Goal: Task Accomplishment & Management: Manage account settings

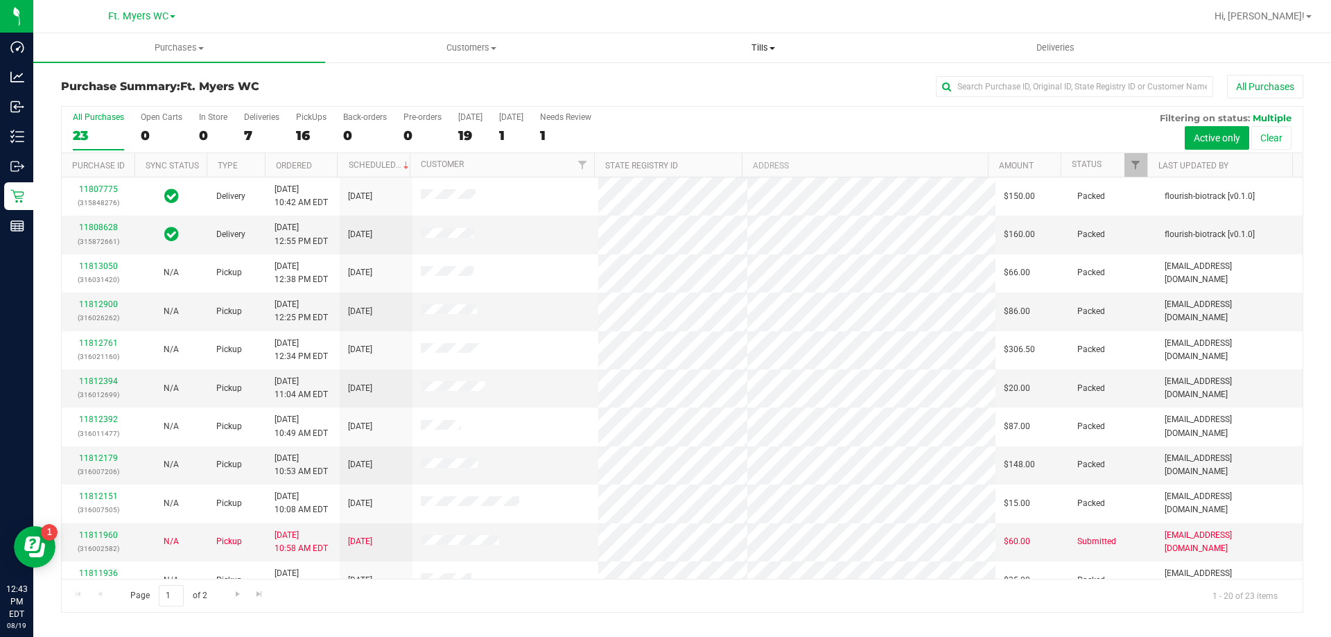
click at [763, 59] on uib-tab-heading "Tills Manage tills Reconcile e-payments" at bounding box center [763, 48] width 291 height 28
click at [736, 93] on li "Reconcile e-payments" at bounding box center [763, 100] width 292 height 17
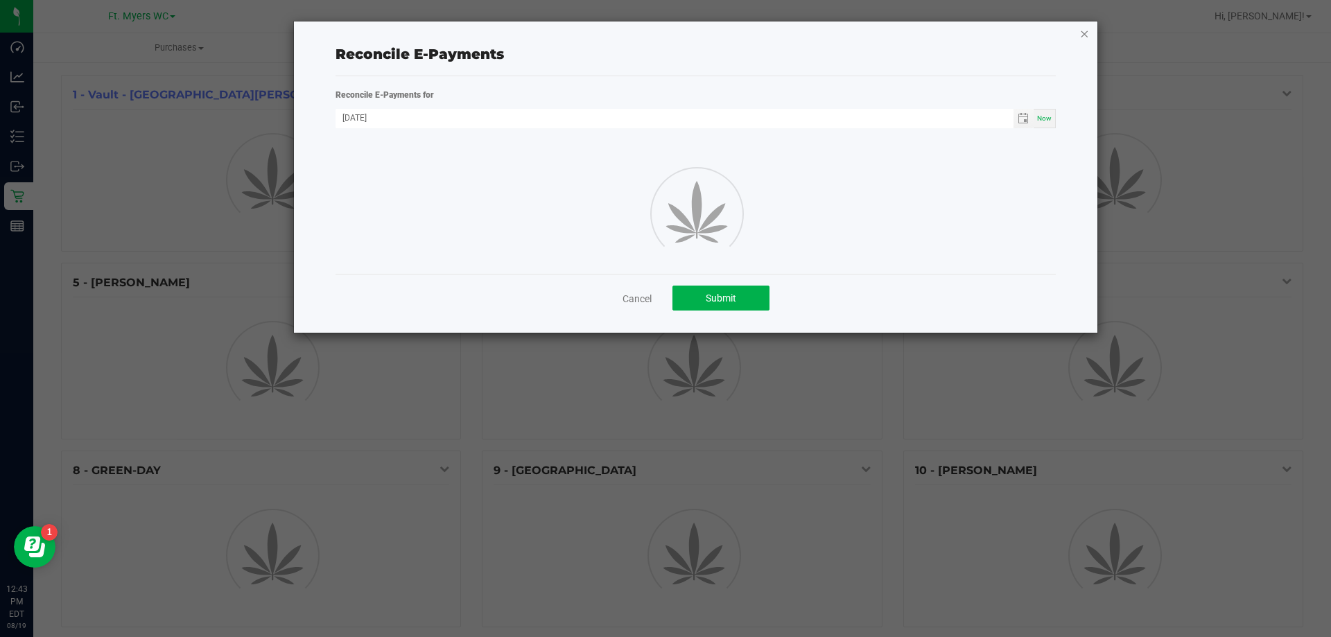
click at [1080, 39] on div "Reconcile E-Payments Reconcile E-Payments for [DATE] Now Cancel Submit" at bounding box center [696, 176] width 804 height 311
click at [1080, 39] on icon "button" at bounding box center [1085, 33] width 10 height 17
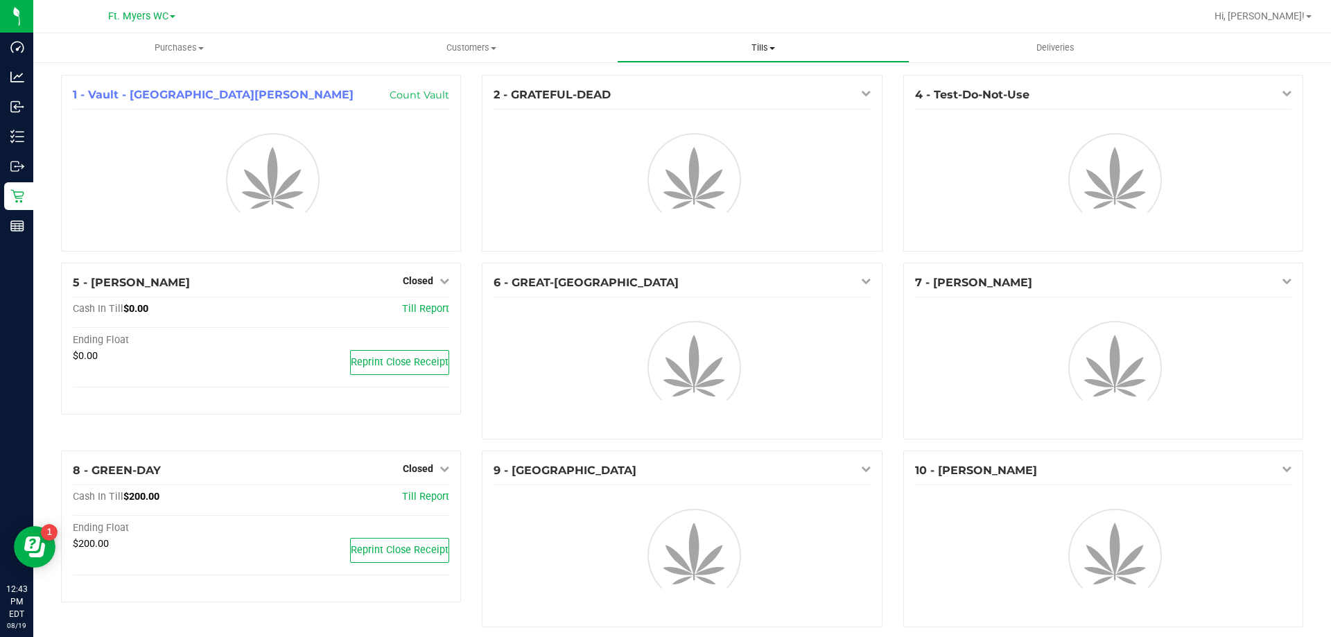
click at [793, 41] on uib-tab-heading "Tills Manage tills Reconcile e-payments" at bounding box center [763, 48] width 291 height 28
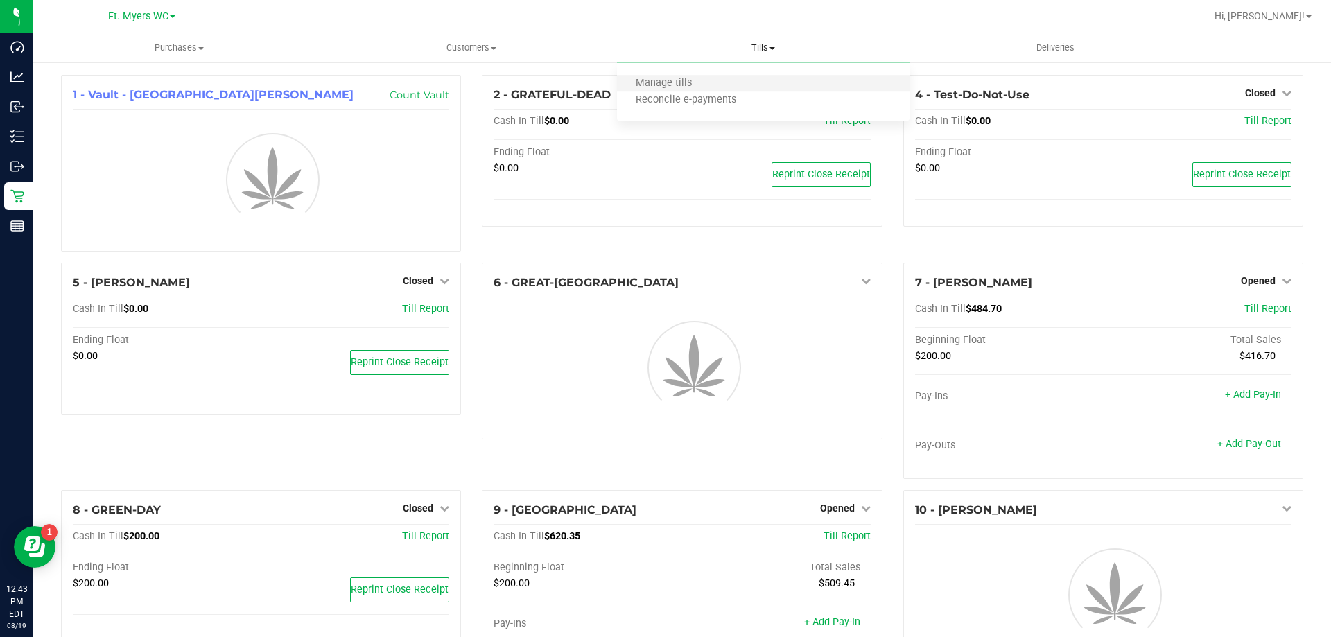
click at [722, 85] on li "Manage tills" at bounding box center [763, 84] width 292 height 17
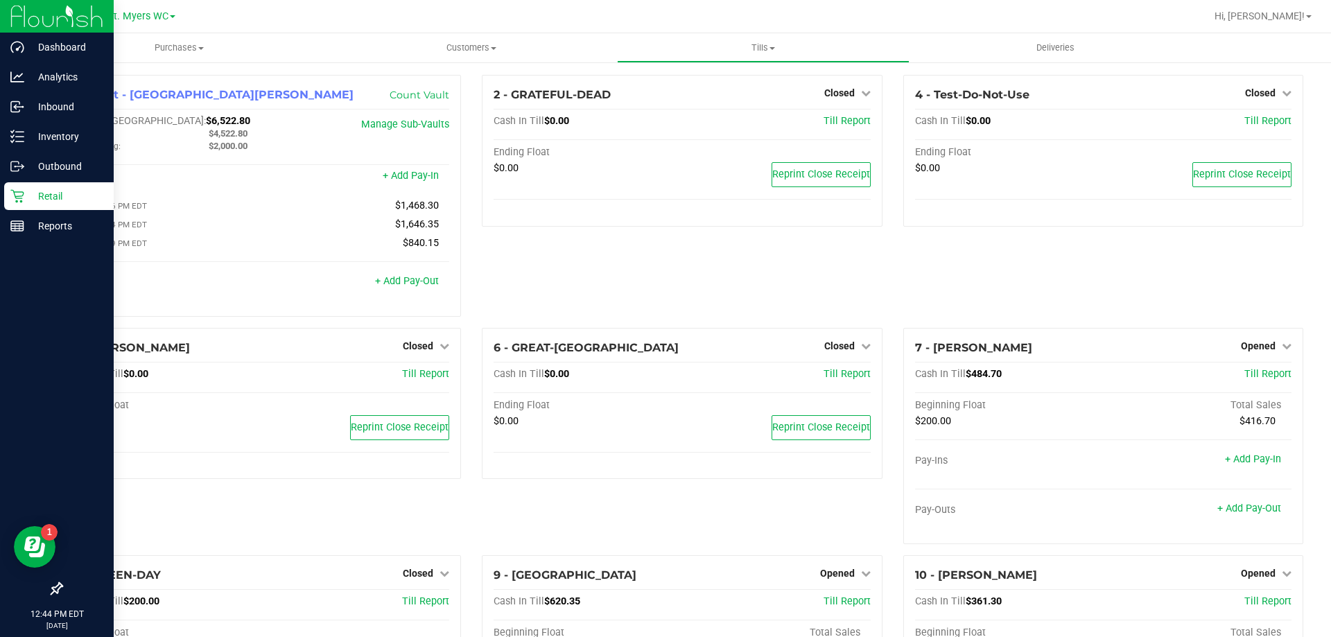
click at [10, 187] on div "Retail" at bounding box center [59, 196] width 110 height 28
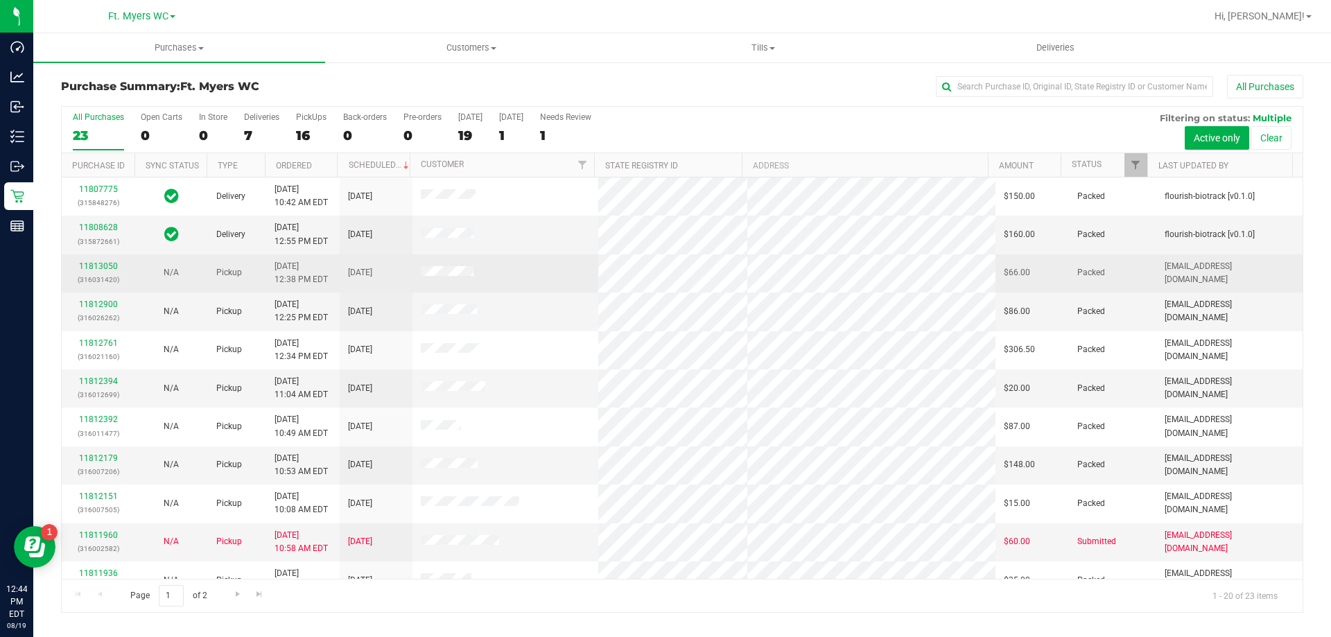
drag, startPoint x: 542, startPoint y: 457, endPoint x: 514, endPoint y: 263, distance: 195.4
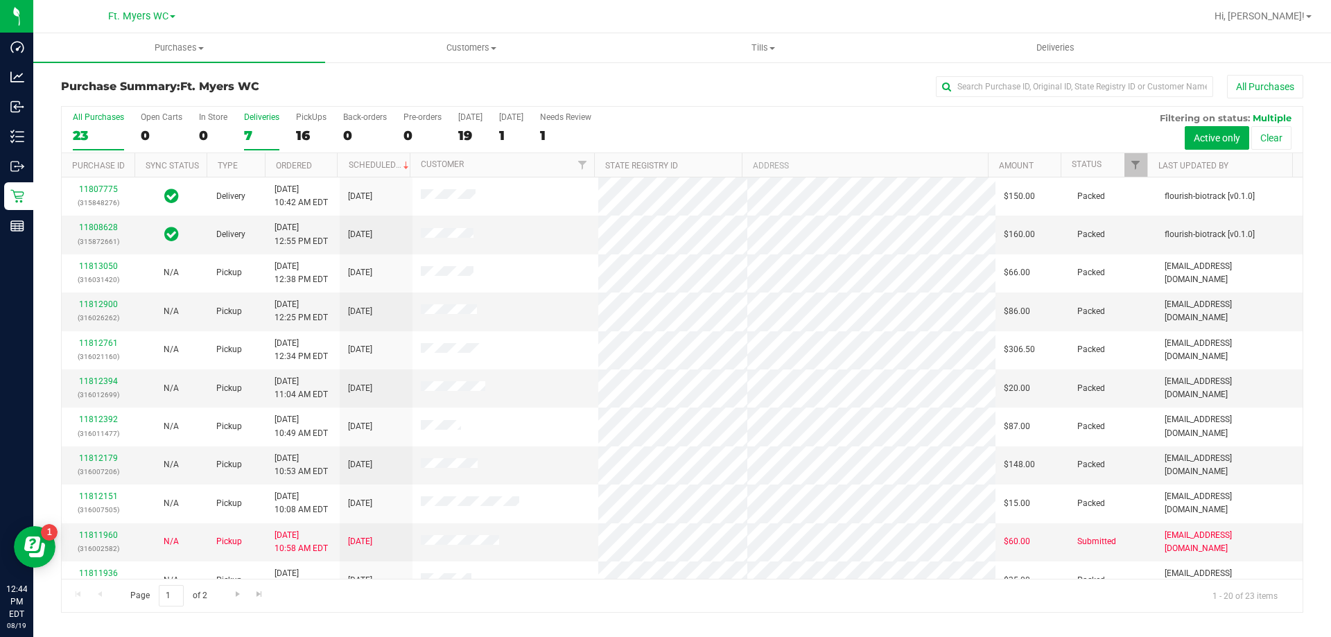
click at [254, 117] on div "Deliveries" at bounding box center [261, 117] width 35 height 10
click at [0, 0] on input "Deliveries 7" at bounding box center [0, 0] width 0 height 0
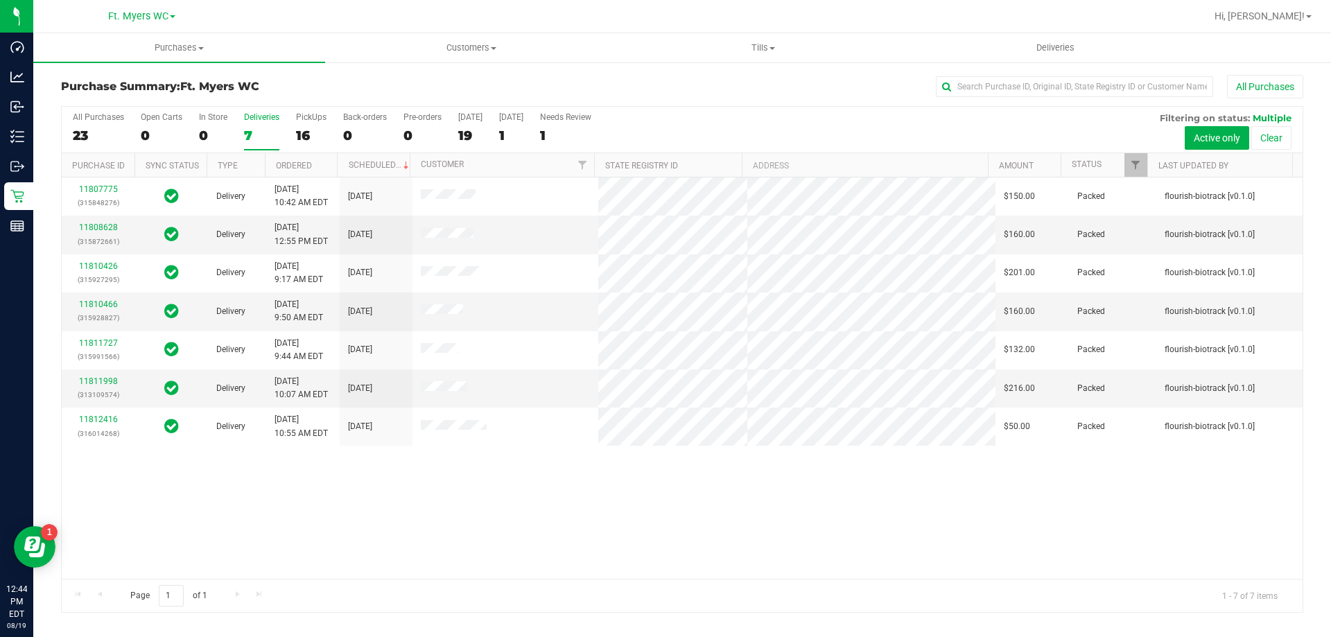
click at [493, 84] on div "All Purchases" at bounding box center [889, 87] width 829 height 24
click at [296, 118] on div "PickUps" at bounding box center [311, 117] width 31 height 10
click at [0, 0] on input "PickUps 16" at bounding box center [0, 0] width 0 height 0
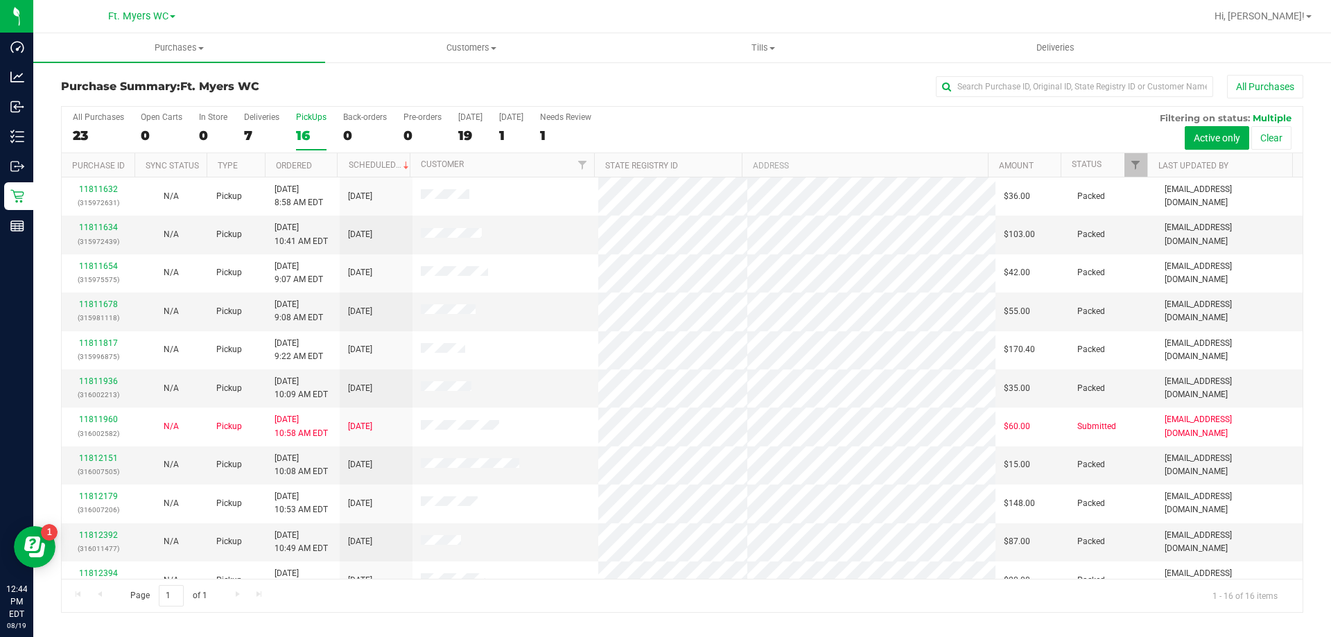
scroll to position [213, 0]
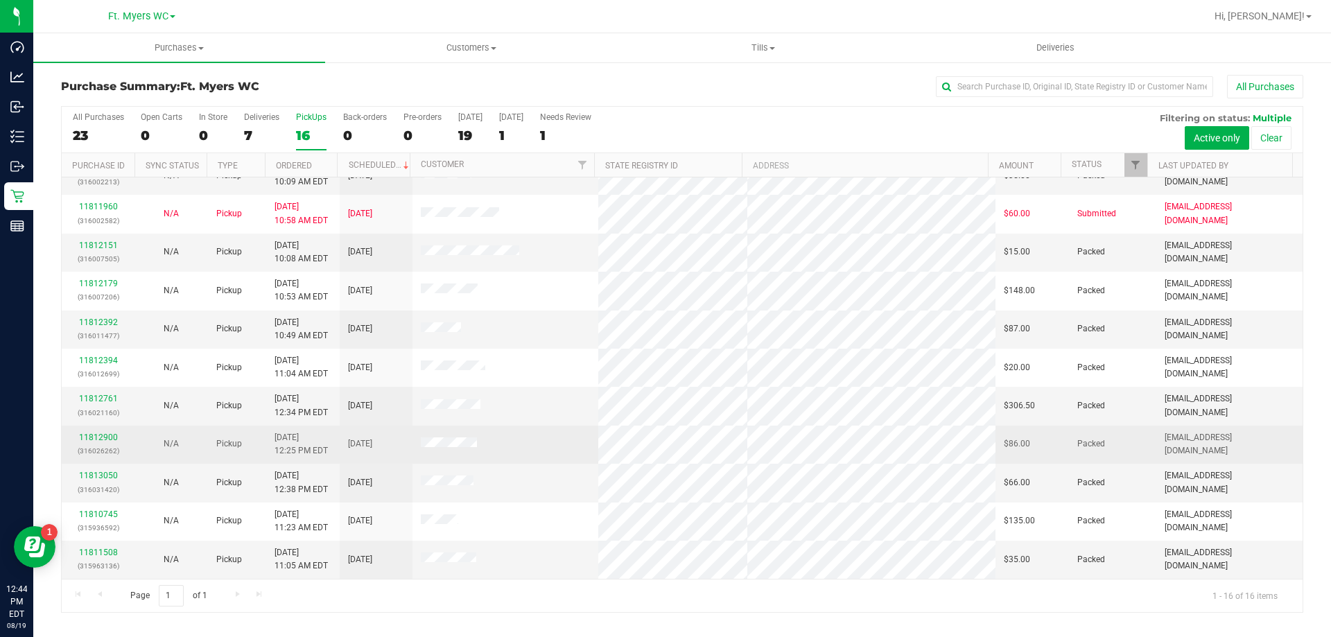
drag, startPoint x: 549, startPoint y: 241, endPoint x: 528, endPoint y: 459, distance: 219.4
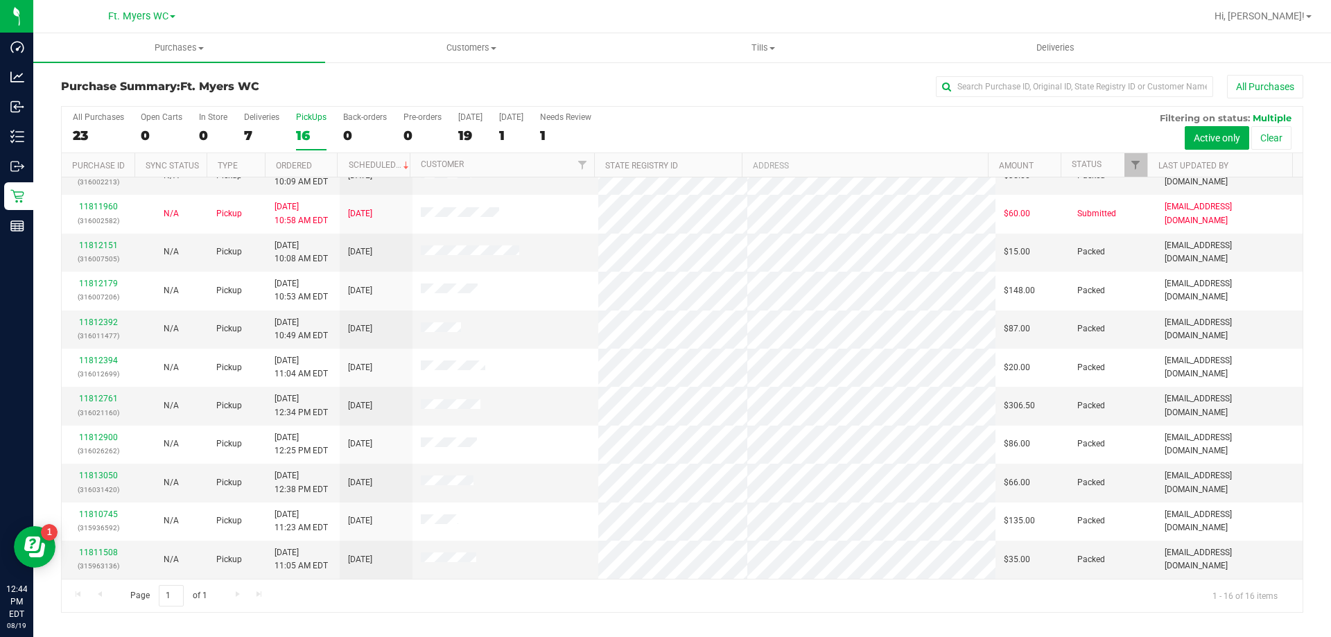
scroll to position [0, 0]
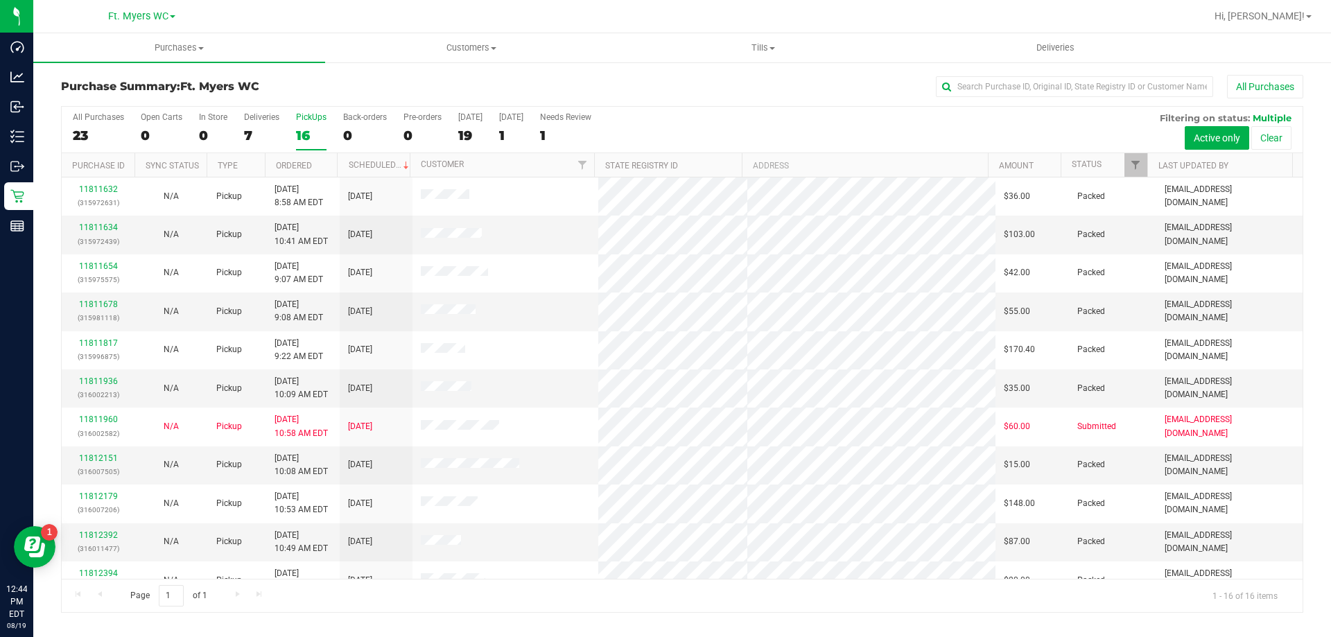
drag, startPoint x: 547, startPoint y: 175, endPoint x: 450, endPoint y: 85, distance: 132.5
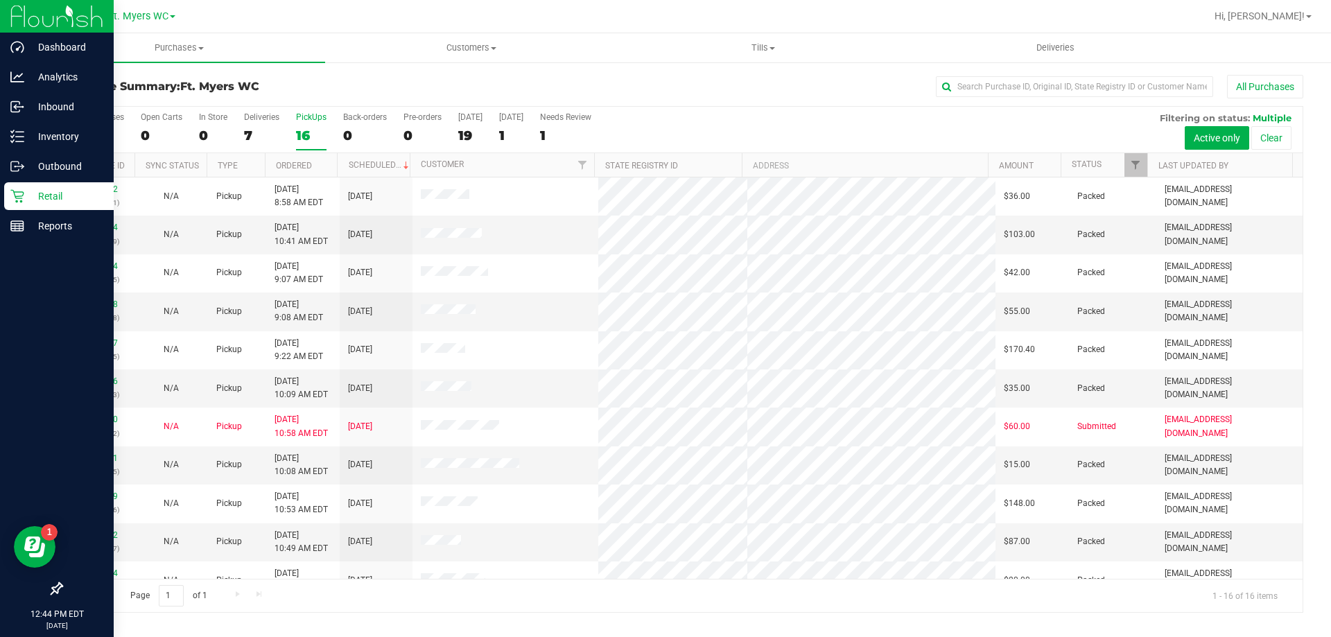
click at [33, 199] on p "Retail" at bounding box center [65, 196] width 83 height 17
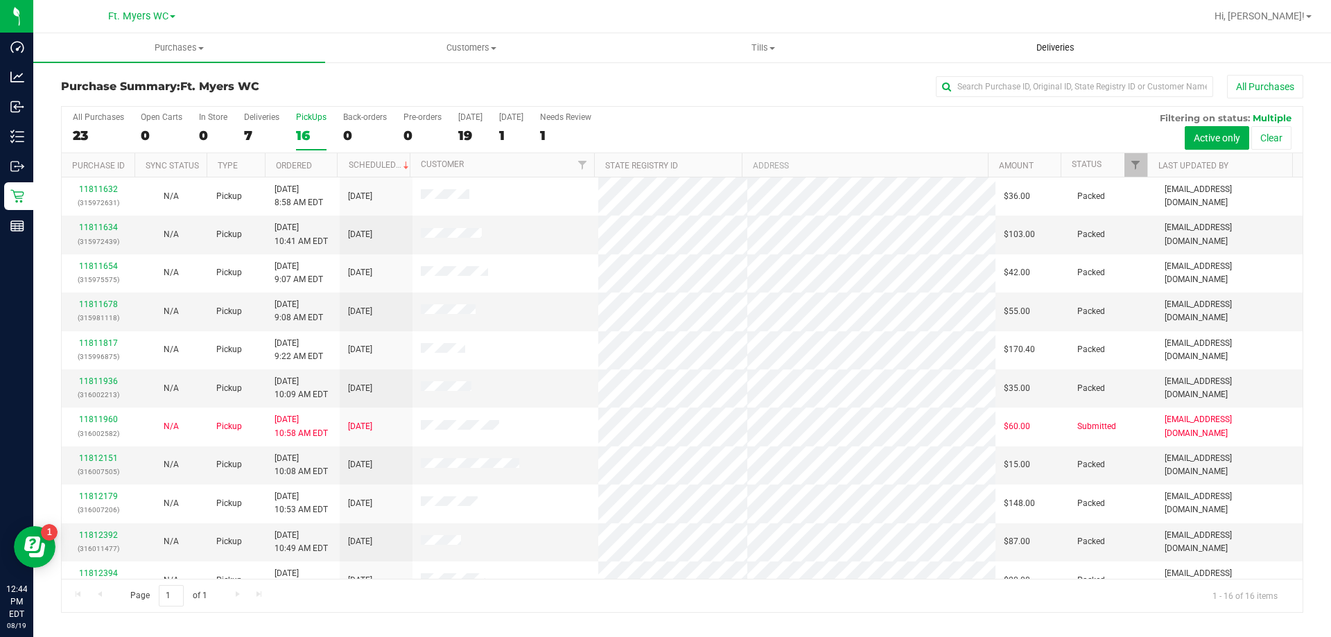
click at [1083, 49] on span "Deliveries" at bounding box center [1056, 48] width 76 height 12
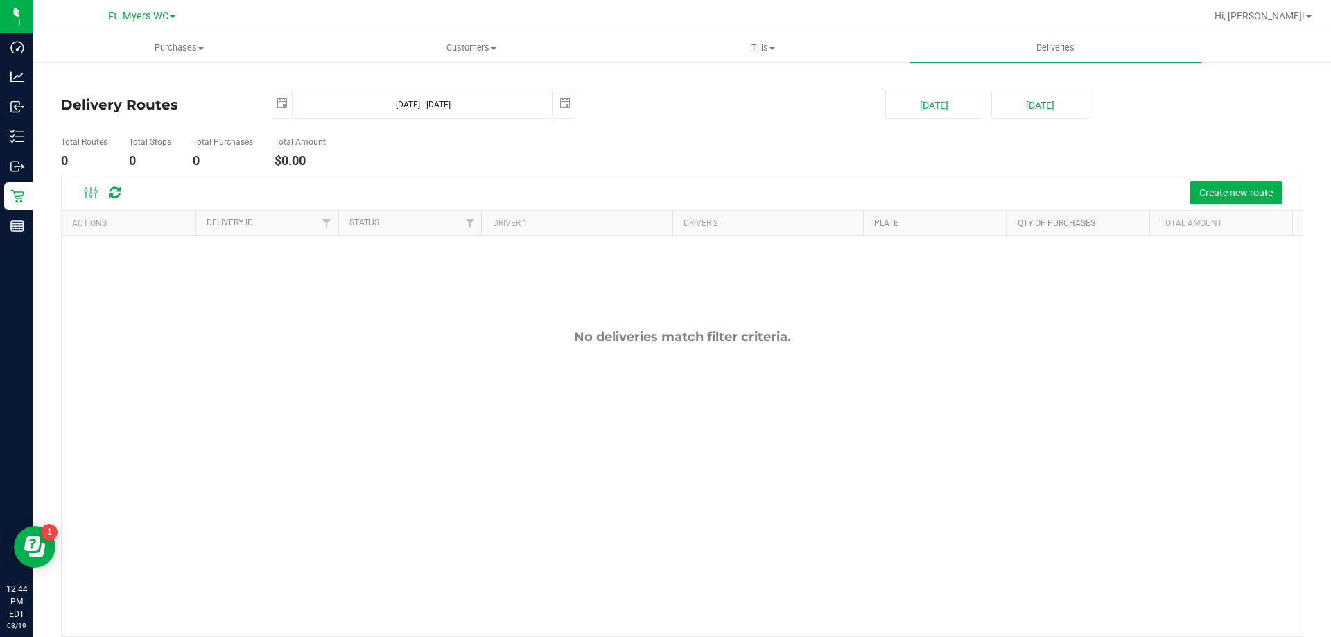
click at [678, 135] on ul "Total Routes 0 Total Stops 0 Total Purchases 0 Total Amount $0.00" at bounding box center [470, 153] width 825 height 44
click at [1203, 191] on span "Create new route" at bounding box center [1237, 192] width 74 height 11
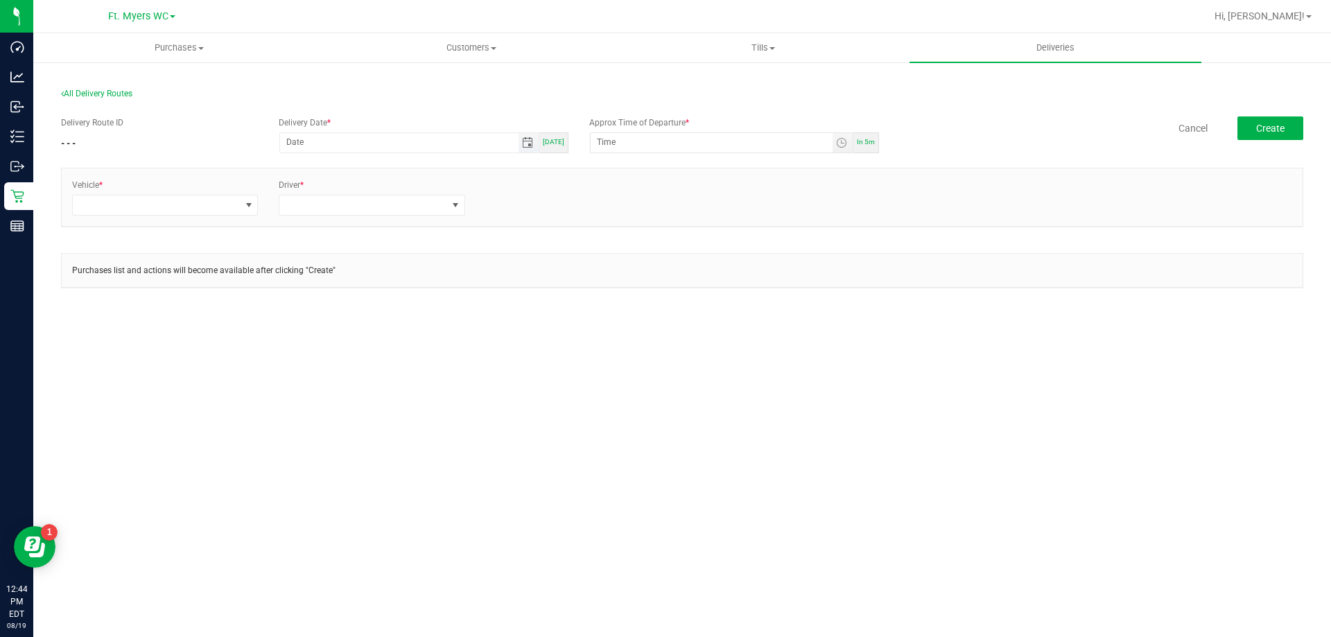
click at [533, 139] on span "Toggle calendar" at bounding box center [527, 142] width 11 height 11
click at [388, 286] on span "19" at bounding box center [382, 280] width 20 height 21
type input "[DATE]"
click at [638, 145] on input "12:00 AM" at bounding box center [712, 141] width 242 height 17
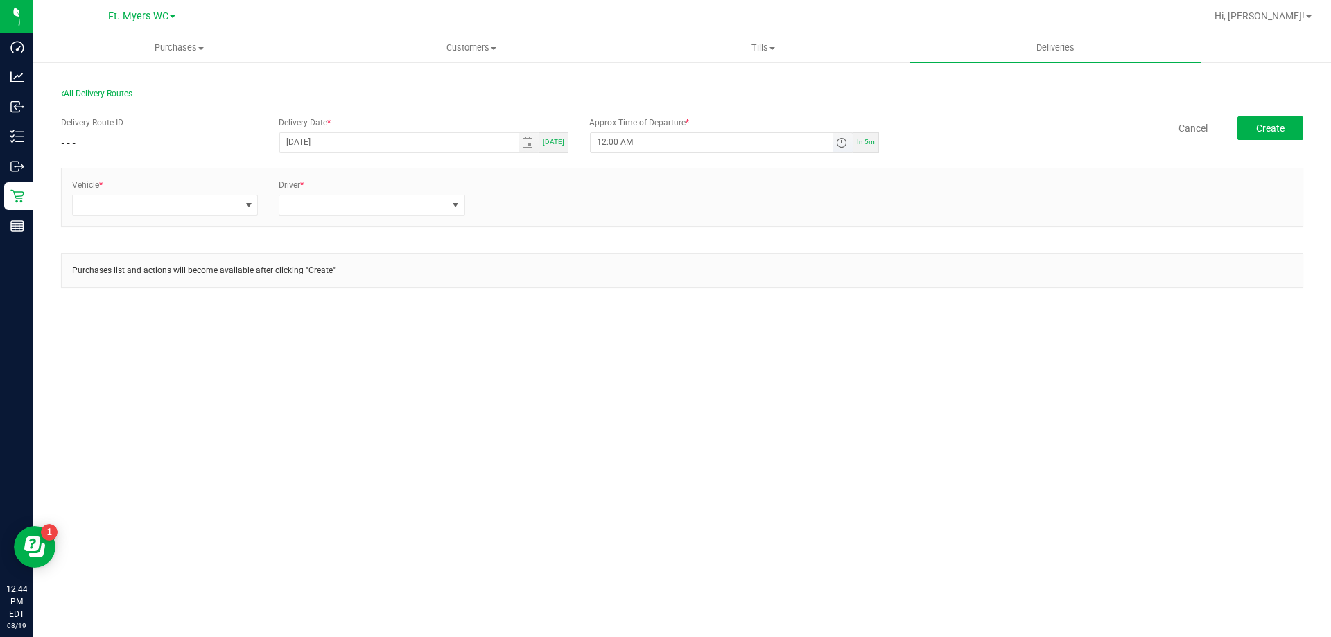
click at [646, 145] on input "12:00 AM" at bounding box center [712, 141] width 242 height 17
drag, startPoint x: 619, startPoint y: 146, endPoint x: 577, endPoint y: 132, distance: 43.9
click at [577, 132] on div "Delivery Route ID - - - Delivery Date * [DATE] [DATE] Approx Time of Departure …" at bounding box center [682, 135] width 1243 height 39
type input "1:00 PM"
click at [639, 177] on div "Vehicle * Driver *" at bounding box center [682, 197] width 1241 height 58
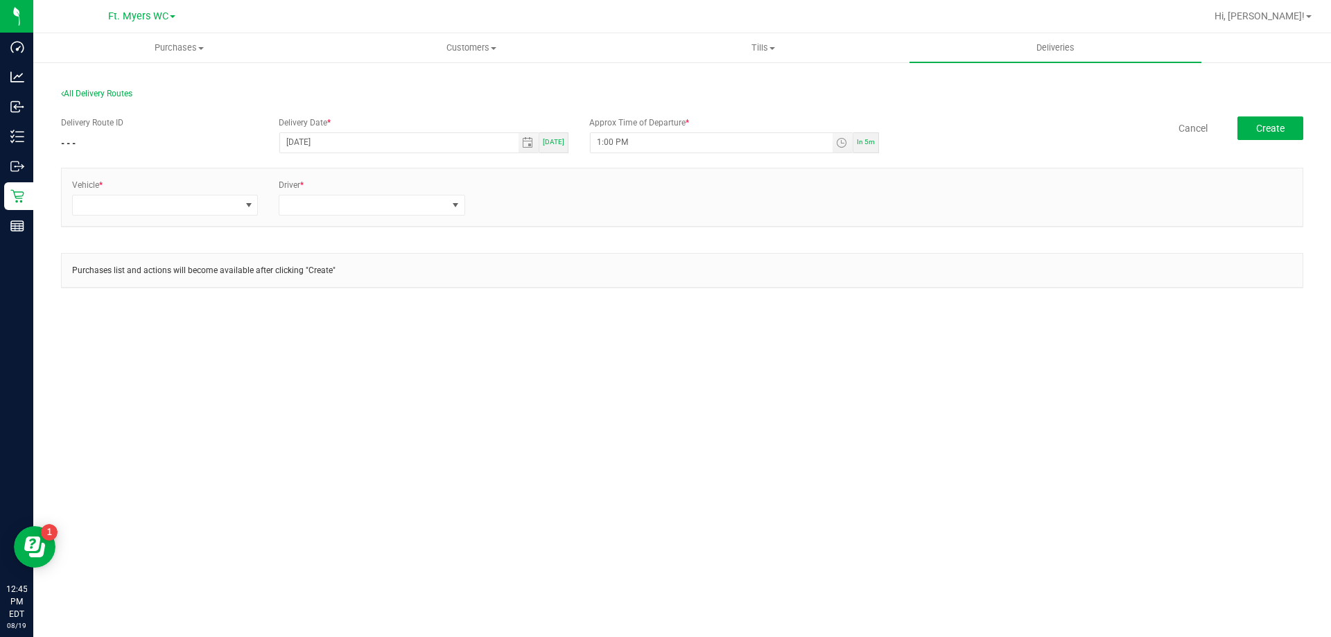
click at [261, 202] on div "Vehicle *" at bounding box center [165, 197] width 207 height 37
click at [250, 208] on span at bounding box center [248, 205] width 11 height 11
type input "v"
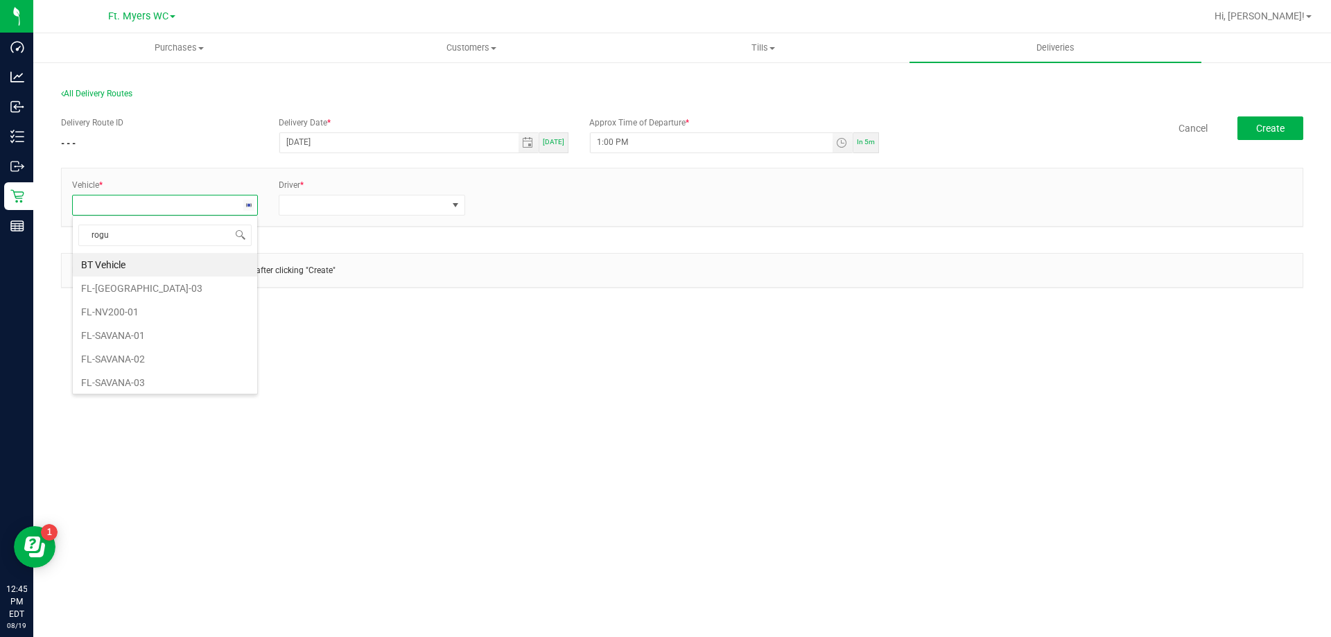
type input "rogue"
click at [131, 290] on li "FL-ROGUE-06" at bounding box center [165, 290] width 184 height 24
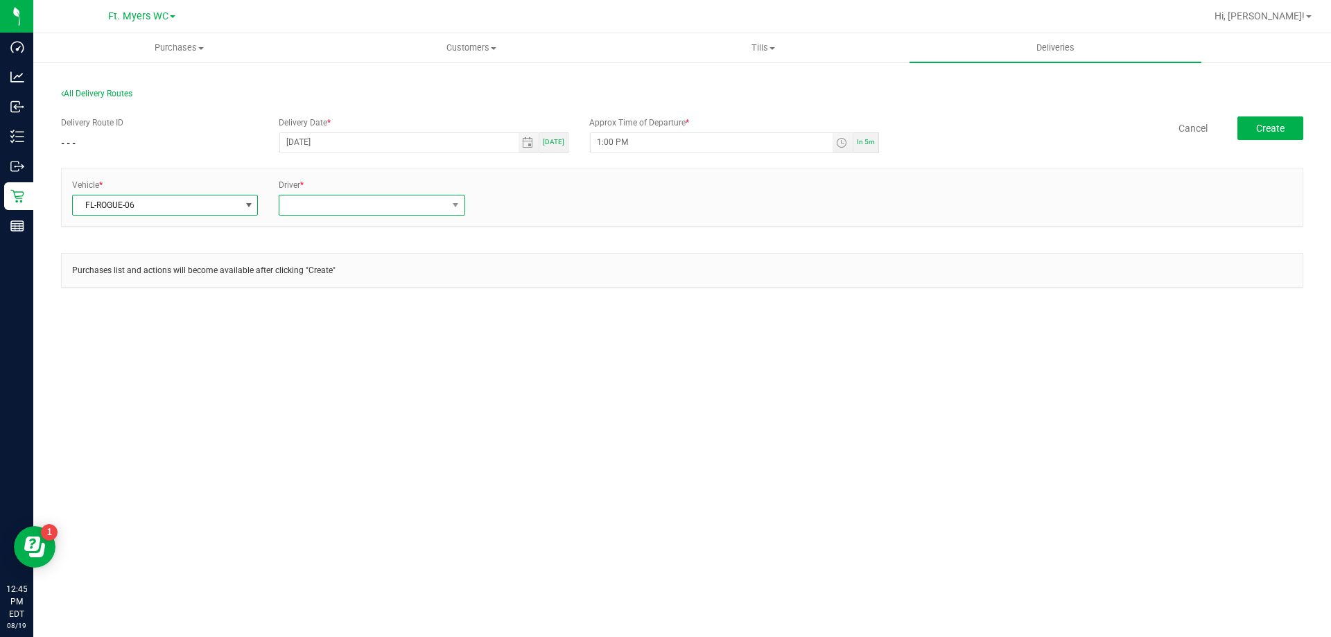
click at [315, 205] on span at bounding box center [362, 205] width 167 height 19
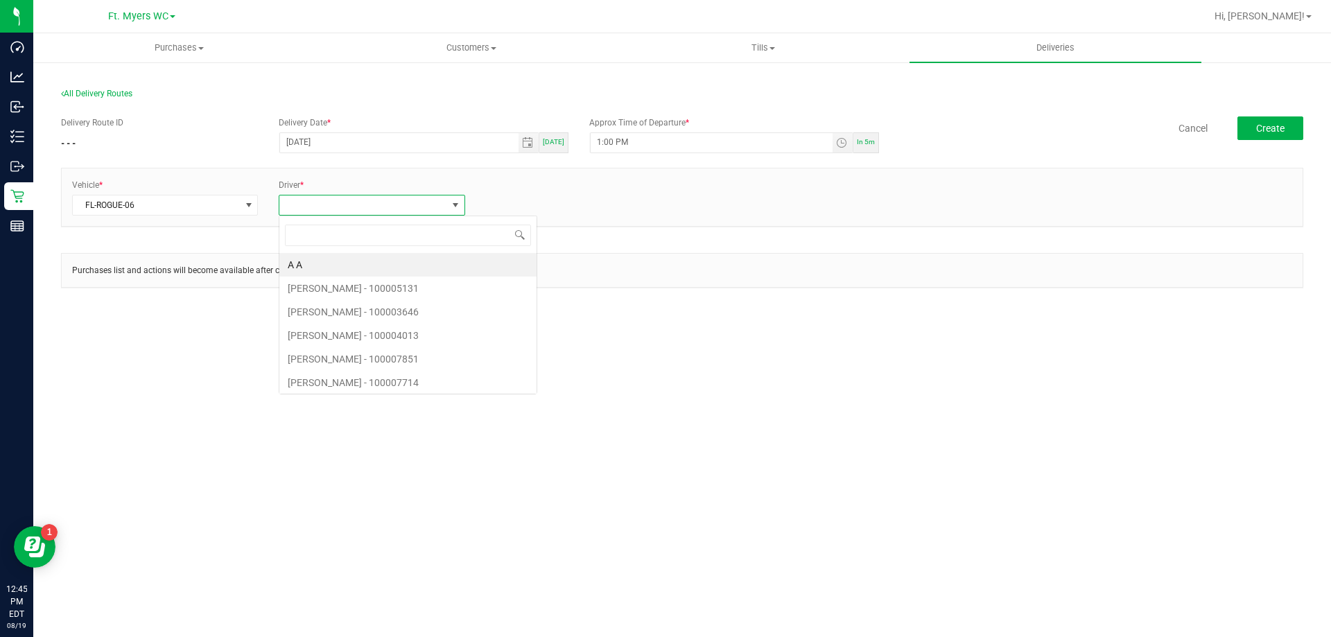
scroll to position [21, 187]
type input "sava"
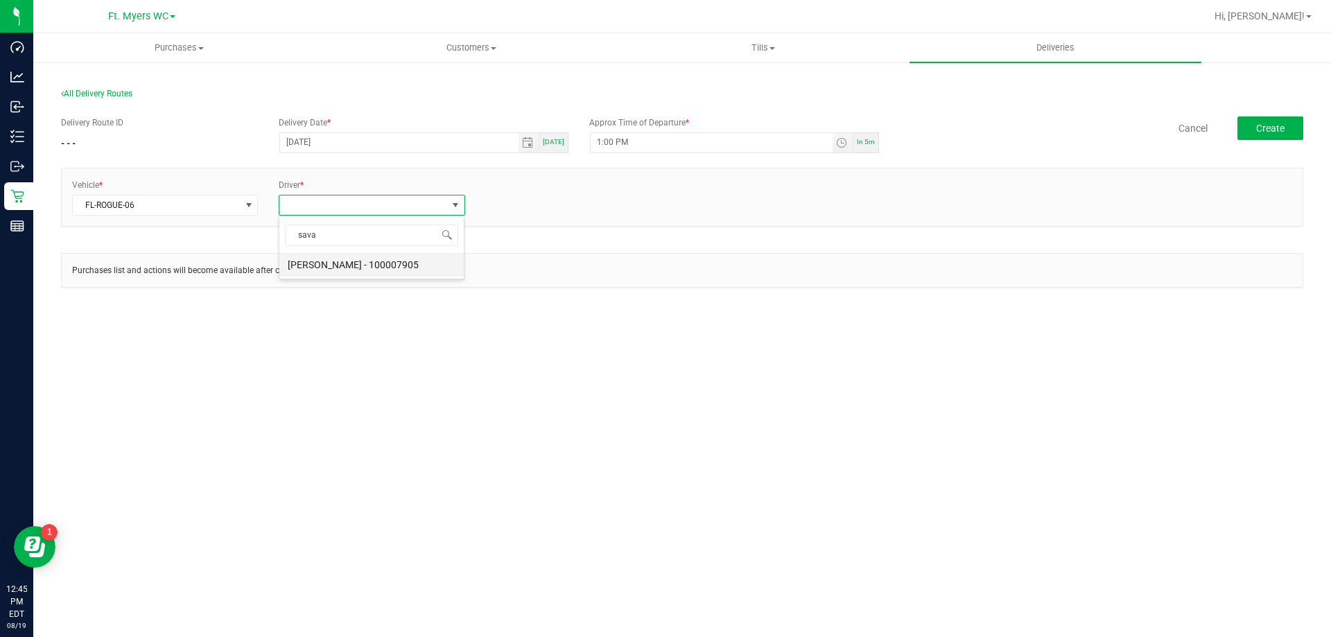
click at [378, 266] on li "[PERSON_NAME] - 100007905" at bounding box center [371, 265] width 184 height 24
click at [508, 205] on div "+ Add Driver" at bounding box center [579, 201] width 186 height 12
click at [508, 205] on link "+ Add Driver" at bounding box center [509, 201] width 46 height 10
click at [508, 205] on span at bounding box center [570, 205] width 167 height 19
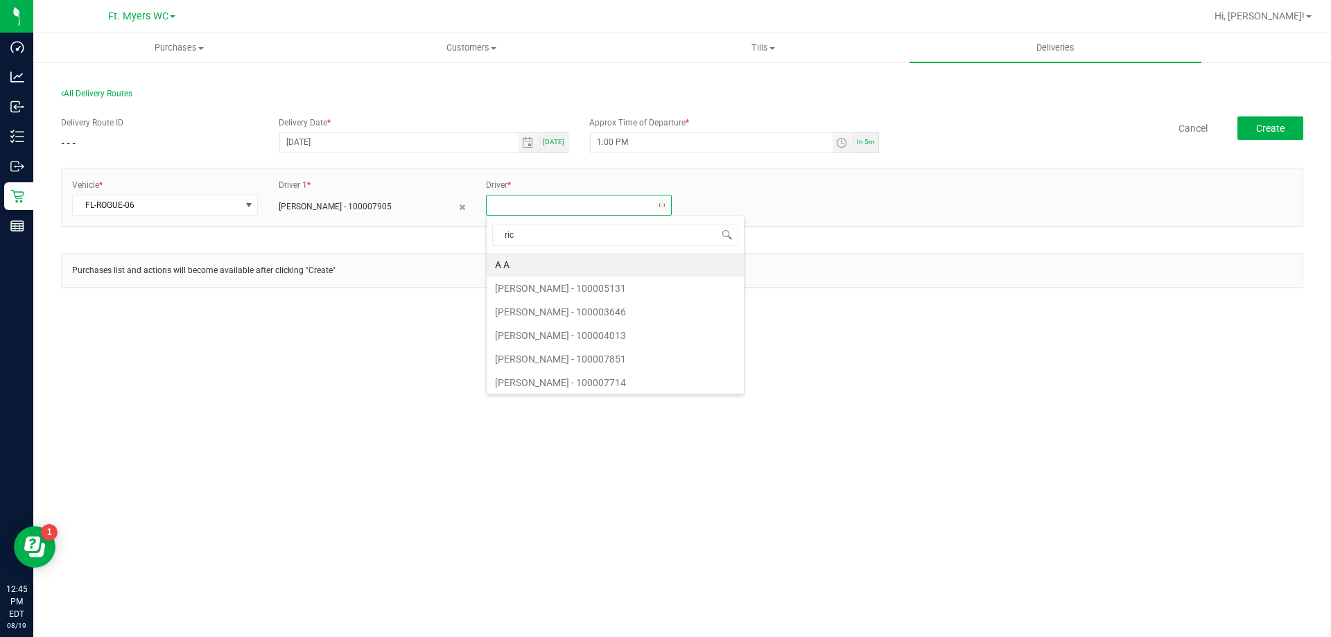
type input "rich"
click at [555, 268] on li "[PERSON_NAME]" at bounding box center [579, 265] width 184 height 24
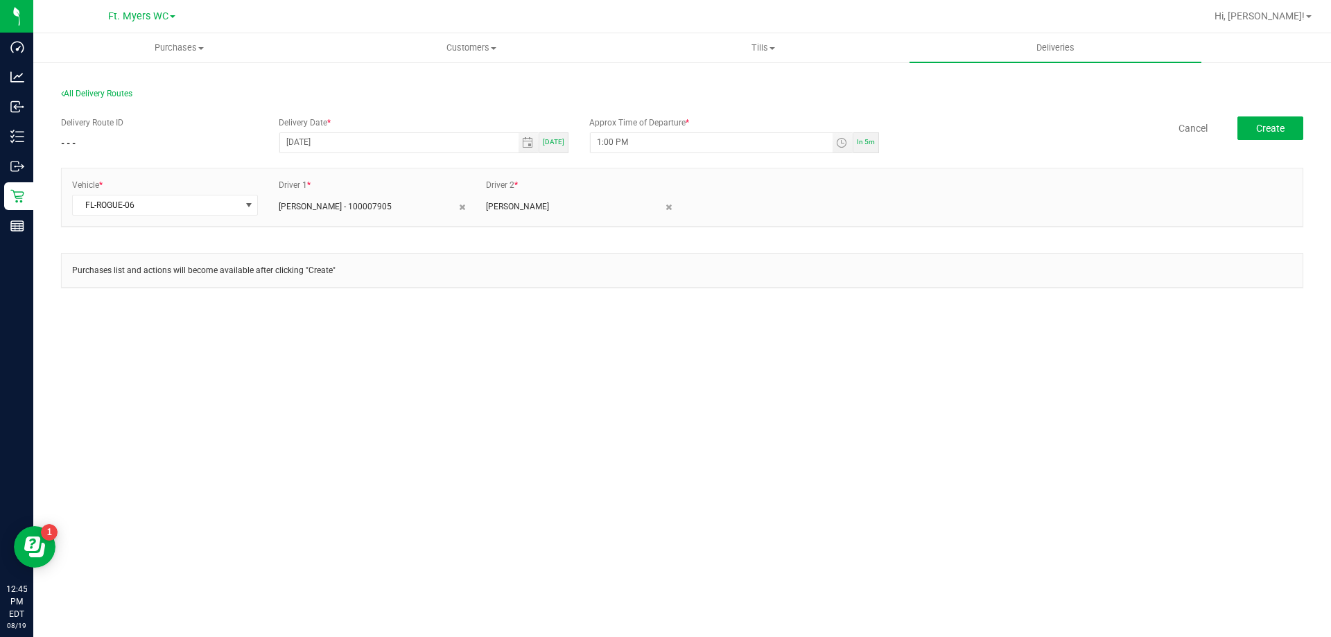
click at [556, 244] on div "Delivery Route ID - - - Delivery Date * [DATE] [DATE] Approx Time of Departure …" at bounding box center [682, 209] width 1243 height 206
click at [1290, 132] on button "Create" at bounding box center [1271, 128] width 66 height 24
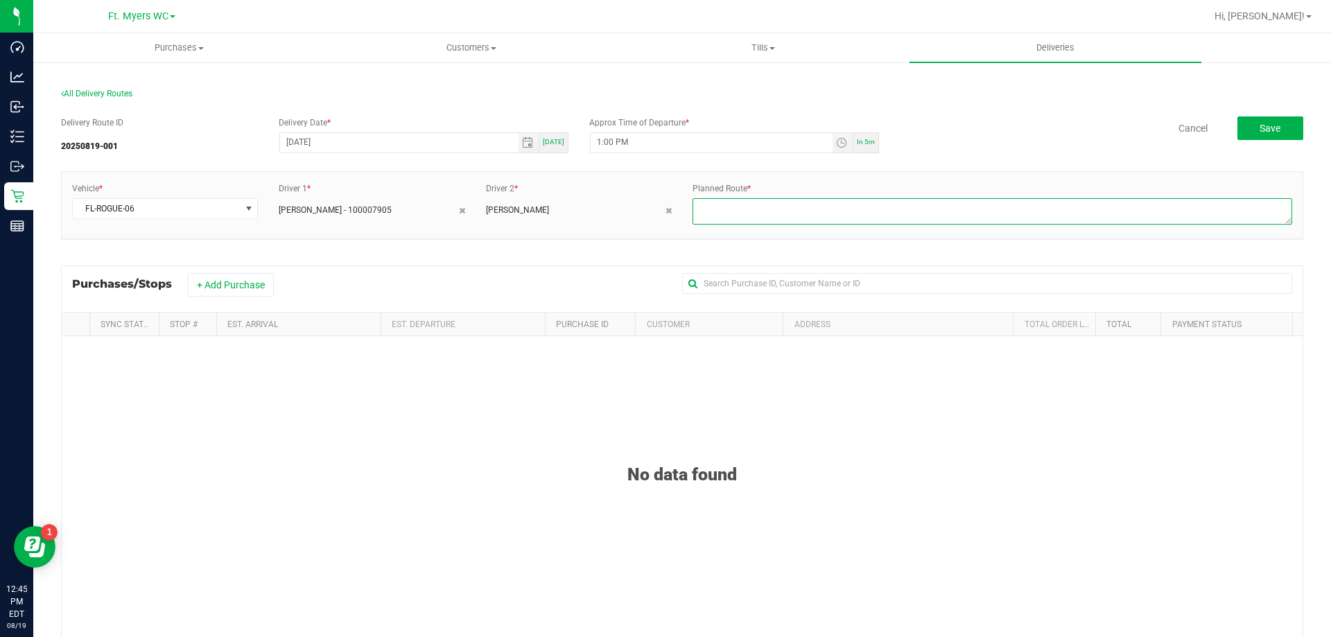
click at [795, 205] on textarea at bounding box center [993, 211] width 600 height 26
type textarea "1 of 1"
click at [1260, 123] on span "Save" at bounding box center [1270, 128] width 21 height 11
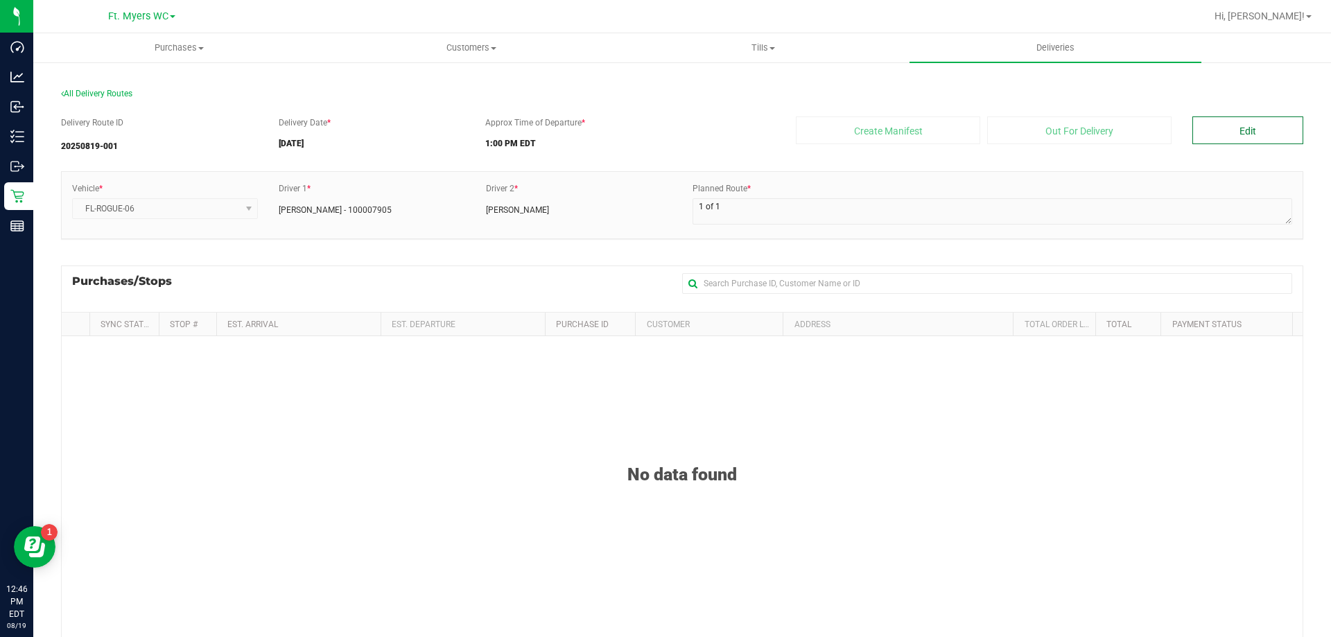
click at [1217, 126] on button "Edit" at bounding box center [1248, 130] width 111 height 28
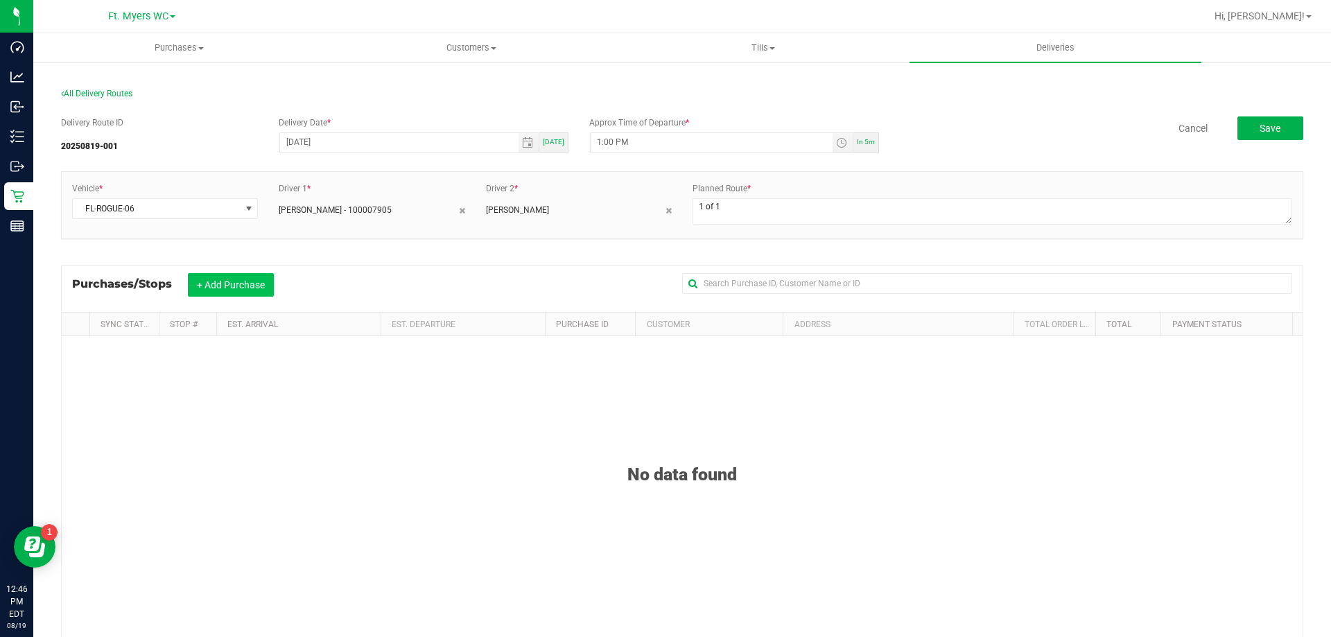
click at [245, 289] on button "+ Add Purchase" at bounding box center [231, 285] width 86 height 24
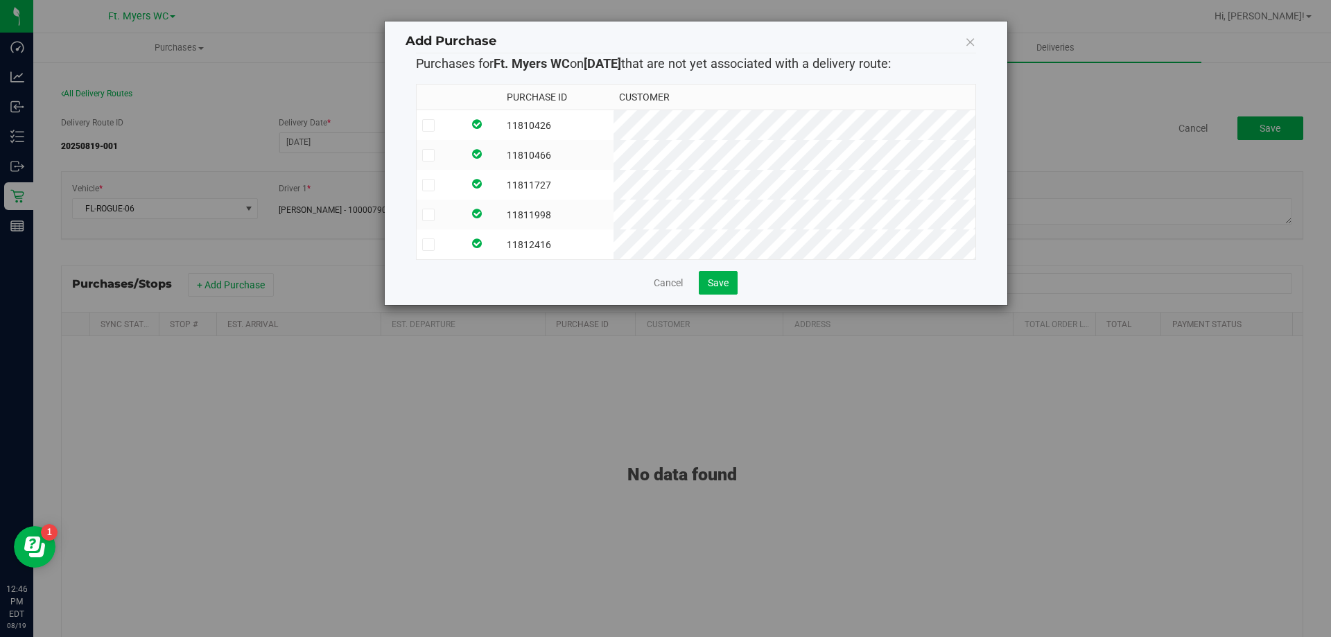
click at [464, 123] on td at bounding box center [440, 125] width 47 height 31
click at [458, 152] on label at bounding box center [440, 155] width 36 height 12
click at [0, 0] on input "checkbox" at bounding box center [0, 0] width 0 height 0
click at [464, 191] on td at bounding box center [440, 185] width 47 height 30
click at [464, 225] on td at bounding box center [440, 215] width 47 height 30
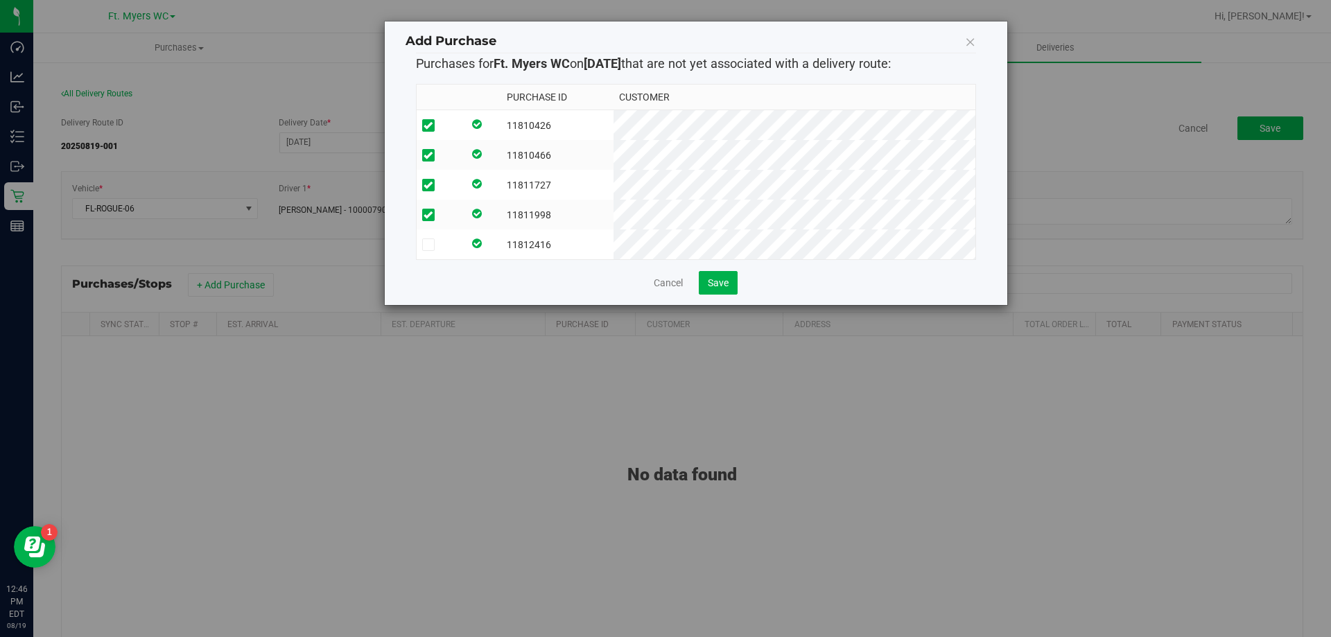
click at [464, 237] on td at bounding box center [440, 245] width 47 height 30
click at [732, 295] on button "Save" at bounding box center [718, 283] width 39 height 24
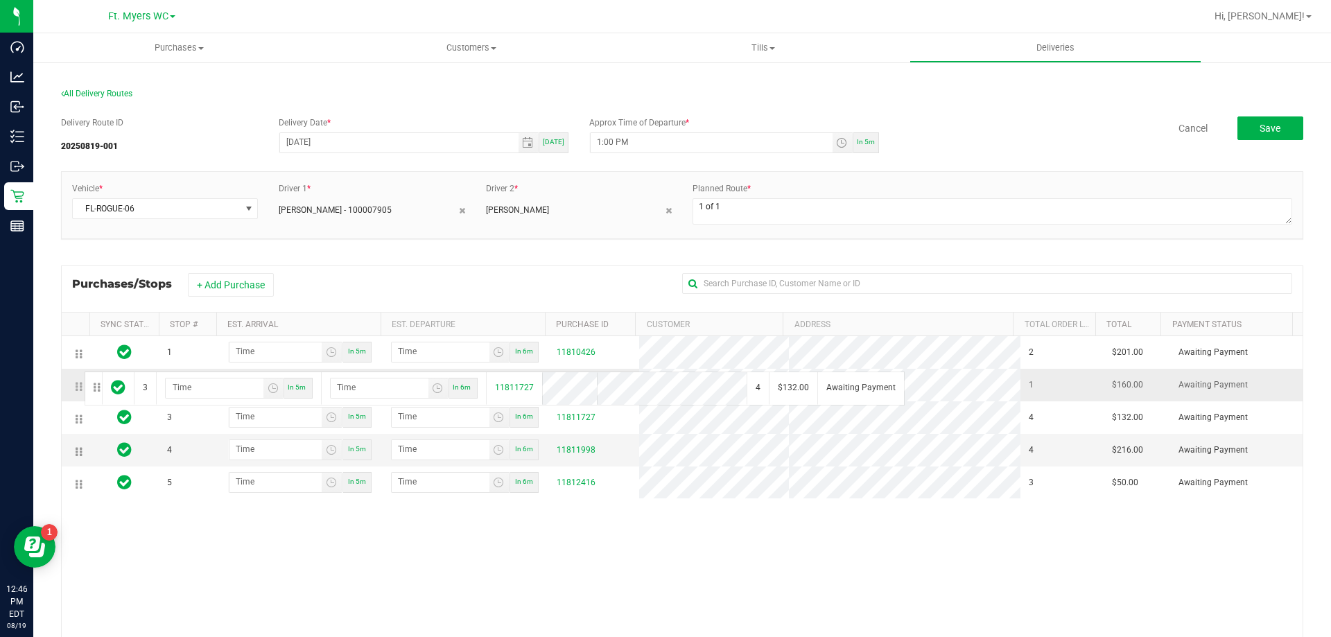
drag, startPoint x: 80, startPoint y: 417, endPoint x: 83, endPoint y: 372, distance: 45.8
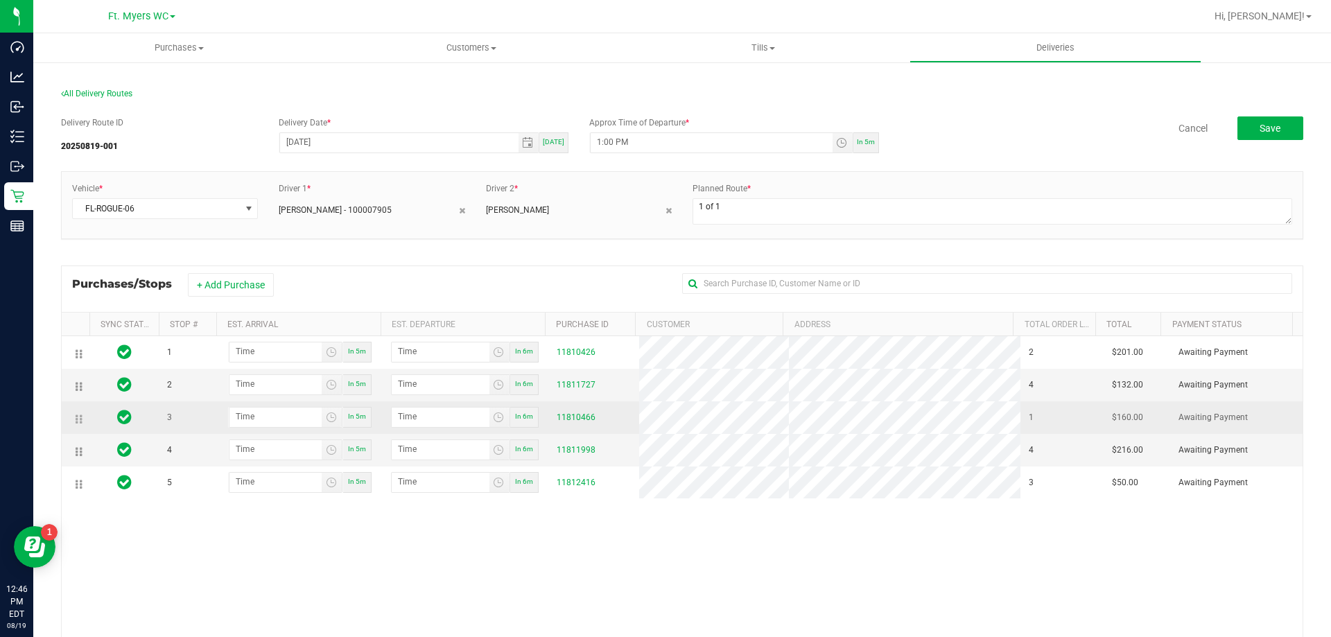
click at [641, 413] on tr "3 In 5m In 6m 11810466 1 $160.00 Awaiting Payment" at bounding box center [682, 417] width 1241 height 33
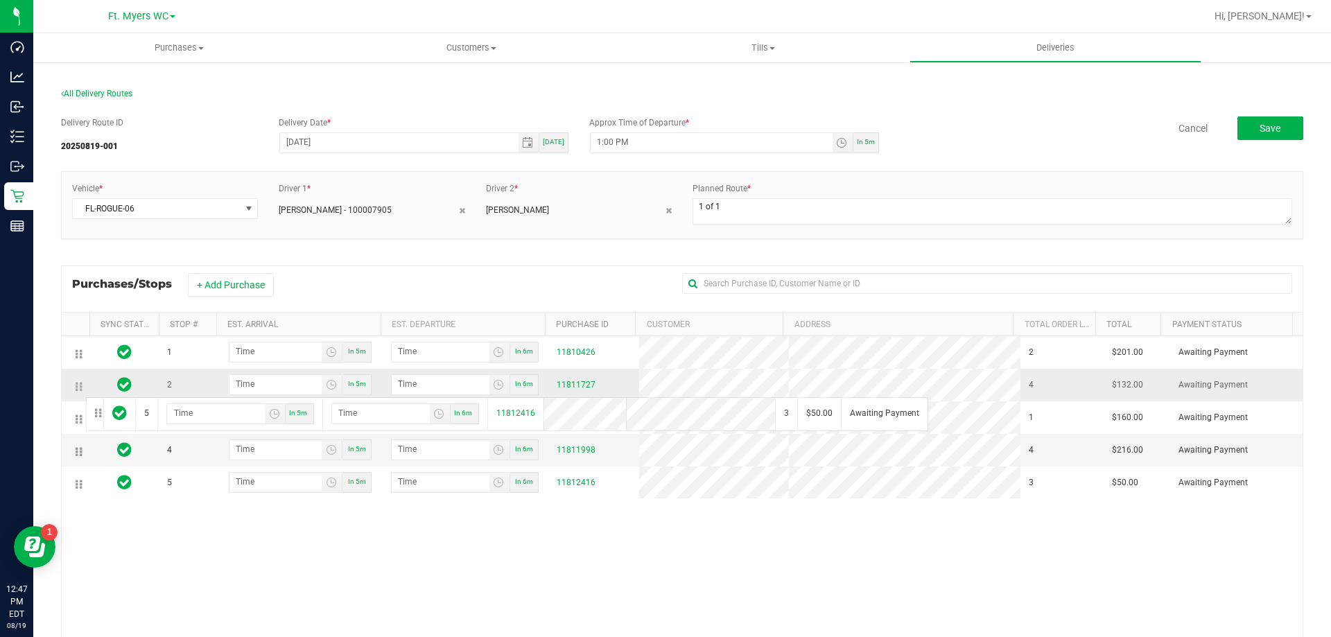
drag, startPoint x: 82, startPoint y: 484, endPoint x: 84, endPoint y: 396, distance: 88.1
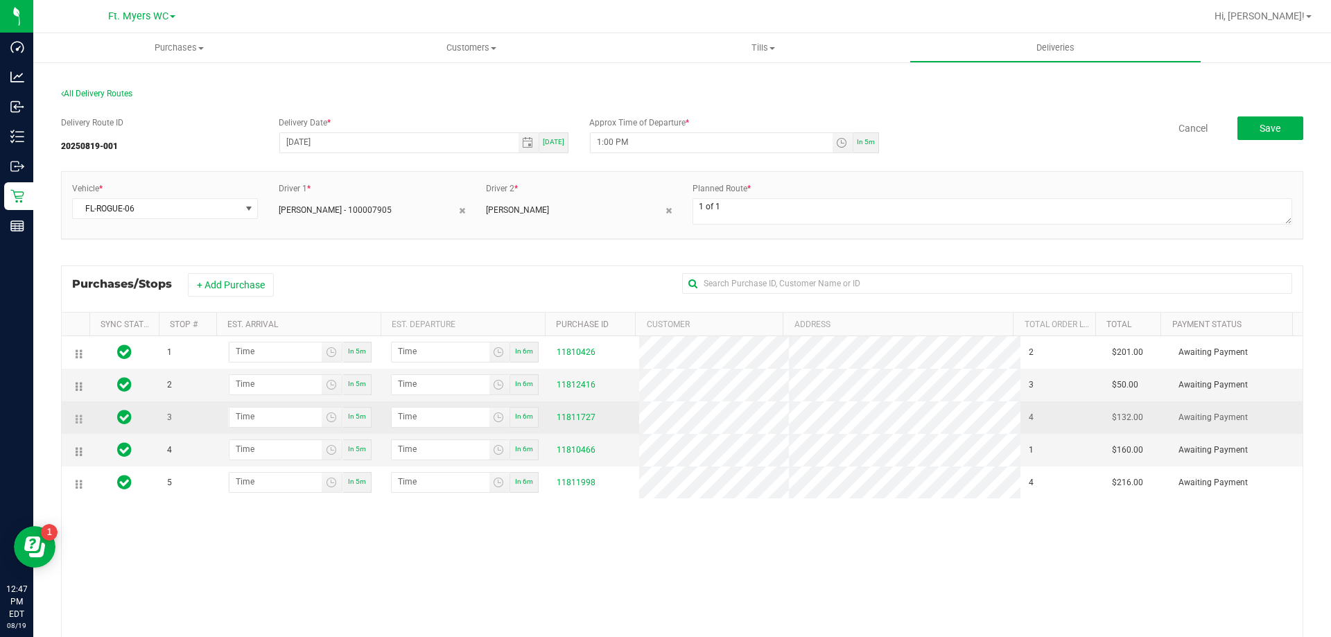
click at [69, 416] on td at bounding box center [76, 417] width 28 height 33
click at [75, 418] on td at bounding box center [76, 417] width 28 height 33
click at [84, 420] on td at bounding box center [76, 417] width 28 height 33
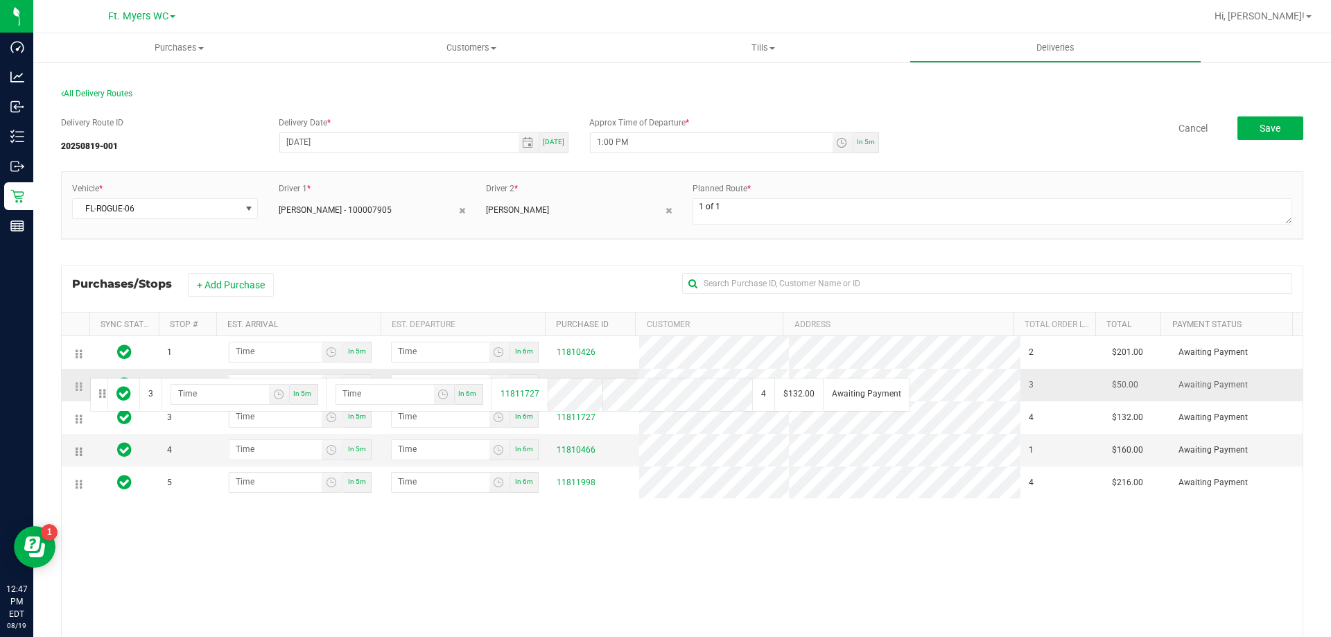
drag, startPoint x: 80, startPoint y: 420, endPoint x: 88, endPoint y: 377, distance: 44.5
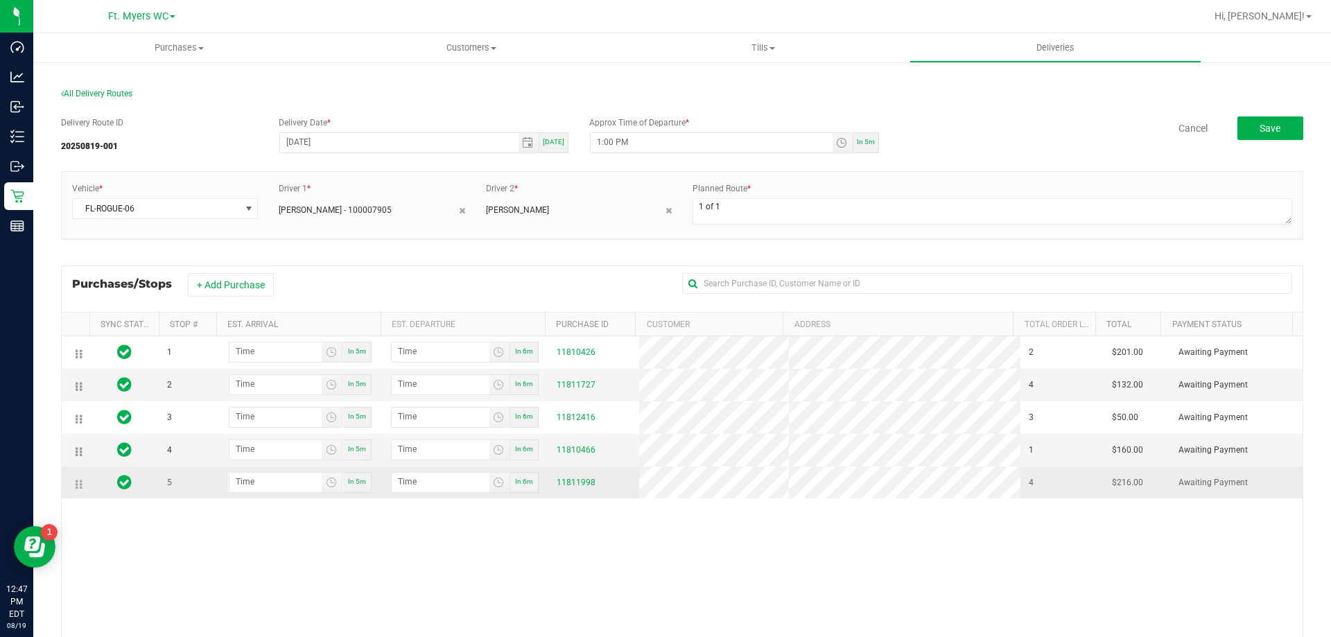
click at [73, 487] on td at bounding box center [76, 483] width 28 height 32
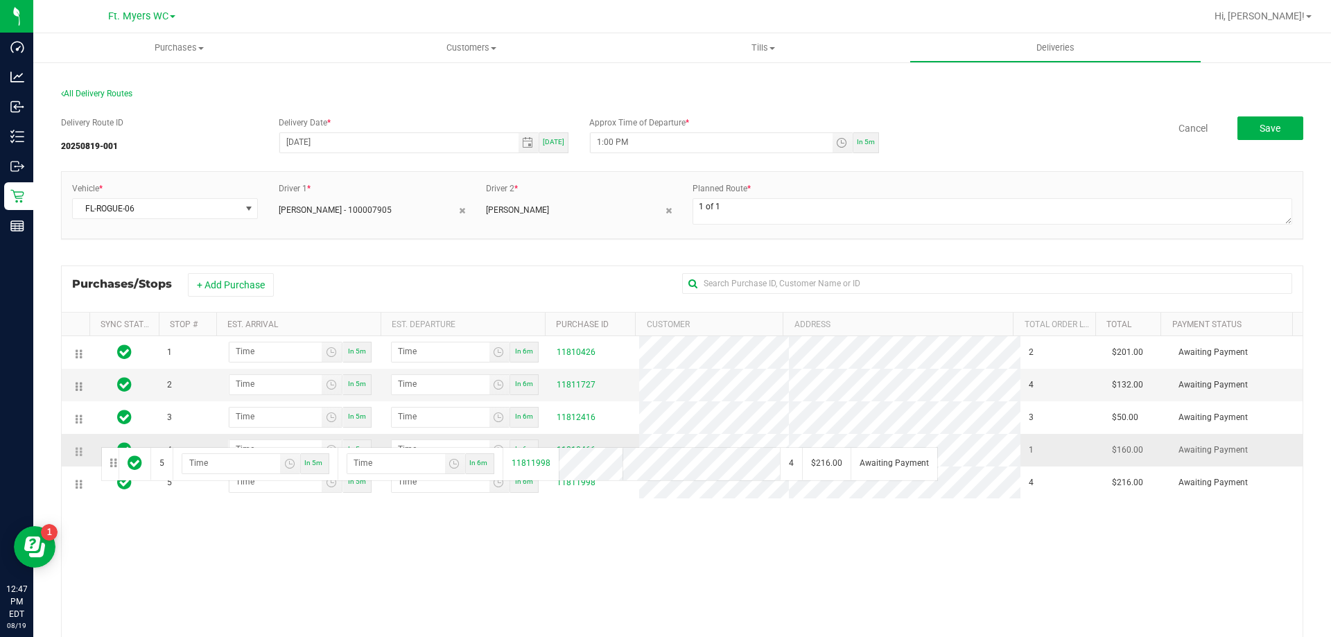
drag, startPoint x: 80, startPoint y: 486, endPoint x: 99, endPoint y: 445, distance: 45.3
click at [725, 528] on div "1 In 5m In 6m 11810426 2 $201.00 Awaiting Payment 2 In 5m In 6m 11811727 4 $132…" at bounding box center [682, 536] width 1241 height 401
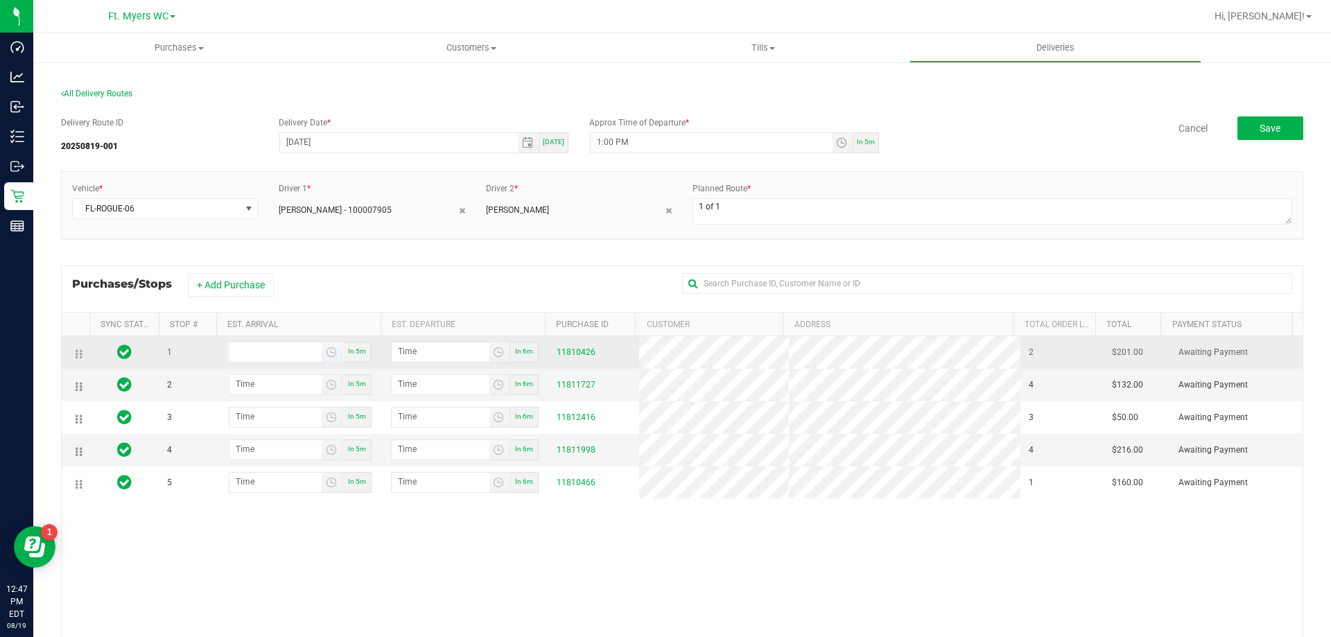
type input "hour:minute AM"
click at [261, 355] on input "hour:minute AM" at bounding box center [276, 351] width 92 height 17
click at [346, 362] on div "In 5m" at bounding box center [357, 352] width 28 height 21
type input "12:52 PM"
type input "12:53 PM"
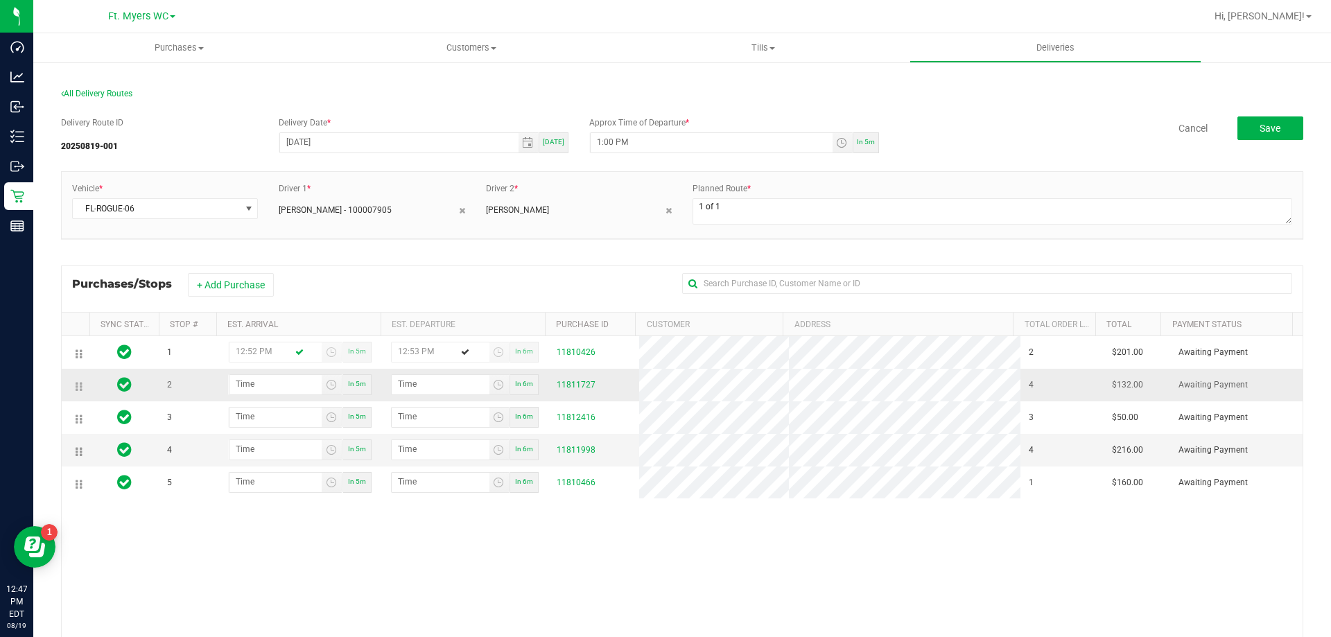
click at [349, 381] on span "In 5m" at bounding box center [357, 384] width 18 height 8
type input "12:52 PM"
type input "12:53 PM"
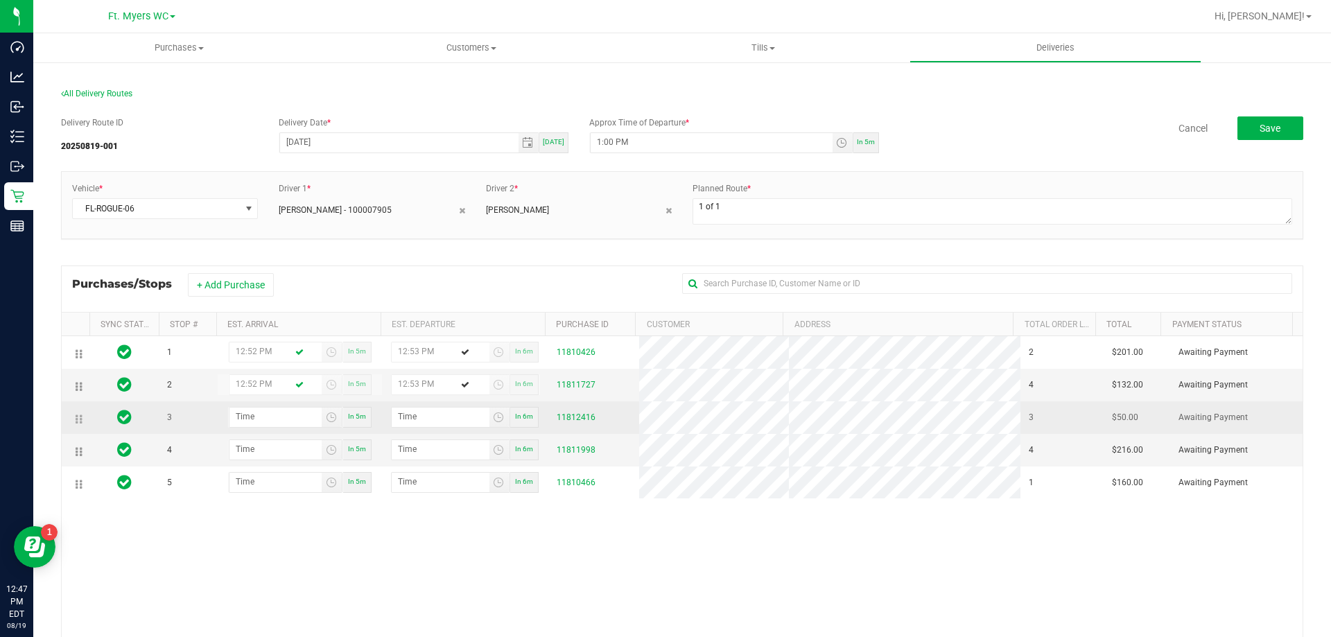
click at [349, 429] on td "In 5m" at bounding box center [300, 417] width 166 height 33
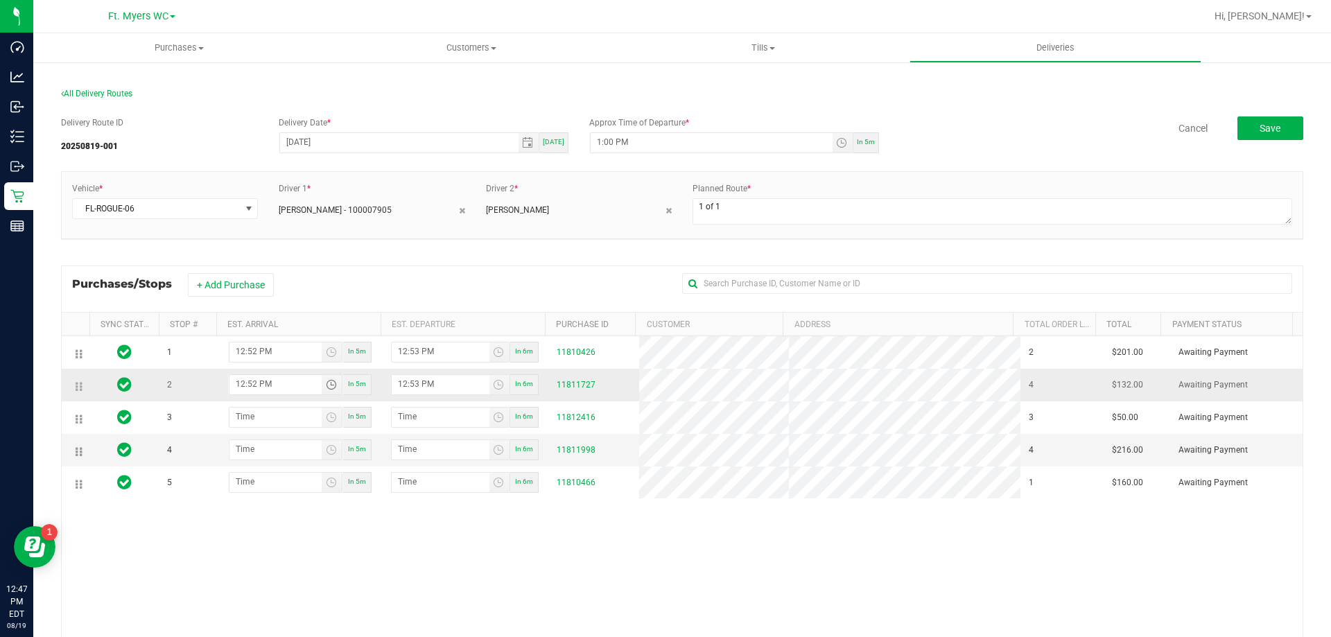
drag, startPoint x: 279, startPoint y: 380, endPoint x: 218, endPoint y: 391, distance: 61.3
click at [218, 391] on div "12:52 PM In 5m" at bounding box center [300, 384] width 164 height 21
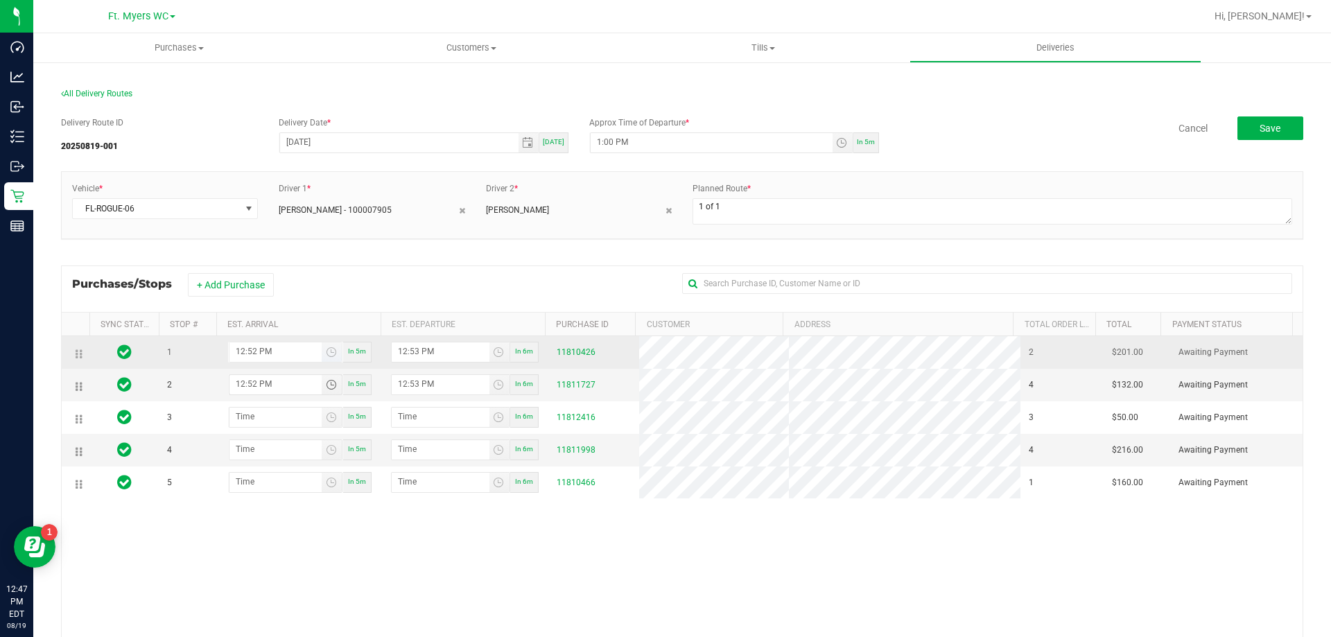
click at [242, 349] on input "12:52 PM" at bounding box center [276, 351] width 92 height 17
type input "1:52 PM"
type input "1:53 PM"
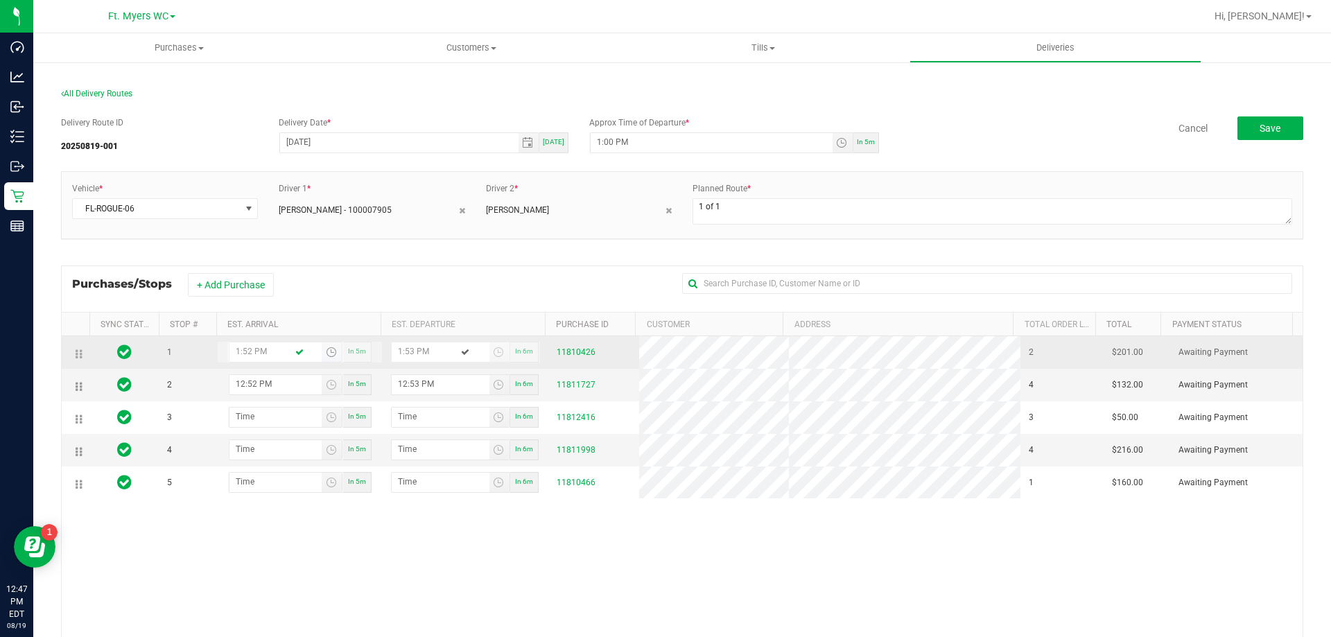
type input "3:52 PM"
type input "3:53 PM"
click at [242, 349] on input "3:00 PM" at bounding box center [276, 351] width 92 height 17
click at [232, 347] on input "3:00 PM" at bounding box center [276, 351] width 92 height 17
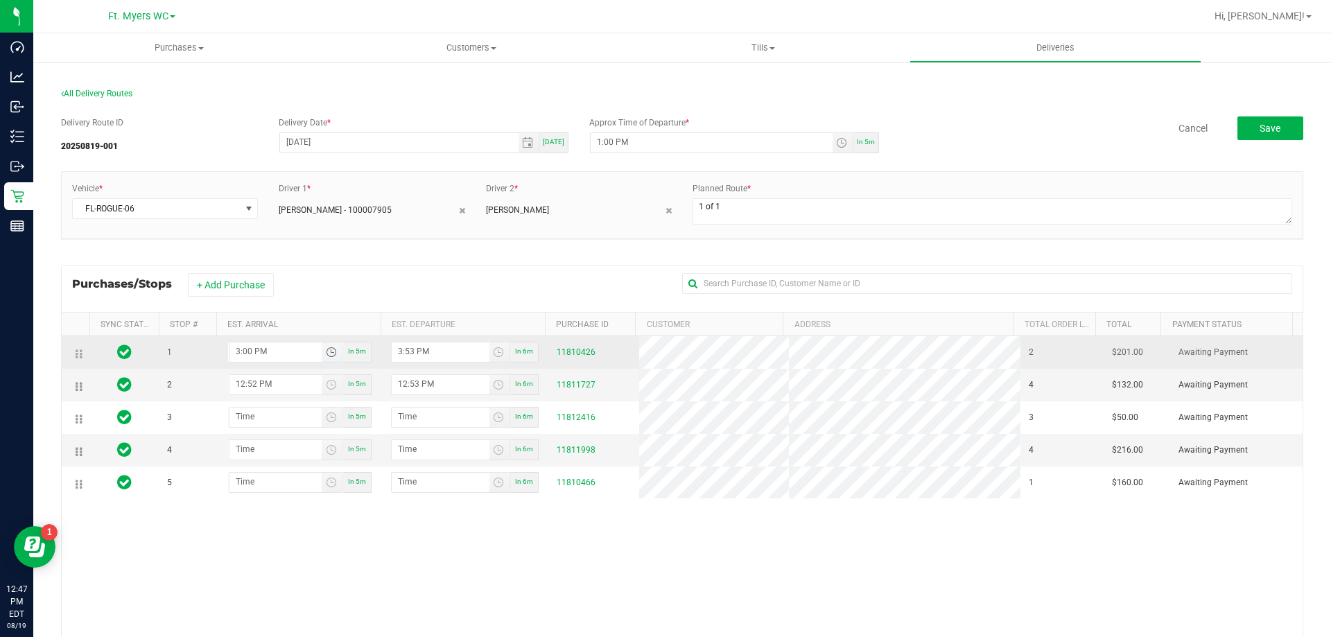
click at [332, 352] on span "Toggle time list" at bounding box center [331, 352] width 11 height 11
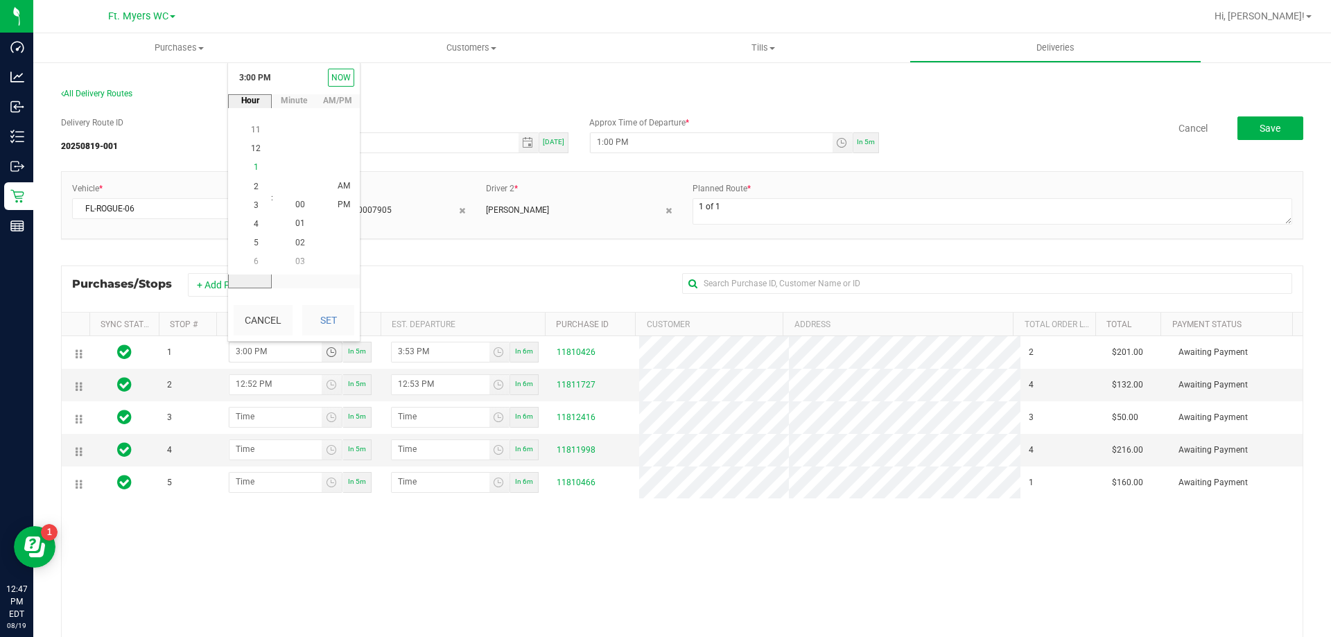
click at [254, 171] on span "1" at bounding box center [256, 168] width 5 height 10
click at [288, 189] on li "30" at bounding box center [300, 186] width 33 height 19
click at [334, 210] on li "PM" at bounding box center [343, 205] width 33 height 19
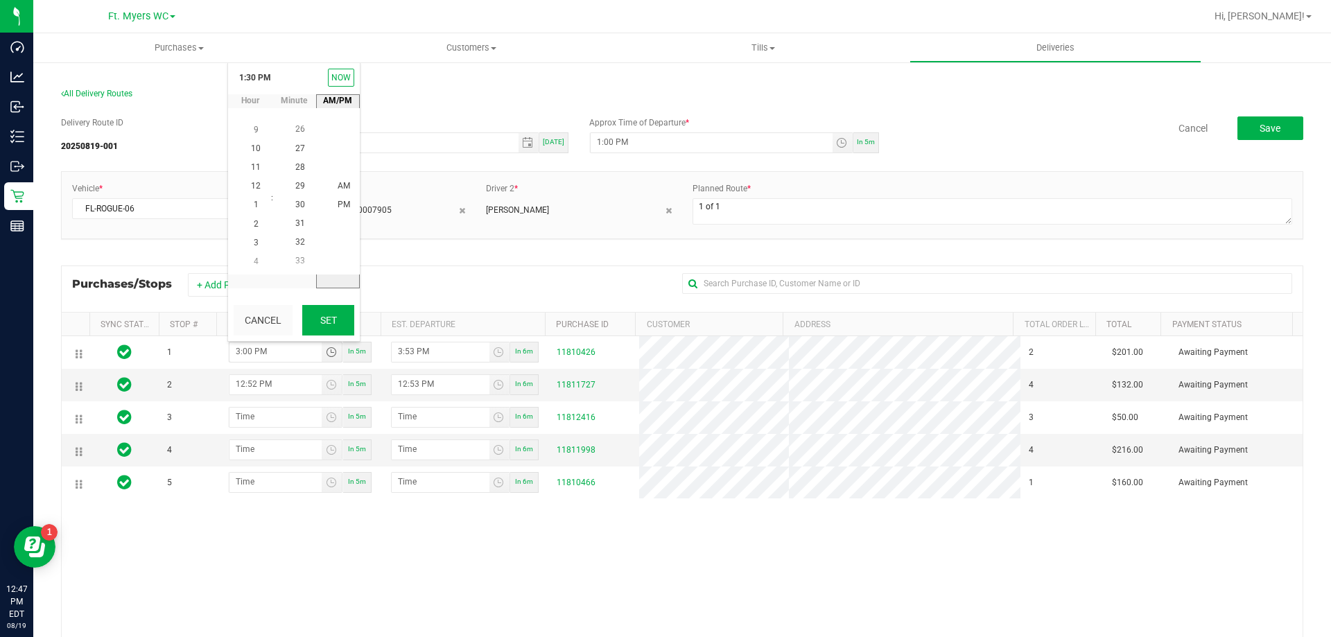
click at [334, 324] on button "Set" at bounding box center [328, 320] width 52 height 31
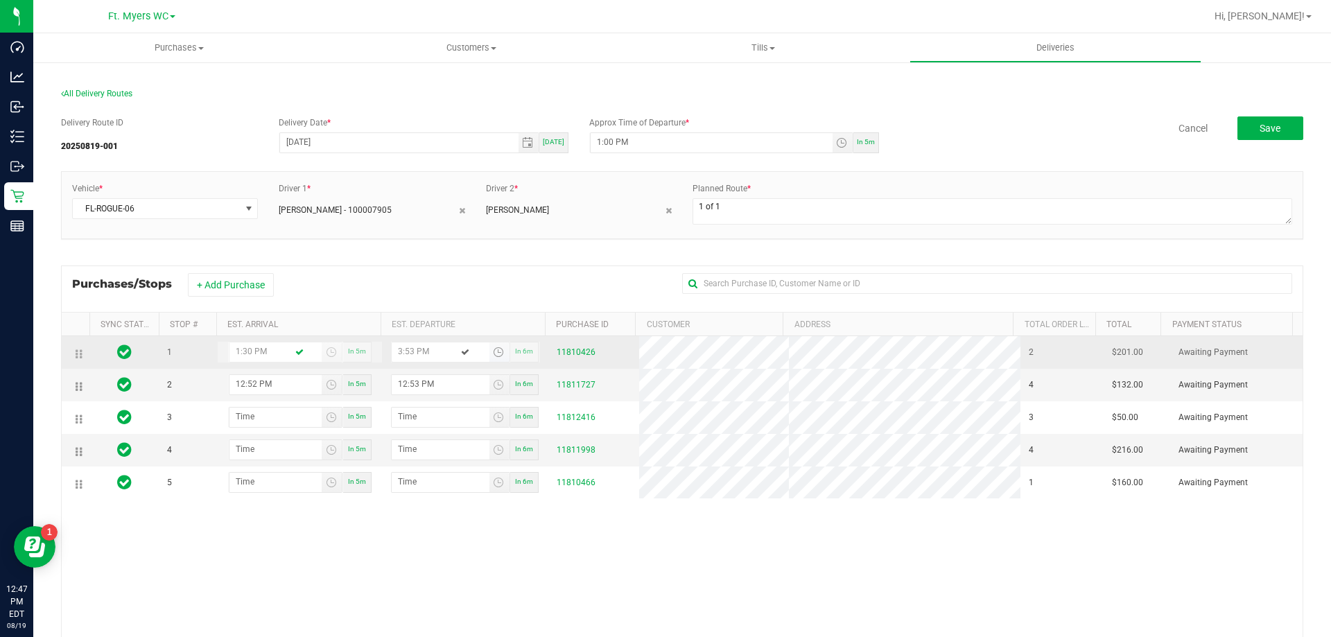
click at [423, 350] on input "3:53 PM" at bounding box center [441, 351] width 98 height 17
click at [403, 345] on input "3:53 PM" at bounding box center [441, 351] width 98 height 17
drag, startPoint x: 413, startPoint y: 351, endPoint x: 390, endPoint y: 343, distance: 24.8
click at [392, 343] on input "3:53 PM" at bounding box center [441, 351] width 98 height 17
type input "12:52 PM"
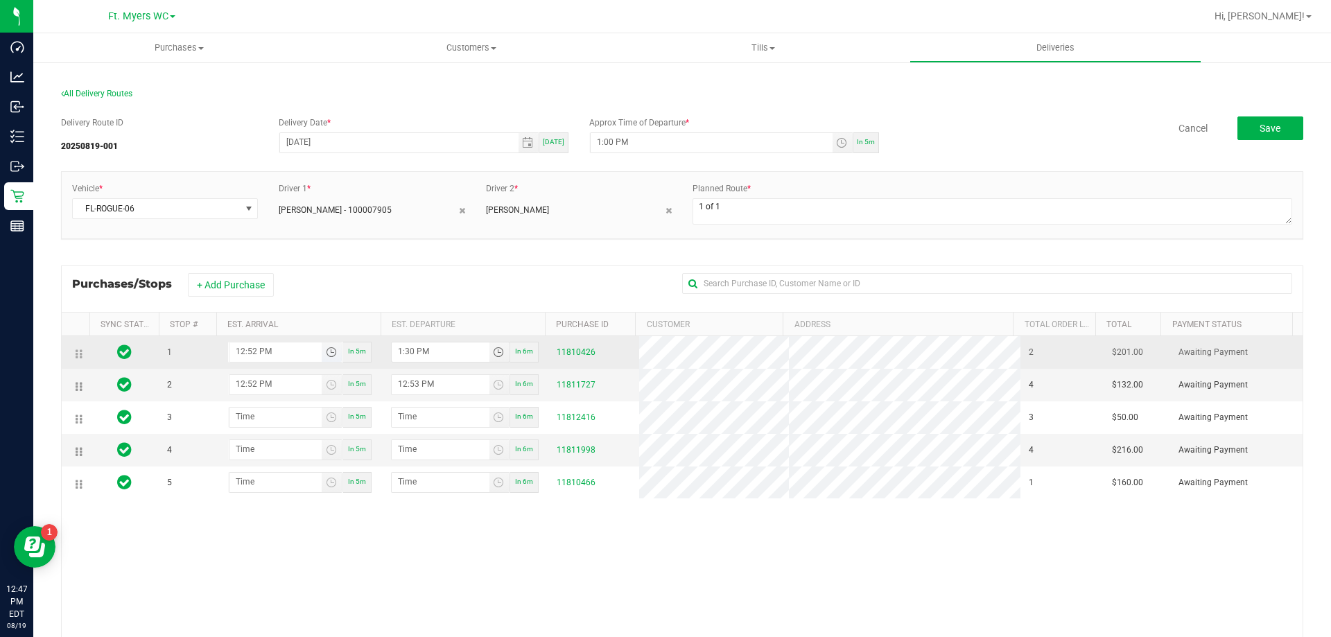
click at [331, 355] on span "Toggle time list" at bounding box center [331, 352] width 11 height 11
type input "1:30 PM"
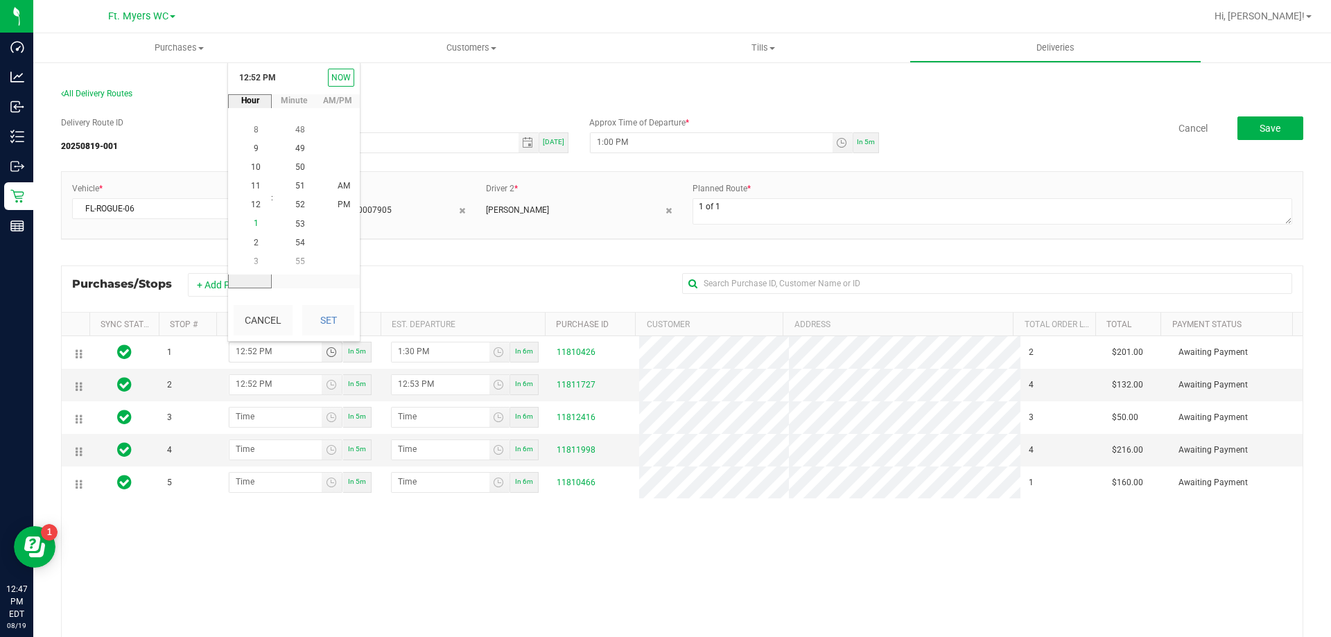
click at [245, 219] on li "1" at bounding box center [255, 224] width 33 height 19
click at [300, 145] on span "30" at bounding box center [300, 149] width 10 height 10
click at [338, 202] on span "PM" at bounding box center [344, 205] width 12 height 10
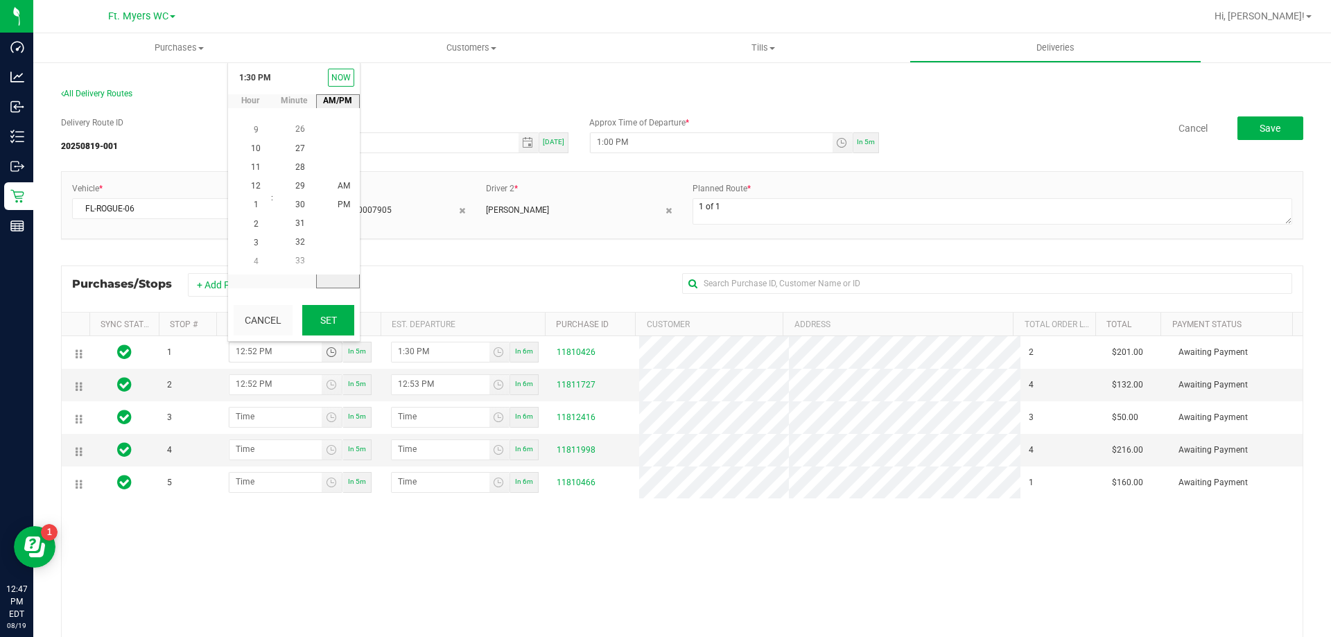
click at [334, 316] on button "Set" at bounding box center [328, 320] width 52 height 31
type input "1:30 PM"
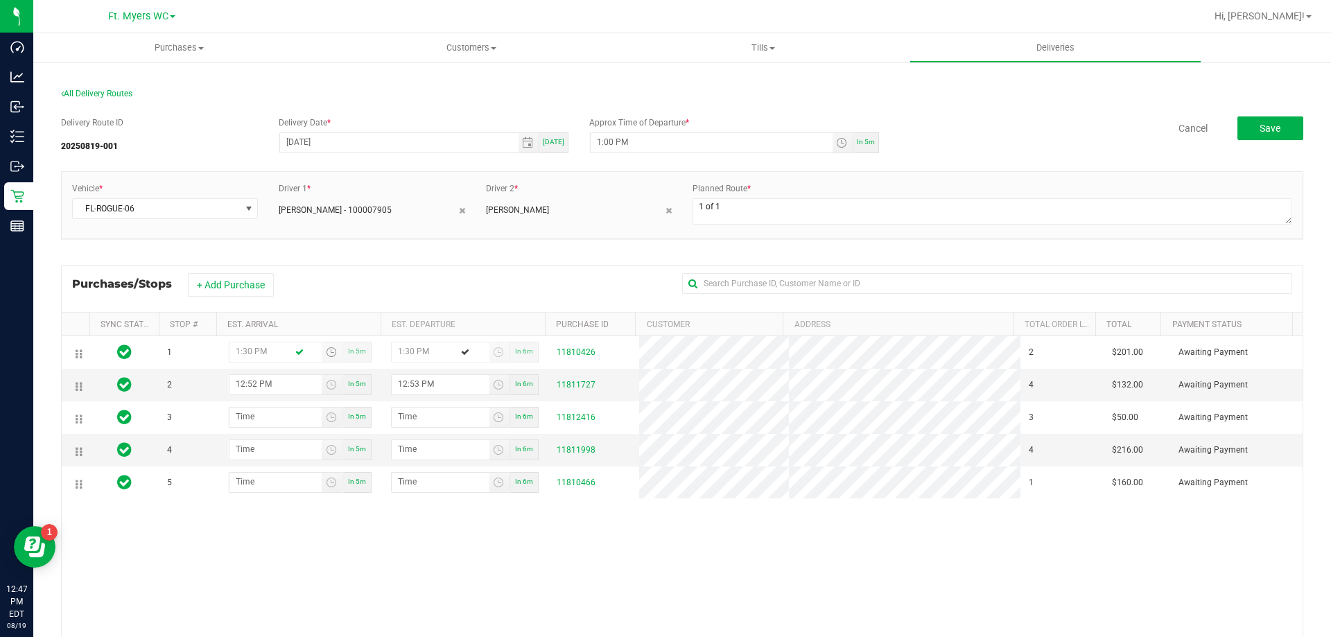
click at [442, 293] on div "+ Add Purchase" at bounding box center [432, 285] width 488 height 24
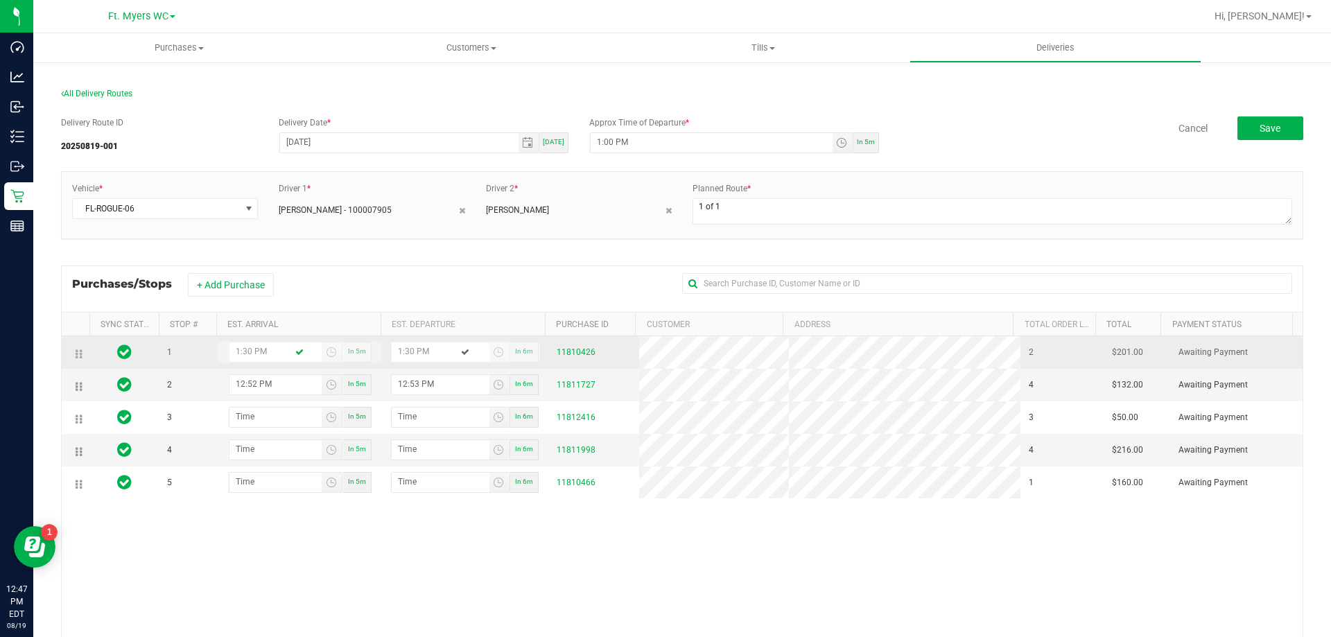
click at [492, 343] on span "Toggle time list" at bounding box center [500, 352] width 20 height 19
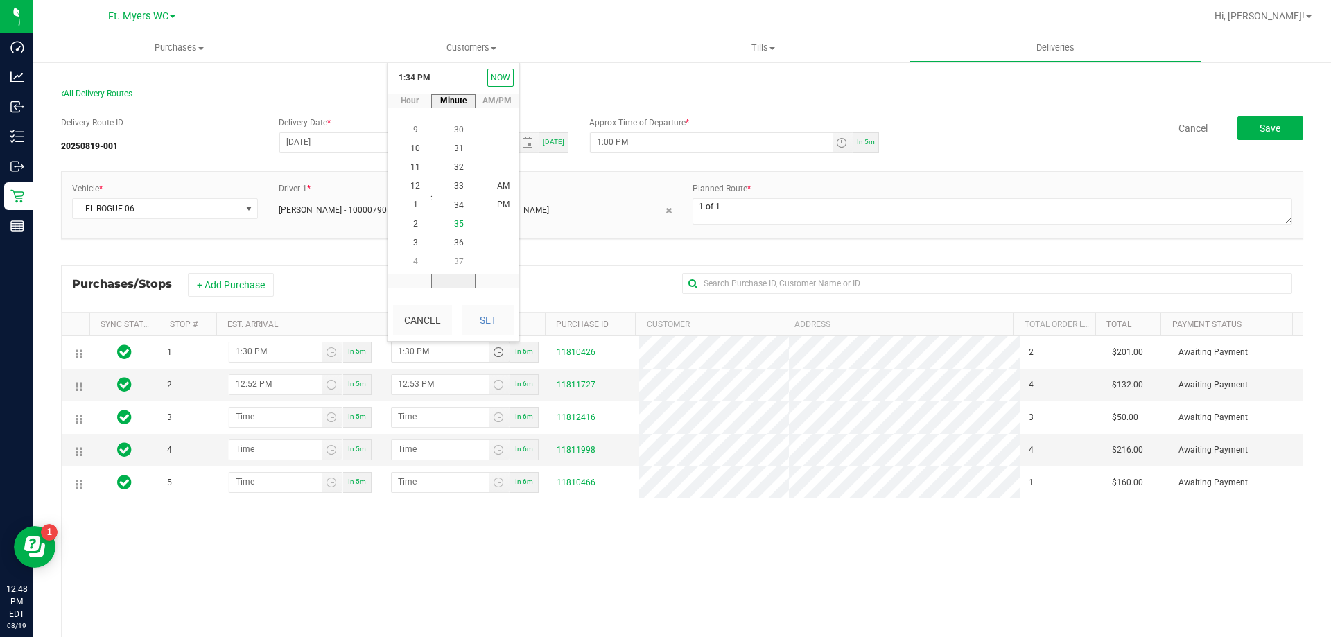
click at [455, 223] on span "35" at bounding box center [459, 224] width 10 height 10
click at [497, 200] on span "PM" at bounding box center [503, 205] width 12 height 10
click at [494, 324] on button "Set" at bounding box center [488, 320] width 52 height 31
type input "1:35 PM"
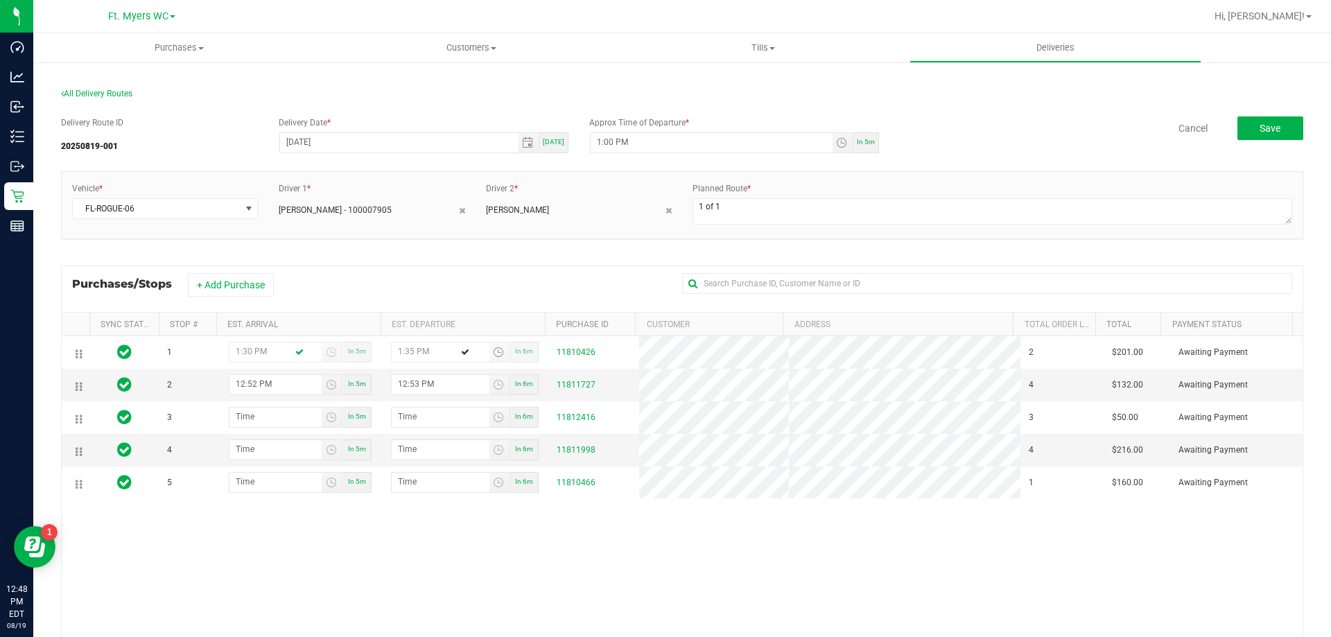
click at [431, 287] on div "+ Add Purchase" at bounding box center [432, 285] width 488 height 24
drag, startPoint x: 254, startPoint y: 383, endPoint x: 232, endPoint y: 382, distance: 21.5
click at [232, 382] on input "12:52 PM" at bounding box center [276, 383] width 92 height 17
click at [331, 382] on span "Toggle time list" at bounding box center [331, 384] width 11 height 11
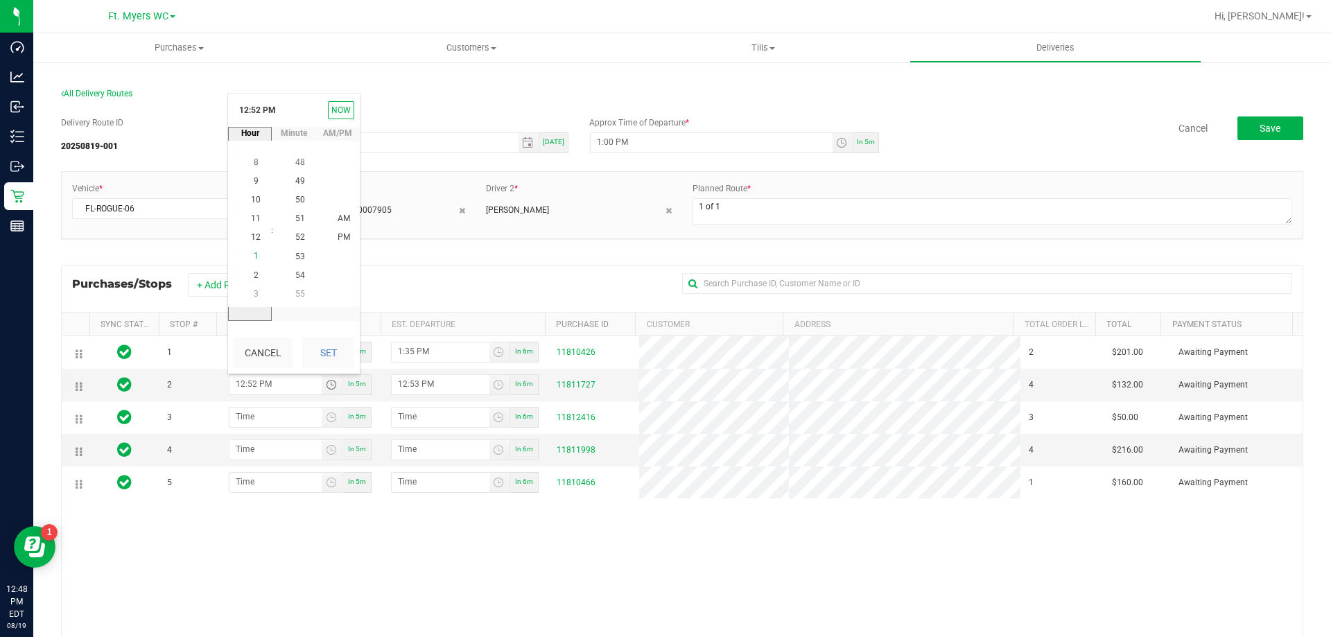
click at [259, 250] on li "1" at bounding box center [255, 257] width 33 height 19
click at [297, 261] on span "45" at bounding box center [300, 257] width 10 height 10
click at [320, 342] on button "Set" at bounding box center [328, 353] width 52 height 31
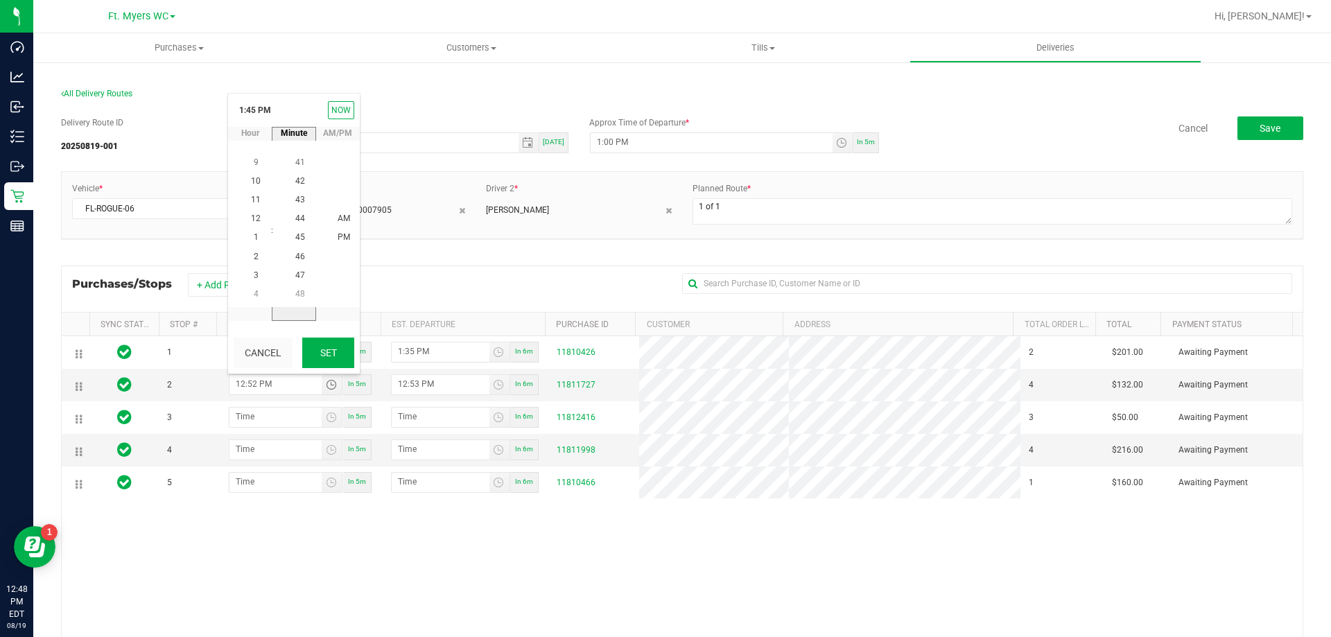
type input "1:45 PM"
type input "1:46 PM"
click at [494, 385] on span "Toggle time list" at bounding box center [498, 384] width 11 height 11
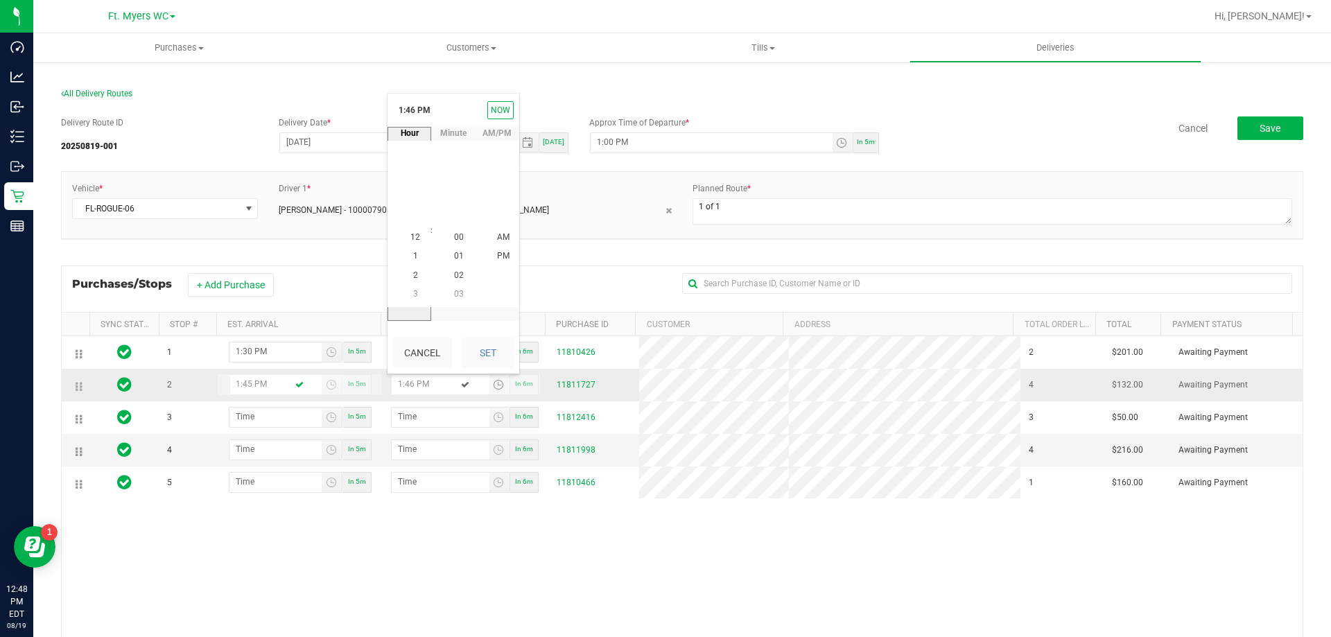
scroll to position [19, 0]
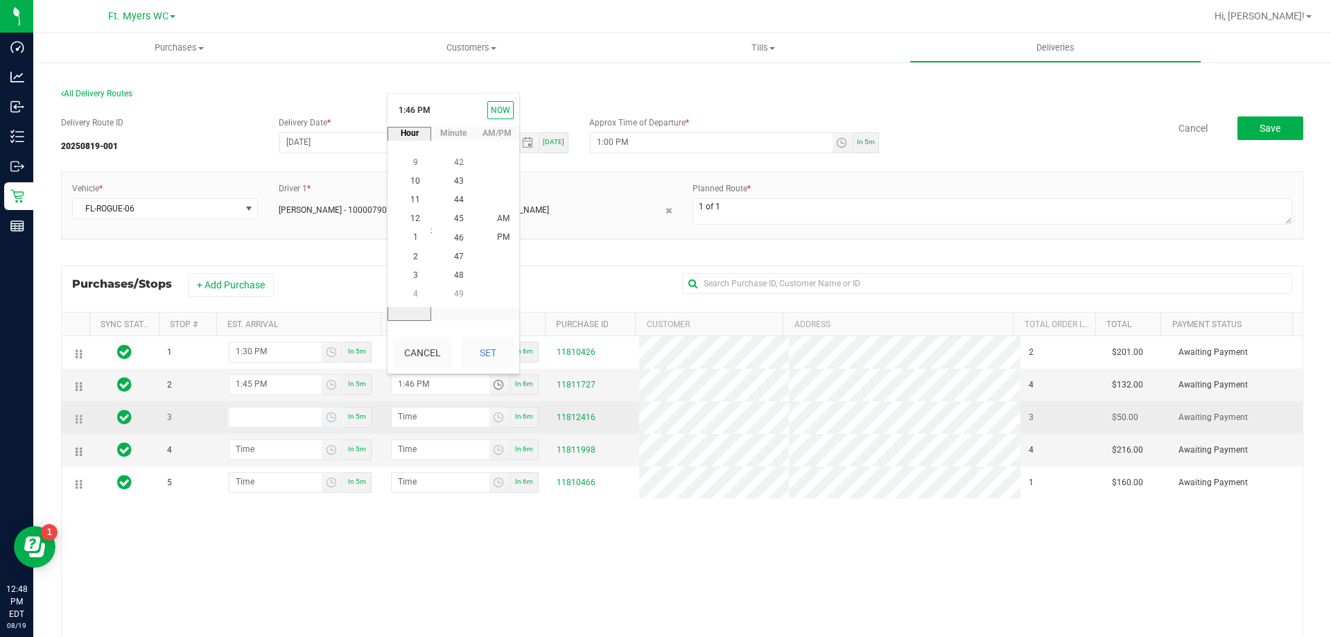
type input "hour:minute AM"
click at [250, 412] on input "hour:minute AM" at bounding box center [276, 416] width 92 height 17
click at [328, 420] on span "Toggle time list" at bounding box center [331, 417] width 11 height 11
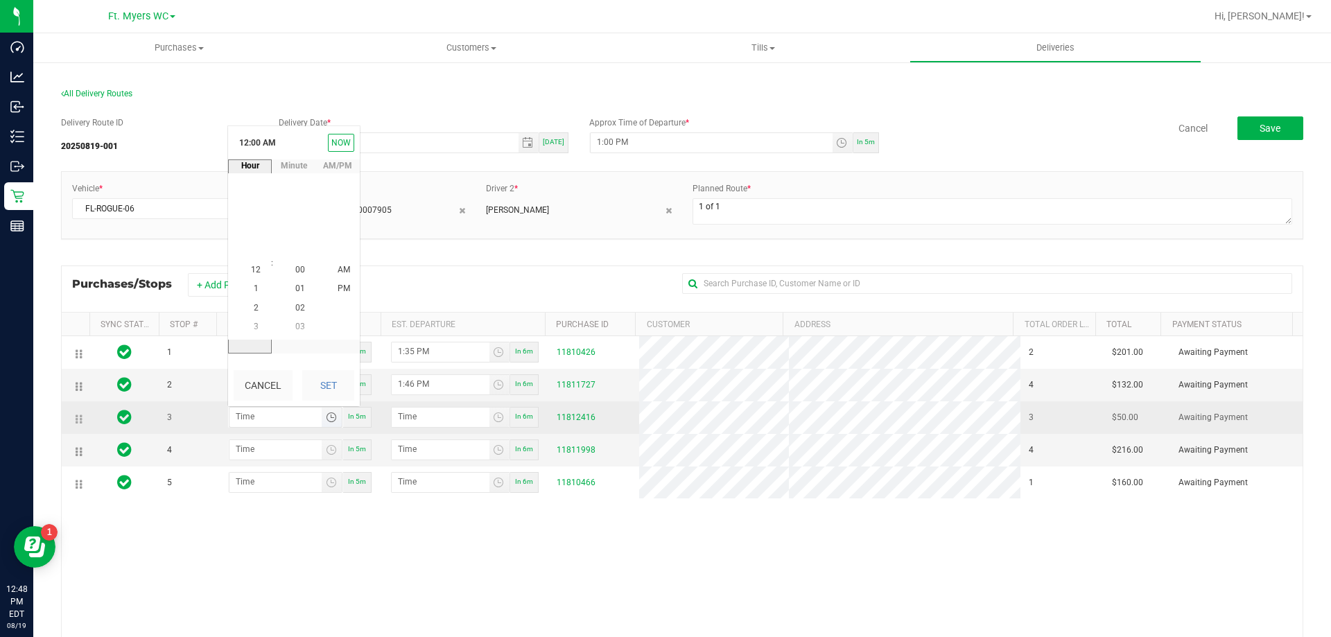
scroll to position [0, 0]
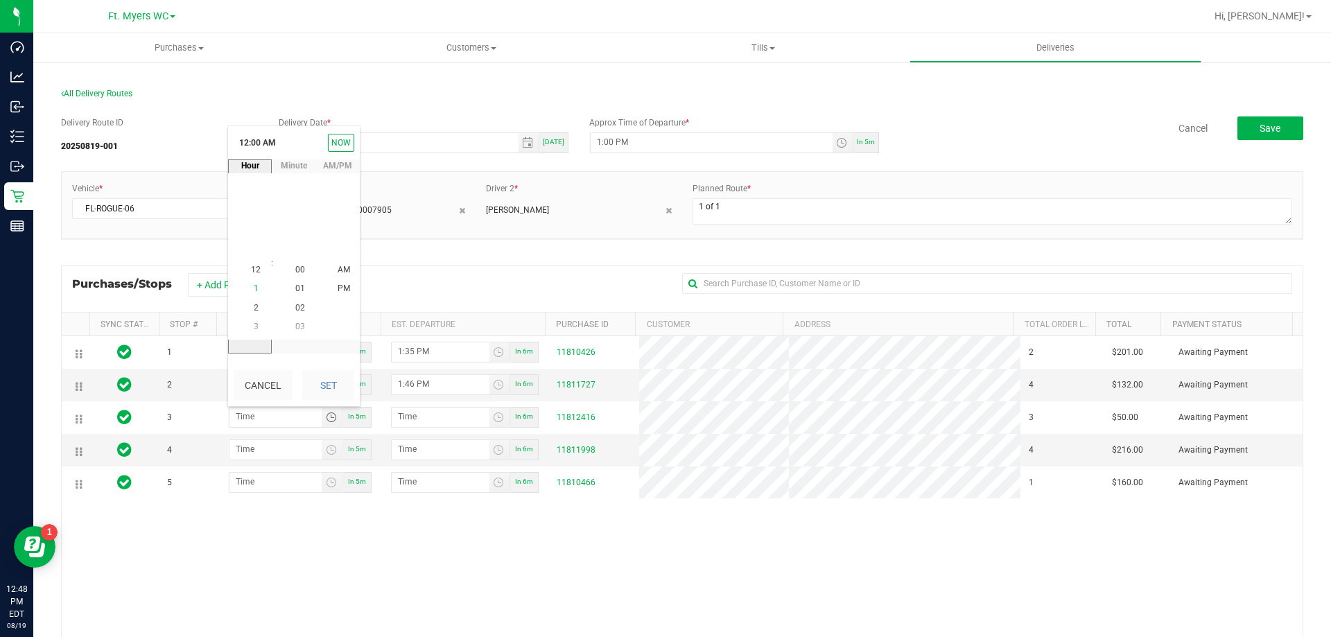
click at [254, 294] on li "1" at bounding box center [255, 289] width 33 height 19
click at [297, 250] on span "50" at bounding box center [300, 252] width 10 height 10
click at [336, 280] on li "PM" at bounding box center [343, 289] width 33 height 19
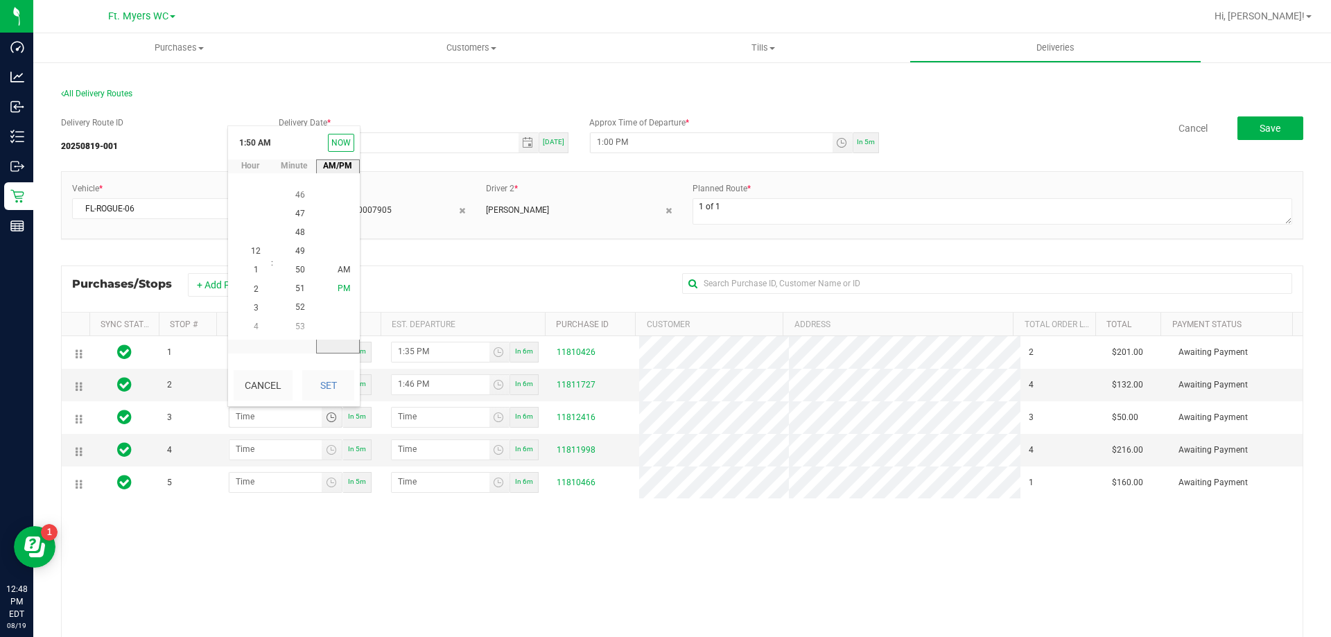
scroll to position [0, 0]
click at [322, 388] on button "Set" at bounding box center [328, 385] width 52 height 31
type input "1:50 PM"
type input "1:51 PM"
click at [332, 450] on span "Toggle time list" at bounding box center [331, 449] width 11 height 11
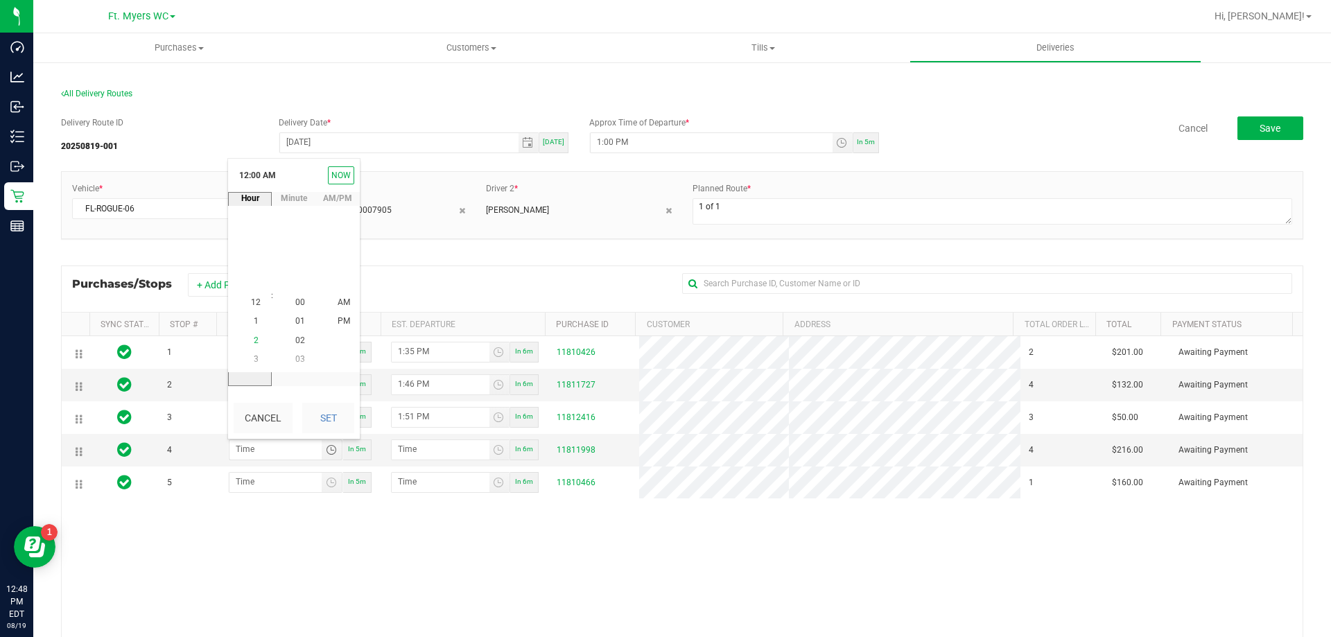
click at [255, 344] on li "2" at bounding box center [255, 340] width 33 height 19
click at [297, 296] on li "00" at bounding box center [300, 303] width 33 height 19
click at [336, 417] on button "Set" at bounding box center [328, 418] width 52 height 31
type input "2:00 AM"
type input "2:01 AM"
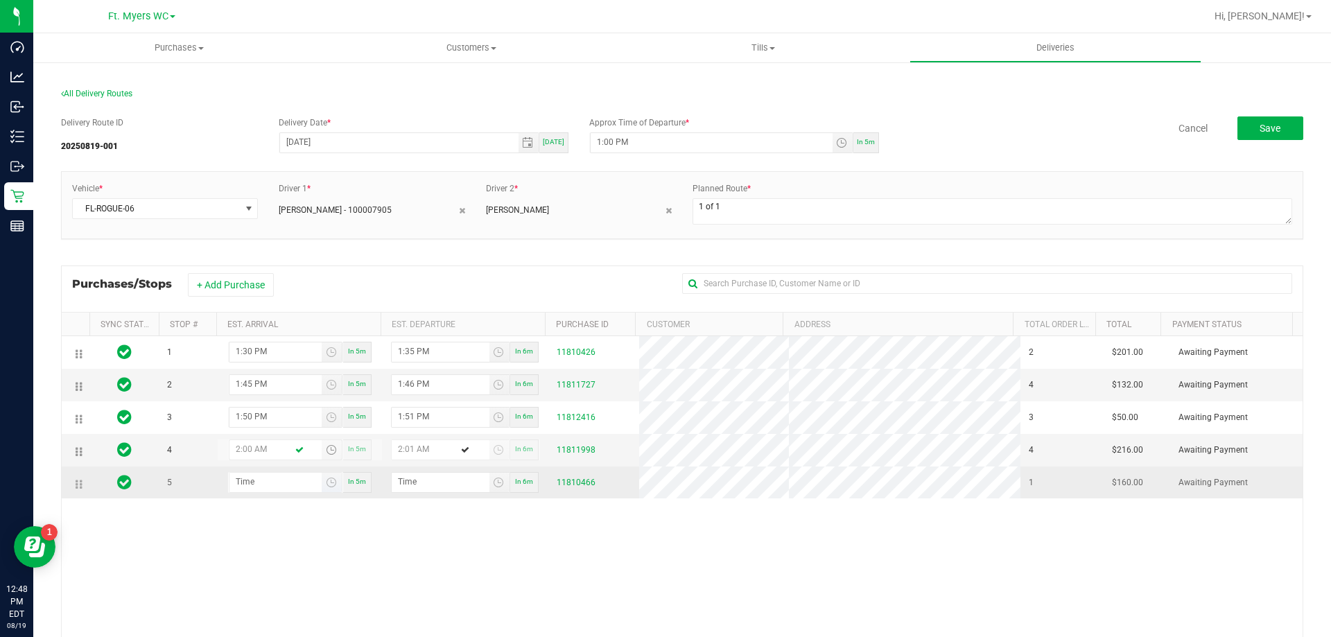
click at [322, 481] on span "Toggle time list" at bounding box center [332, 482] width 20 height 19
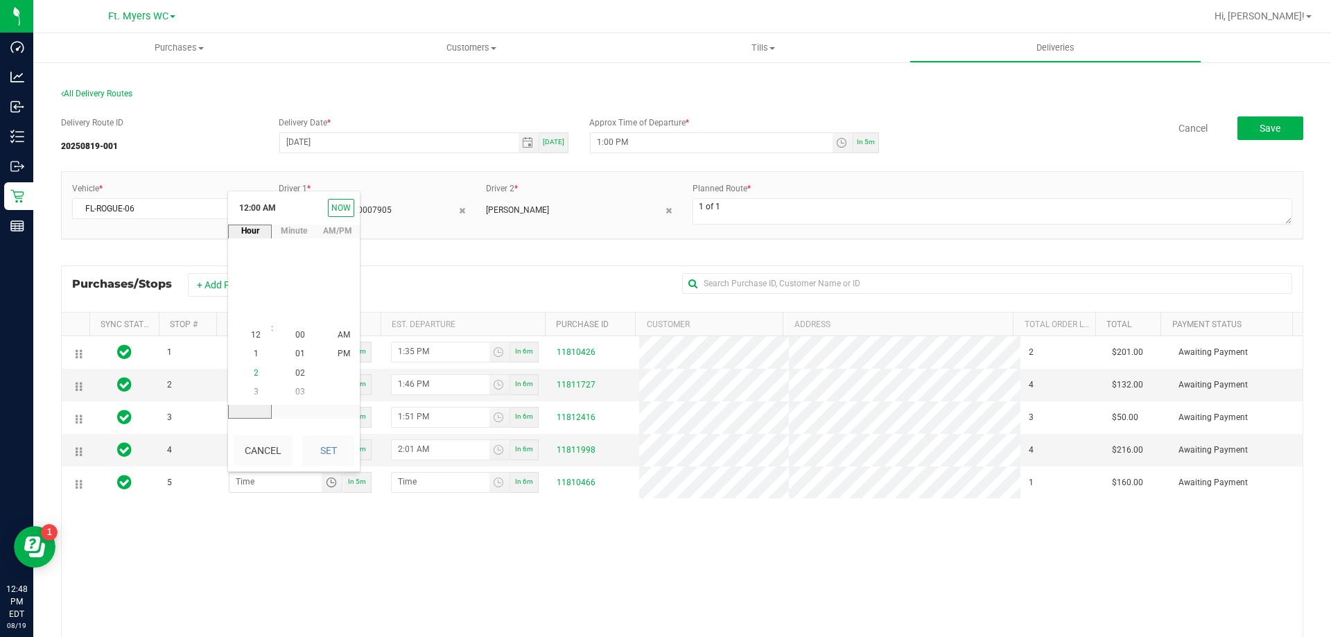
click at [249, 382] on li "2" at bounding box center [255, 373] width 33 height 19
click at [300, 318] on li "30" at bounding box center [300, 316] width 33 height 19
click at [327, 347] on li "PM" at bounding box center [343, 354] width 33 height 19
click at [327, 468] on div "Cancel Set" at bounding box center [294, 451] width 132 height 42
click at [326, 453] on button "Set" at bounding box center [328, 450] width 52 height 31
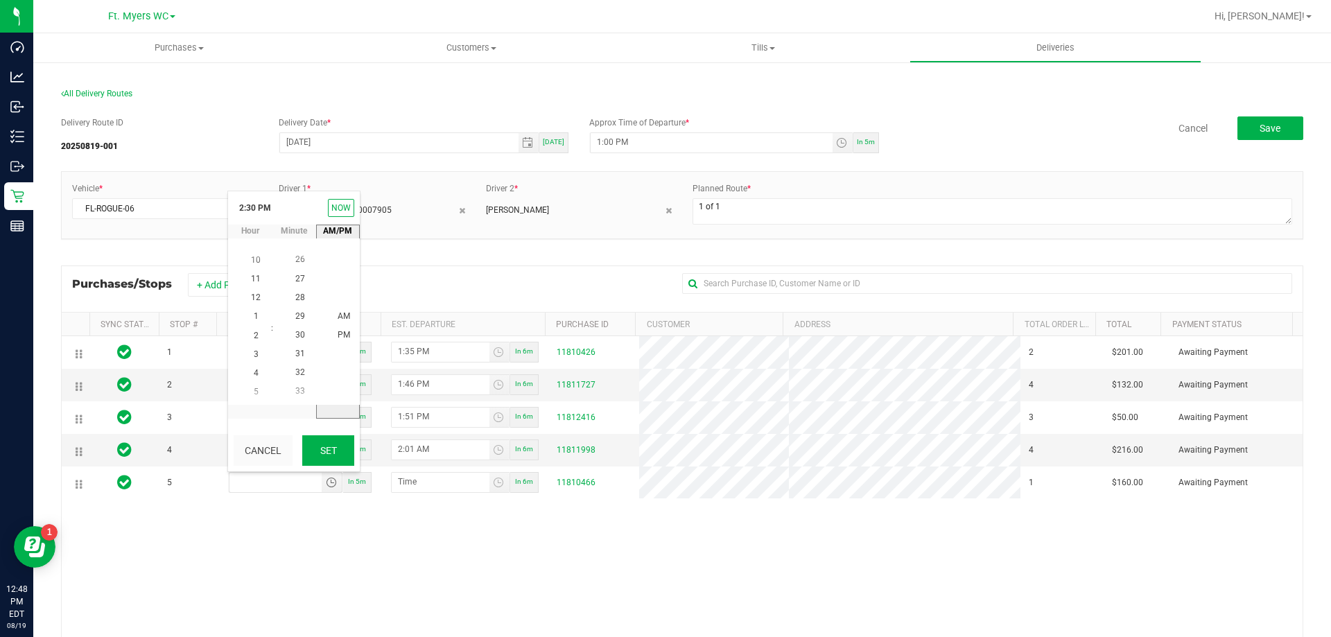
type input "2:30 PM"
type input "2:31 PM"
click at [395, 532] on div "1 1:30 PM In 5m 1:35 PM In 6m 11810426 2 $201.00 Awaiting Payment 2 1:45 PM In …" at bounding box center [682, 536] width 1241 height 401
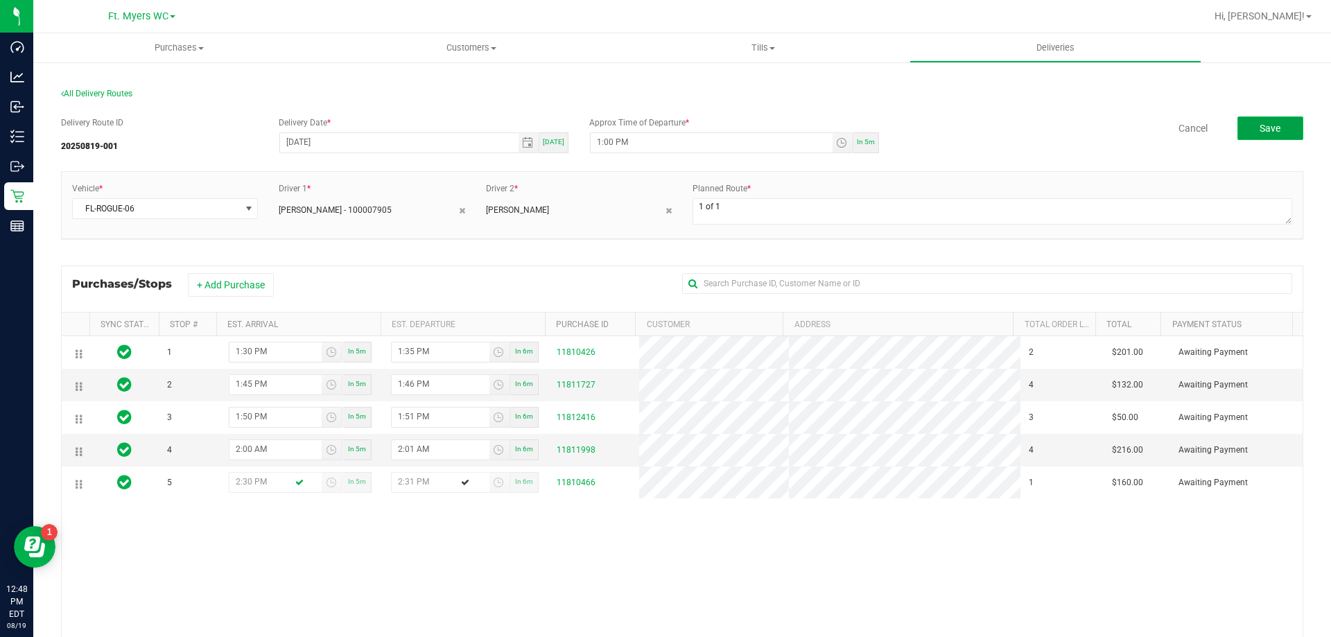
click at [1245, 125] on button "Save" at bounding box center [1271, 128] width 66 height 24
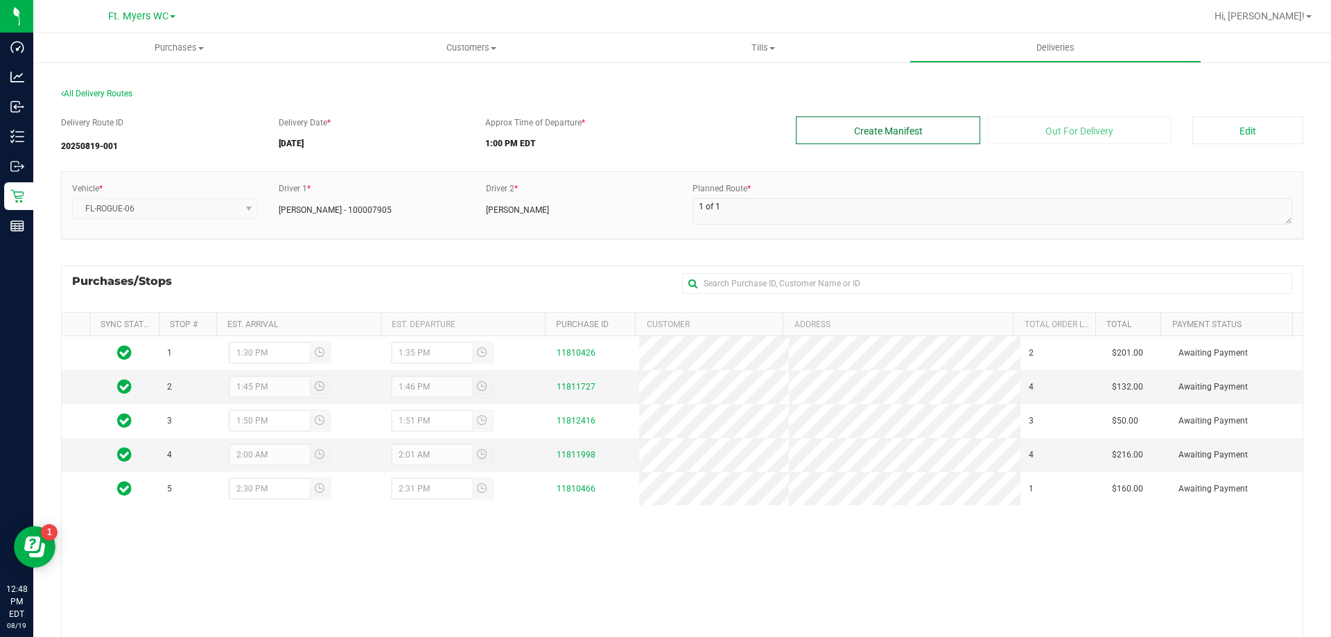
click at [956, 125] on button "Create Manifest" at bounding box center [888, 130] width 184 height 28
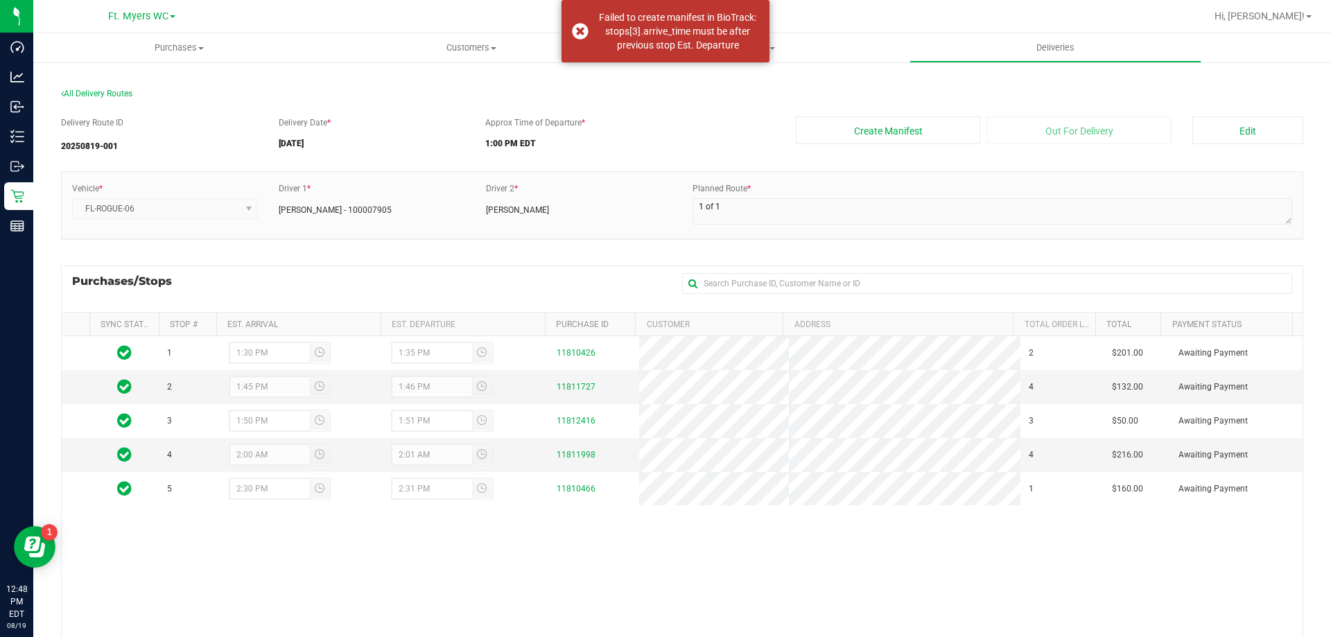
click at [547, 232] on div "Vehicle * FL-ROGUE-06 Driver 1 * [PERSON_NAME] - 100007905 Driver 2 * [PERSON_N…" at bounding box center [682, 205] width 1241 height 67
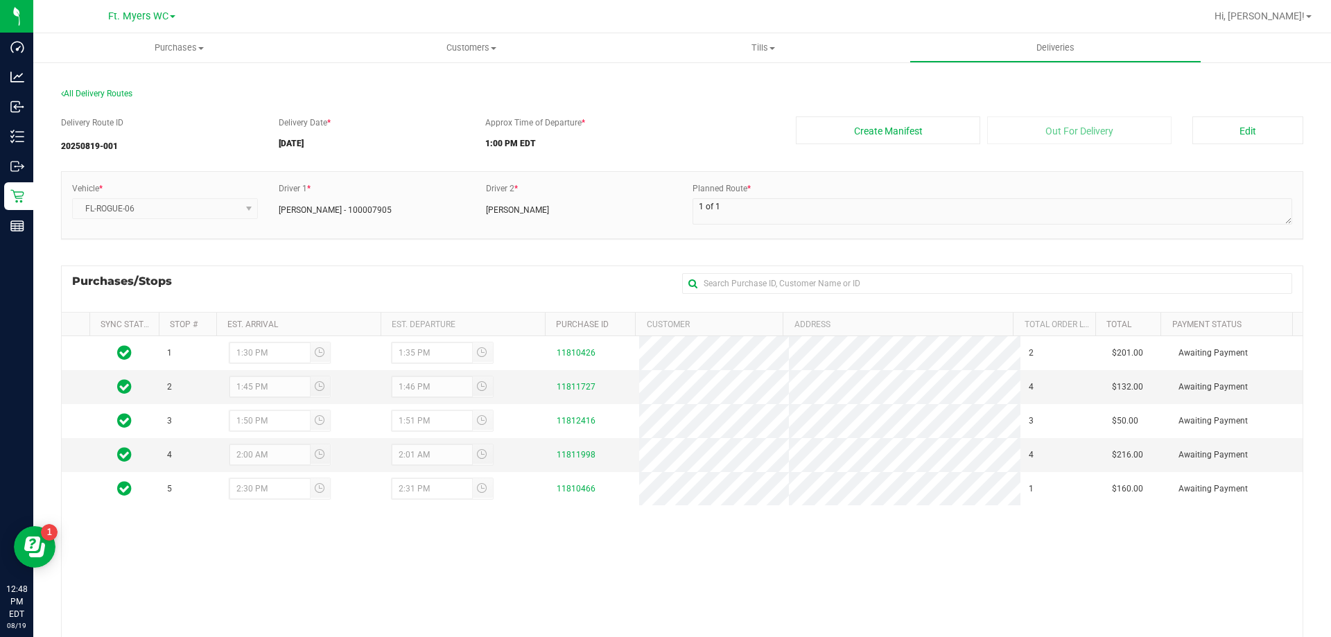
click at [1201, 116] on div "Delivery Route ID 20250819-001 Delivery Date * [DATE] Approx Time of Departure …" at bounding box center [682, 444] width 1243 height 676
click at [1205, 123] on button "Edit" at bounding box center [1248, 130] width 111 height 28
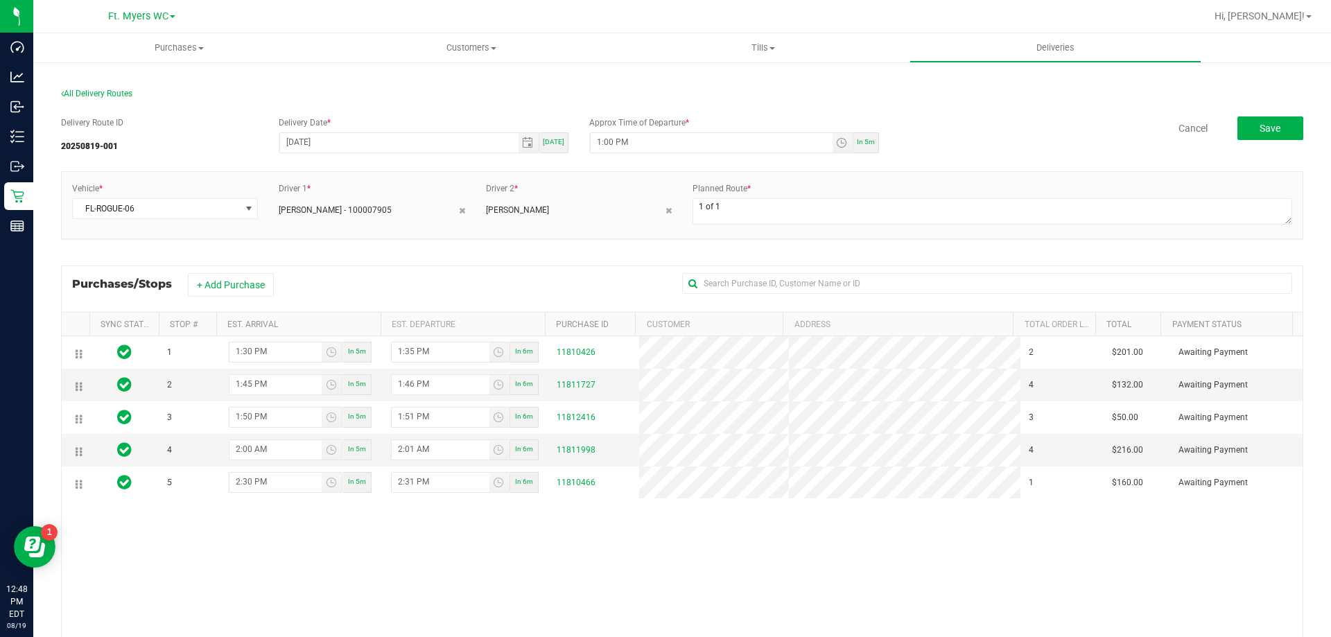
click at [503, 277] on div "+ Add Purchase" at bounding box center [432, 285] width 488 height 24
click at [1259, 142] on div "Delivery Route ID 20250819-001 Delivery Date * [DATE] [DATE] Approx Time of Dep…" at bounding box center [682, 137] width 1243 height 42
click at [1260, 129] on span "Save" at bounding box center [1270, 128] width 21 height 11
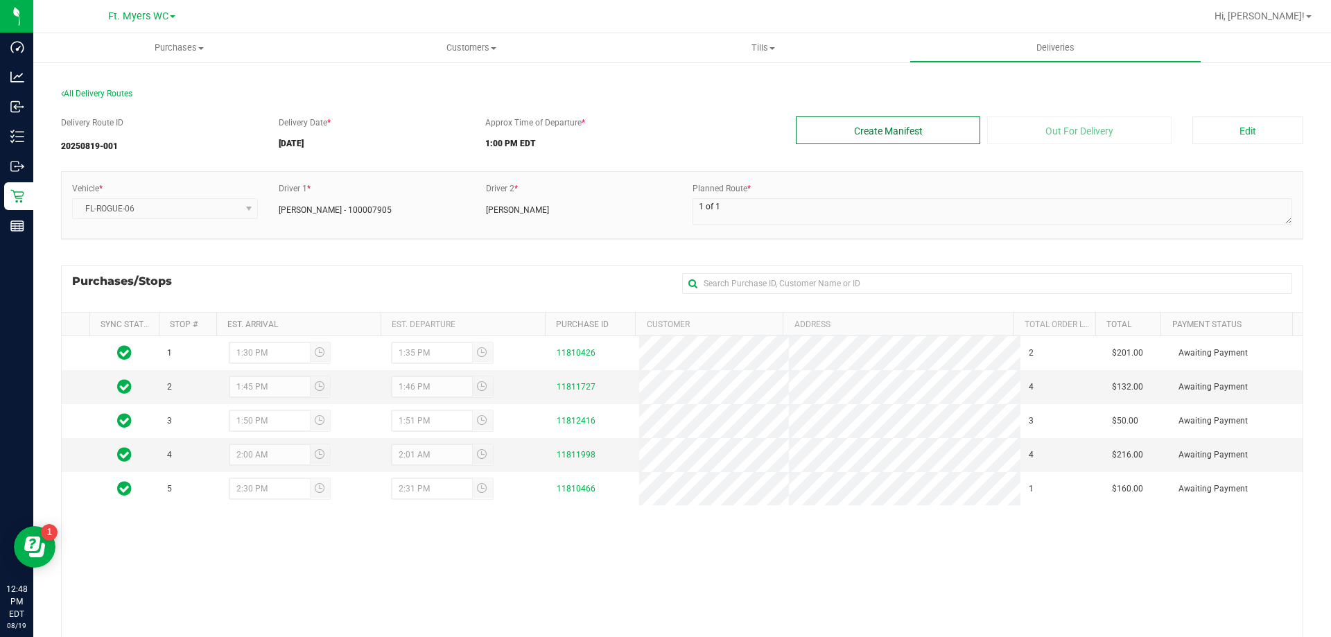
click at [953, 133] on button "Create Manifest" at bounding box center [888, 130] width 184 height 28
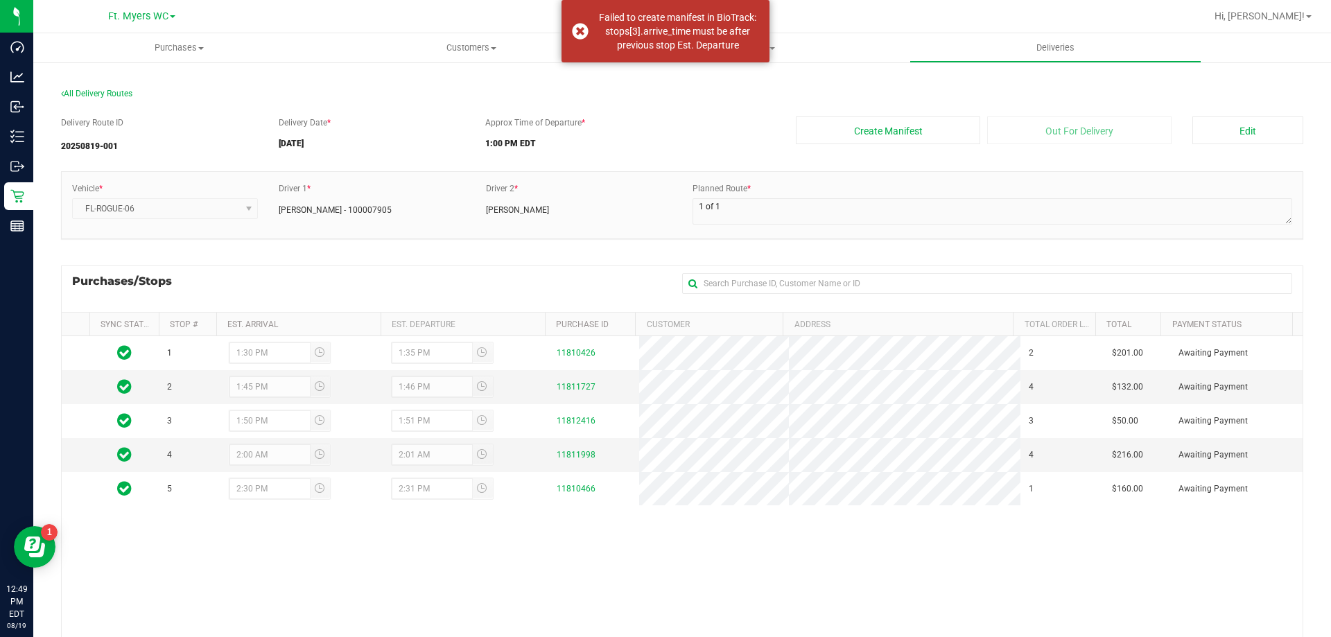
click at [586, 246] on div "Vehicle * FL-ROGUE-06 Driver 1 * [PERSON_NAME] - 100007905 Driver 2 * [PERSON_N…" at bounding box center [682, 212] width 1243 height 82
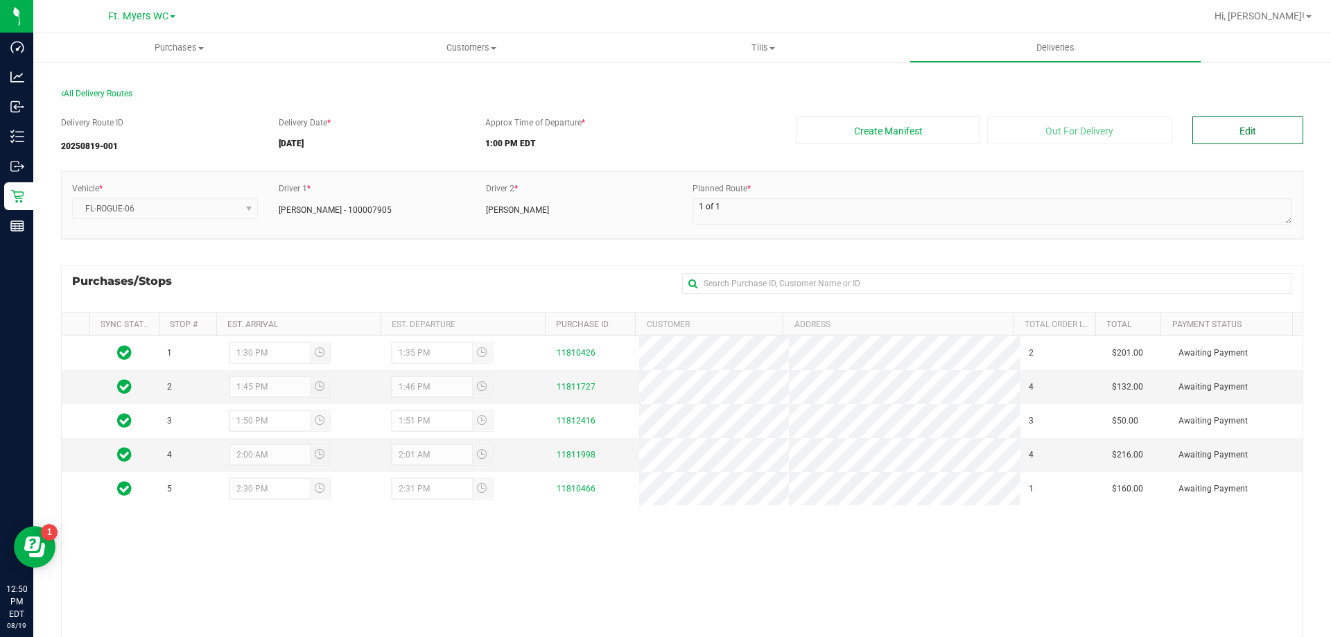
click at [1204, 128] on button "Edit" at bounding box center [1248, 130] width 111 height 28
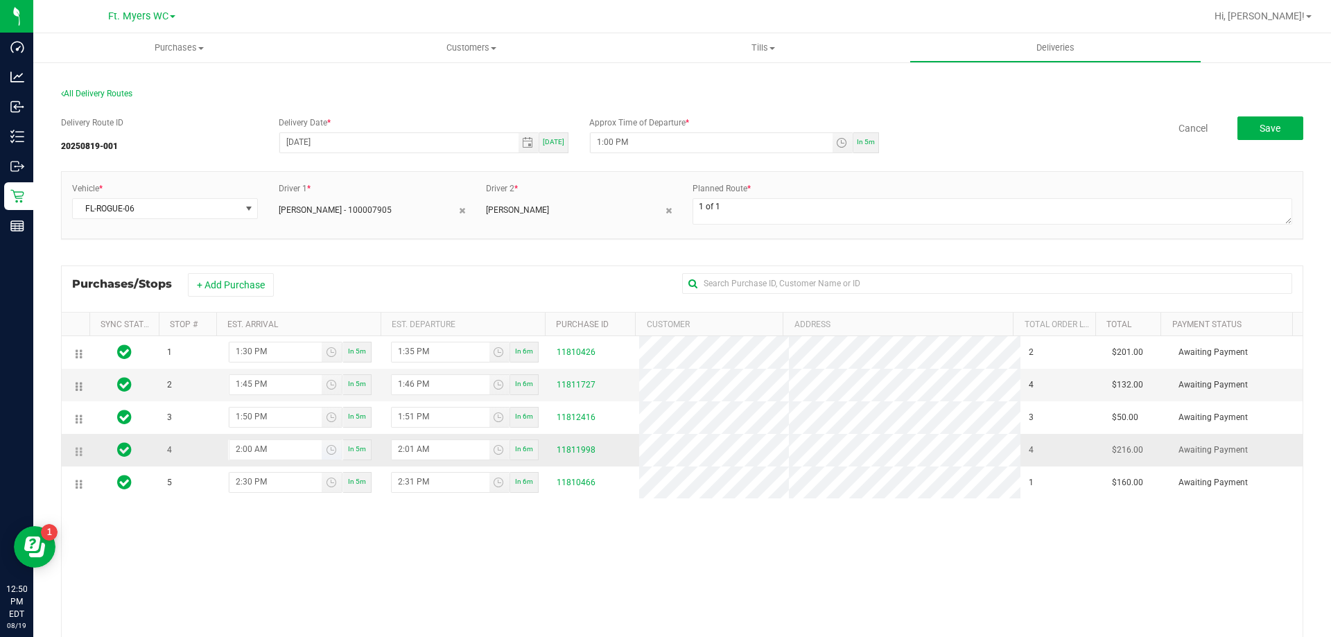
click at [301, 450] on input "2:00 AM" at bounding box center [276, 448] width 92 height 17
click at [326, 453] on span "Toggle time list" at bounding box center [331, 449] width 11 height 11
click at [342, 322] on span "PM" at bounding box center [344, 322] width 12 height 10
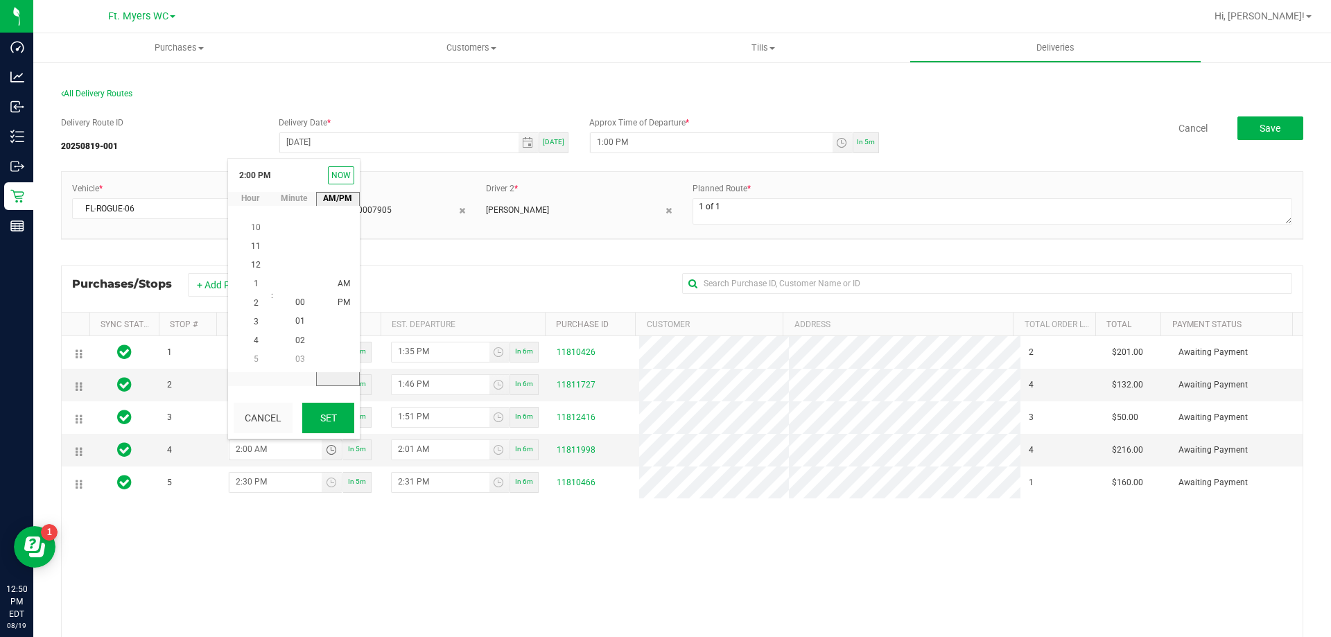
click at [321, 407] on button "Set" at bounding box center [328, 418] width 52 height 31
type input "2:00 PM"
type input "2:01 PM"
click at [553, 529] on div "1 1:30 PM In 5m 1:35 PM In 6m 11810426 2 $201.00 Awaiting Payment 2 1:45 PM In …" at bounding box center [682, 536] width 1241 height 401
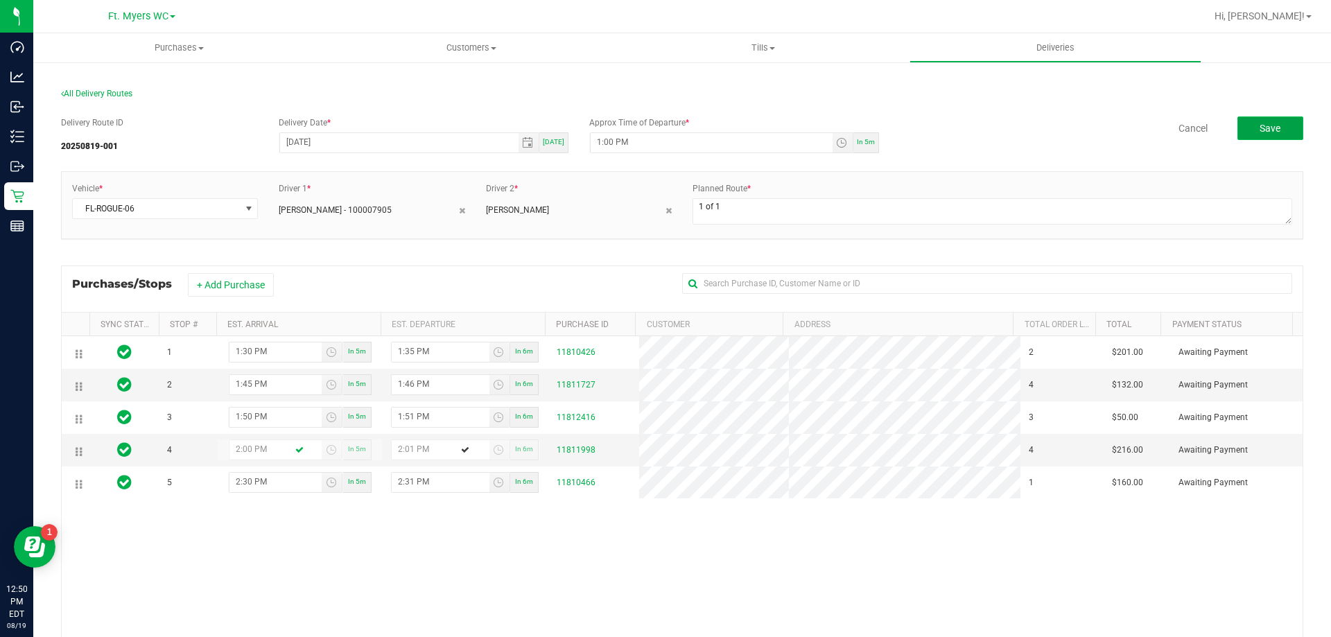
click at [1270, 138] on button "Save" at bounding box center [1271, 128] width 66 height 24
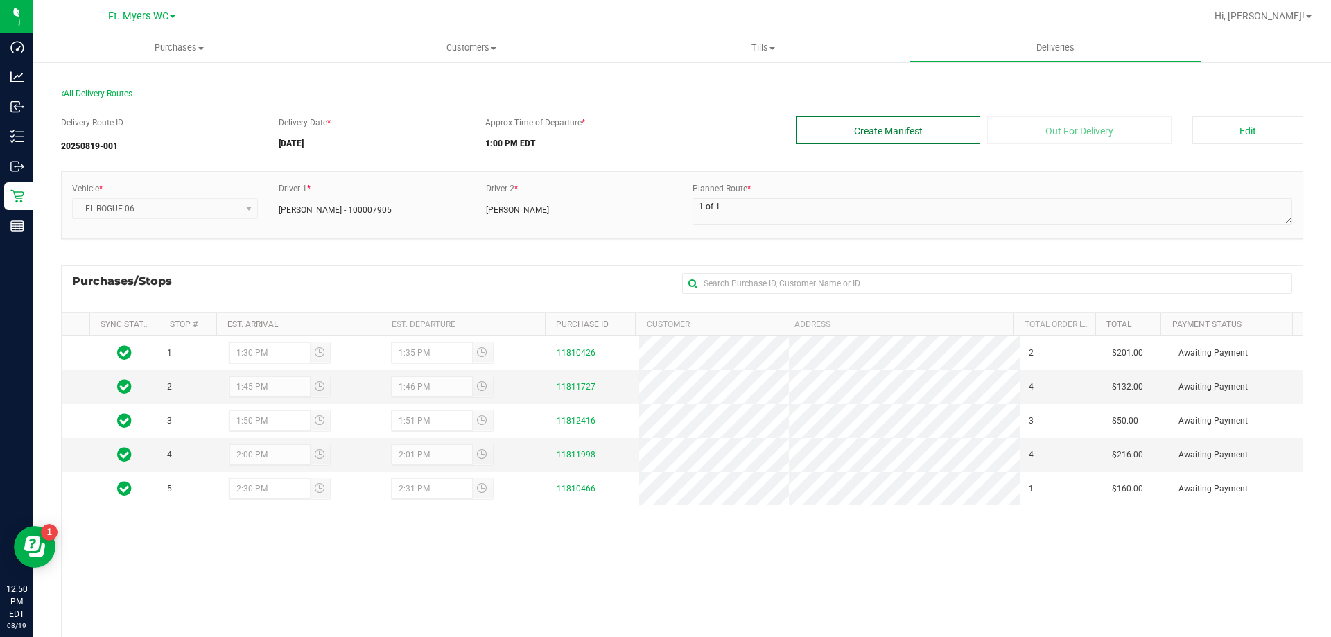
click at [813, 134] on button "Create Manifest" at bounding box center [888, 130] width 184 height 28
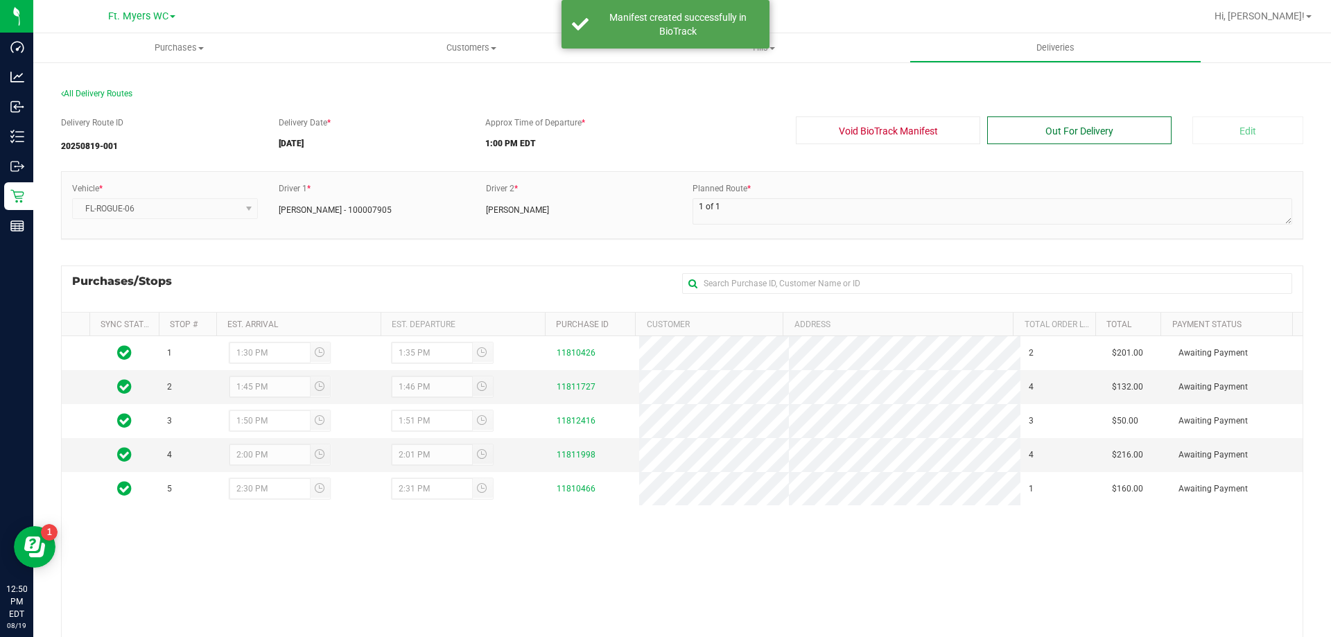
click at [1081, 139] on button "Out For Delivery" at bounding box center [1079, 130] width 184 height 28
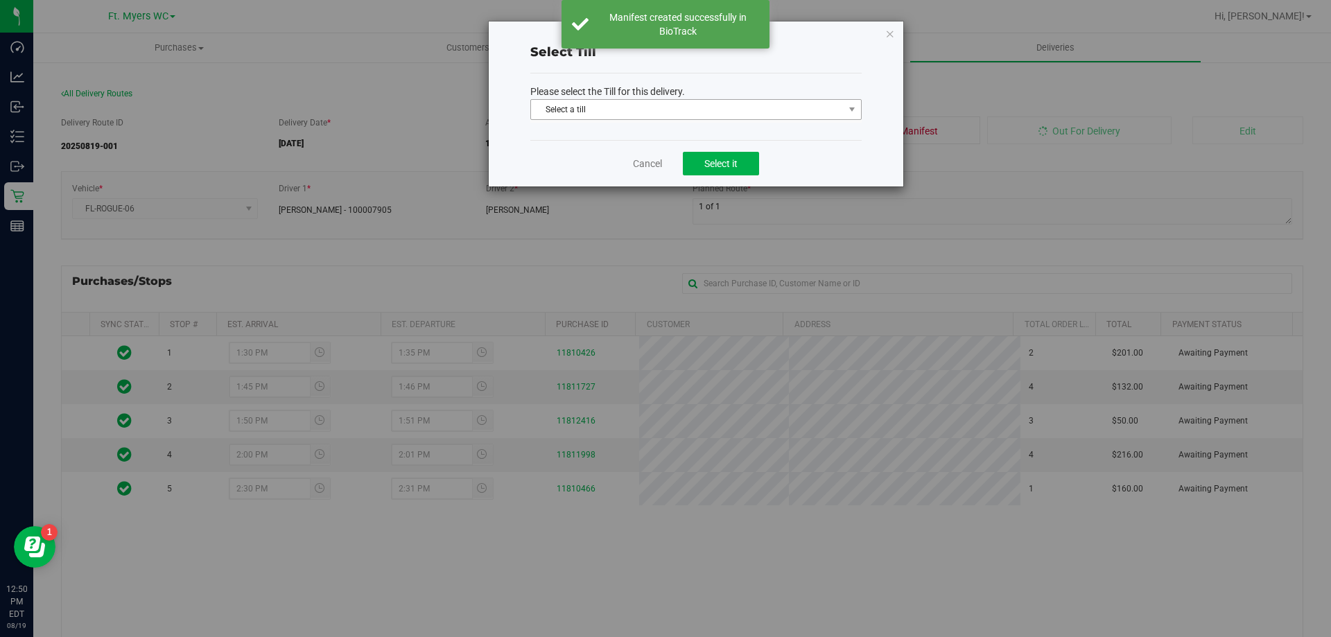
drag, startPoint x: 673, startPoint y: 126, endPoint x: 656, endPoint y: 116, distance: 19.3
click at [671, 125] on div "Please select the Till for this delivery. Select a till Select a till [PERSON_N…" at bounding box center [695, 107] width 331 height 67
click at [649, 112] on span "Select a till" at bounding box center [687, 109] width 313 height 19
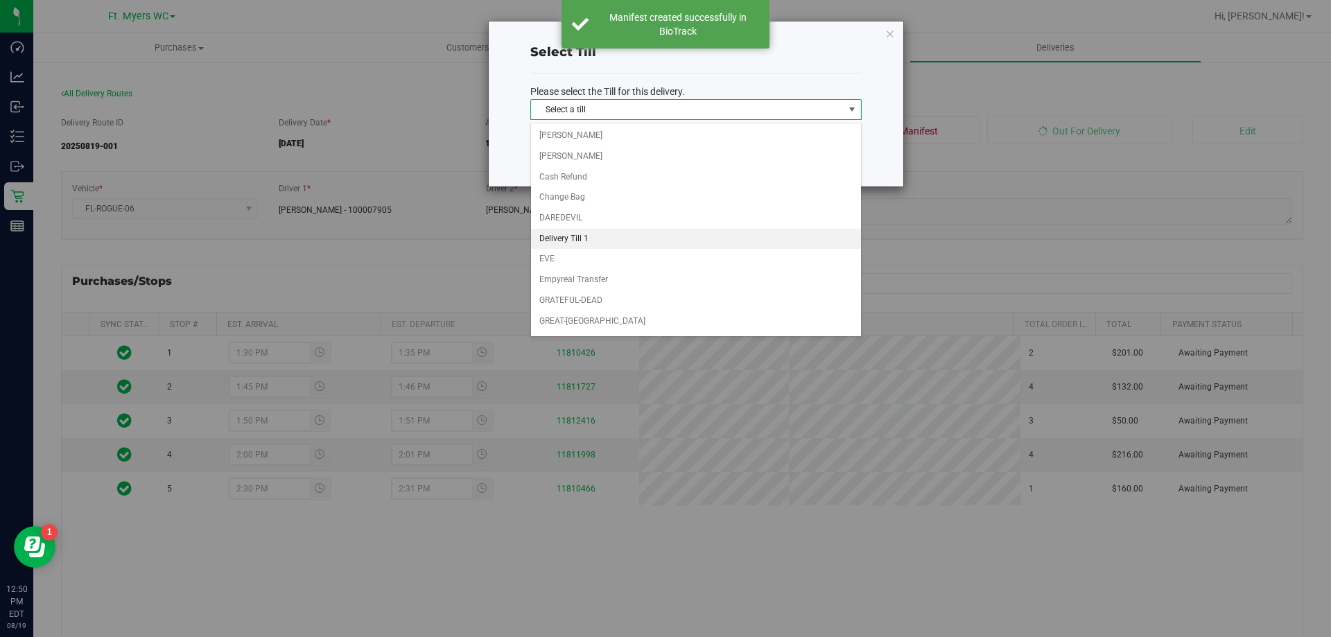
click at [573, 237] on li "Delivery Till 1" at bounding box center [696, 239] width 330 height 21
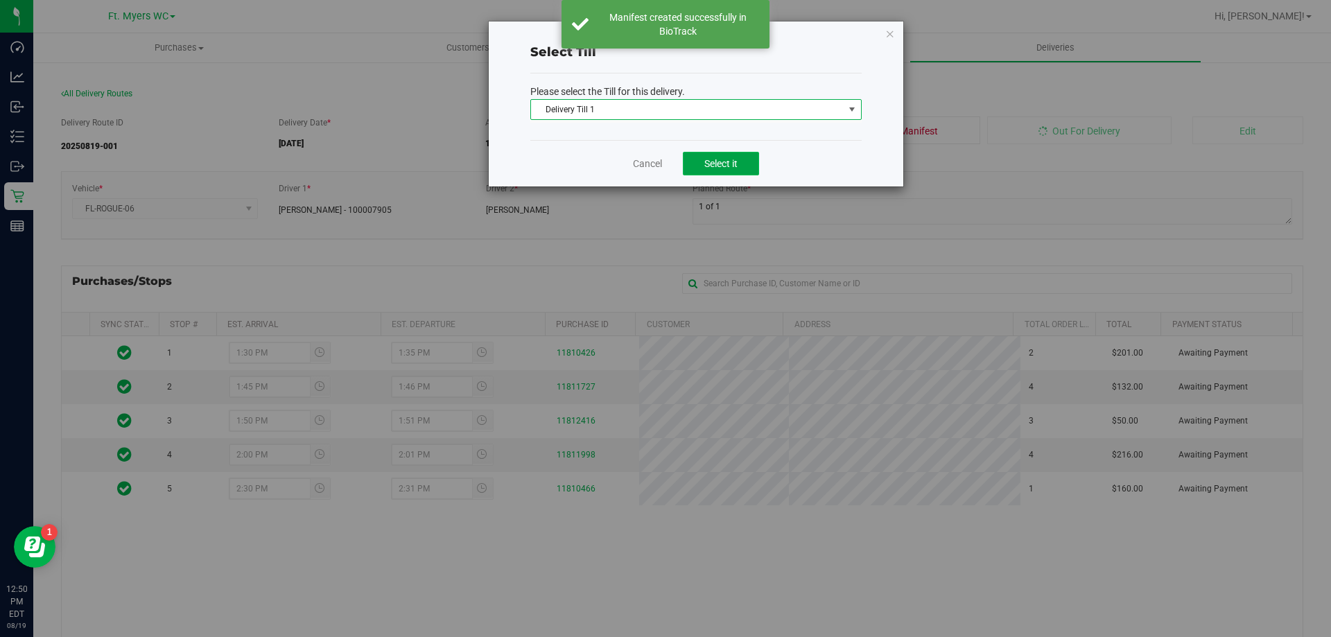
click at [714, 155] on button "Select it" at bounding box center [721, 164] width 76 height 24
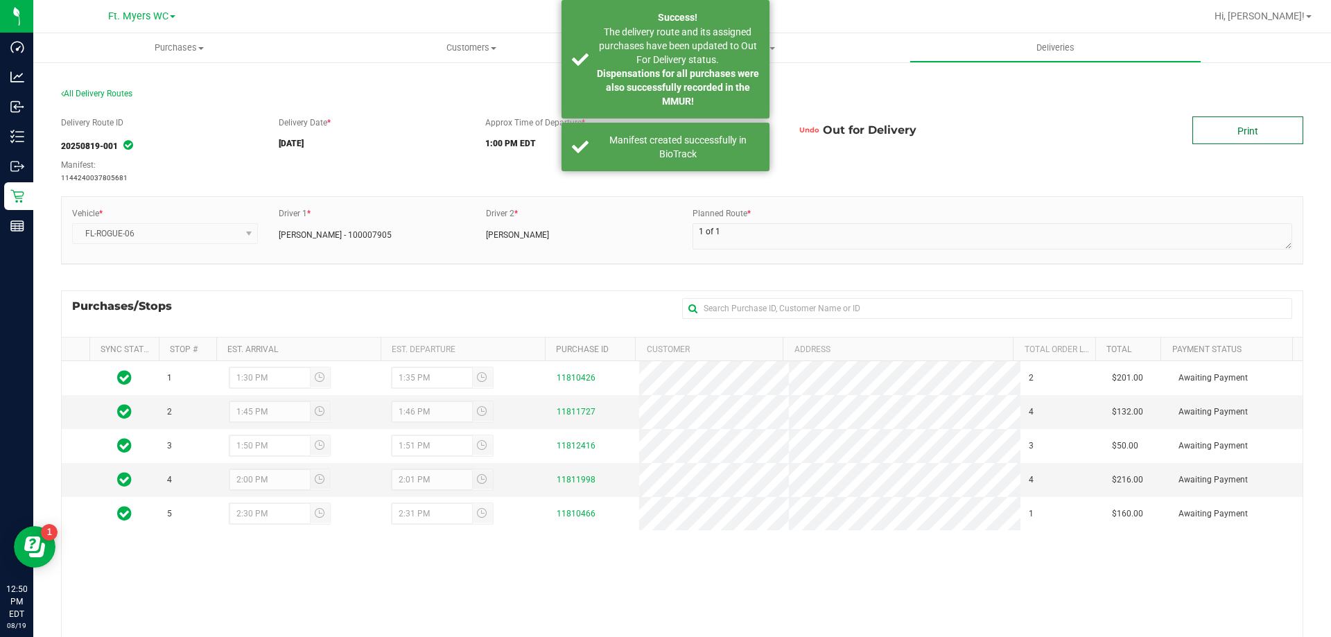
click at [1204, 133] on link "Print" at bounding box center [1248, 130] width 111 height 28
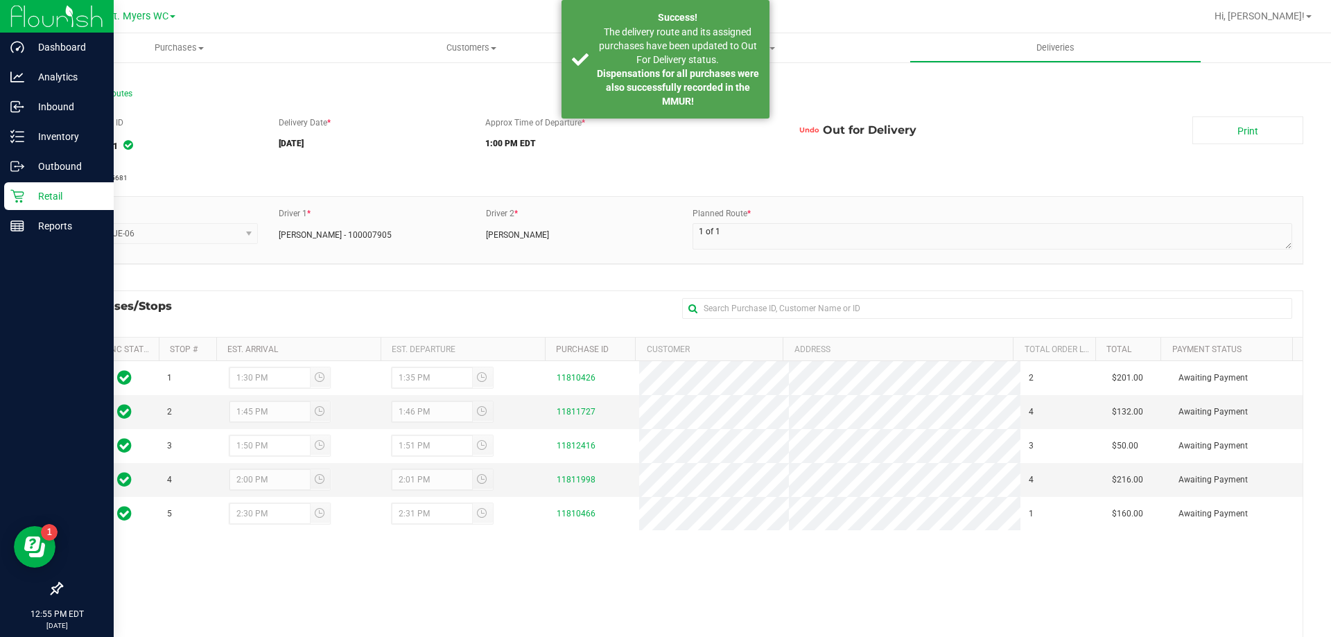
click at [34, 203] on p "Retail" at bounding box center [65, 196] width 83 height 17
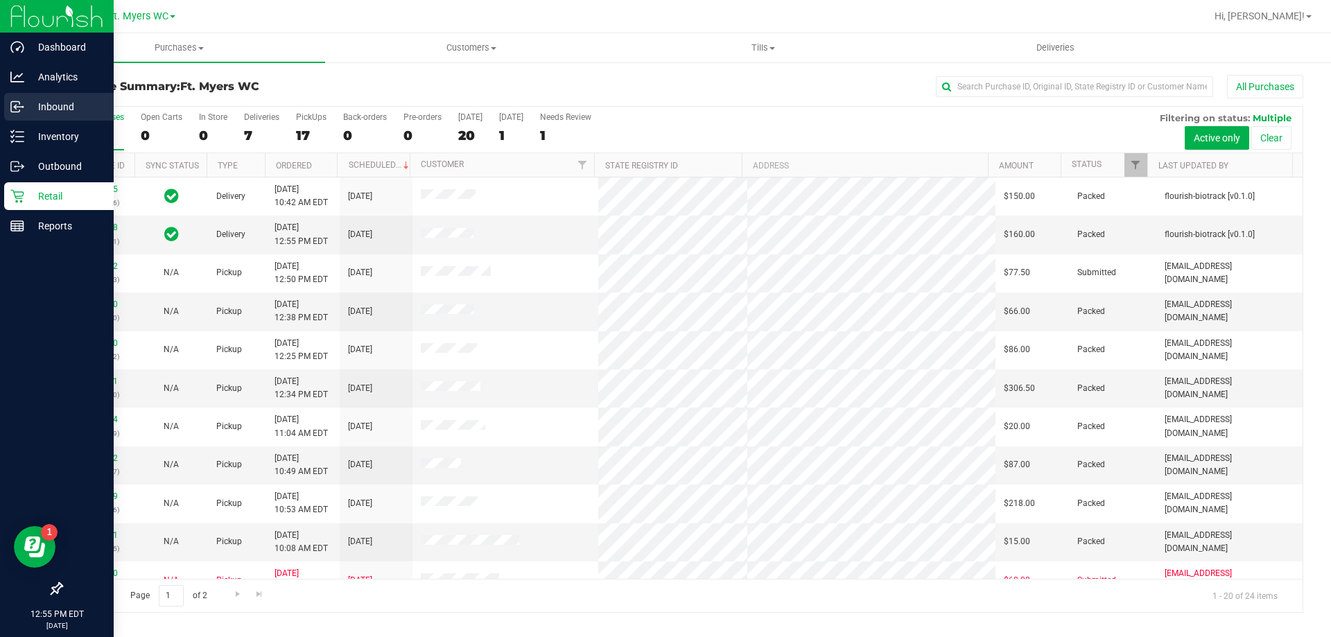
click at [48, 116] on div "Inbound" at bounding box center [59, 107] width 110 height 28
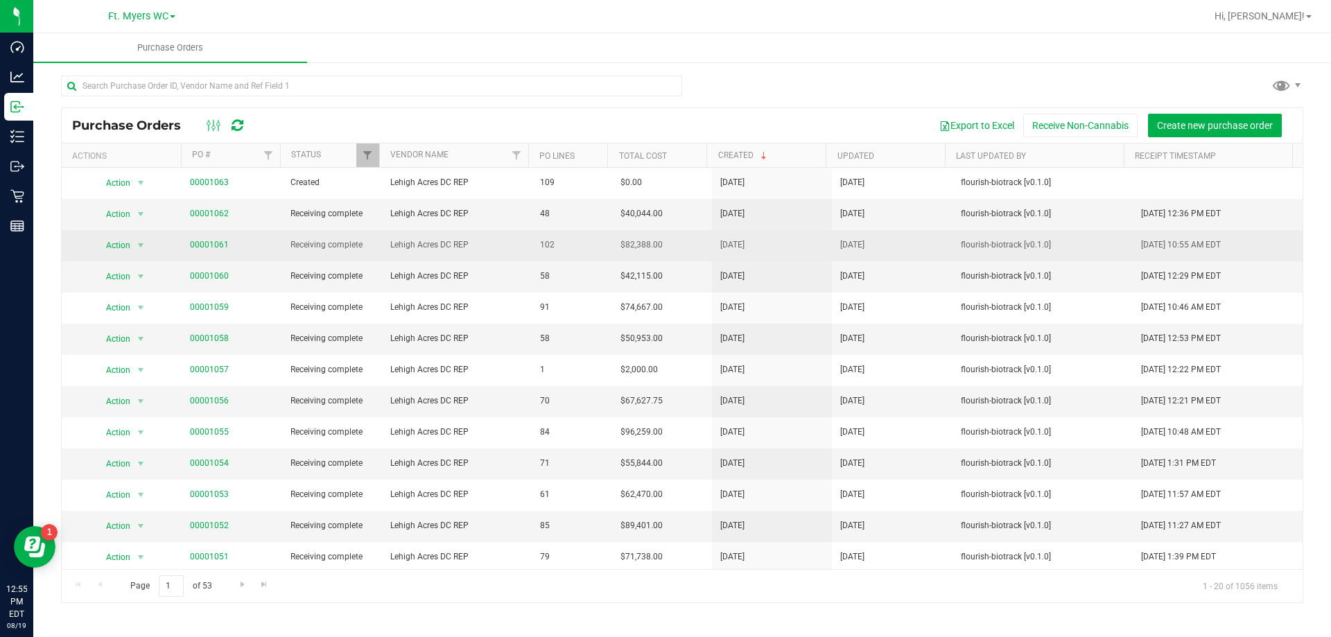
click at [421, 234] on td "Lehigh Acres DC REP" at bounding box center [457, 245] width 150 height 31
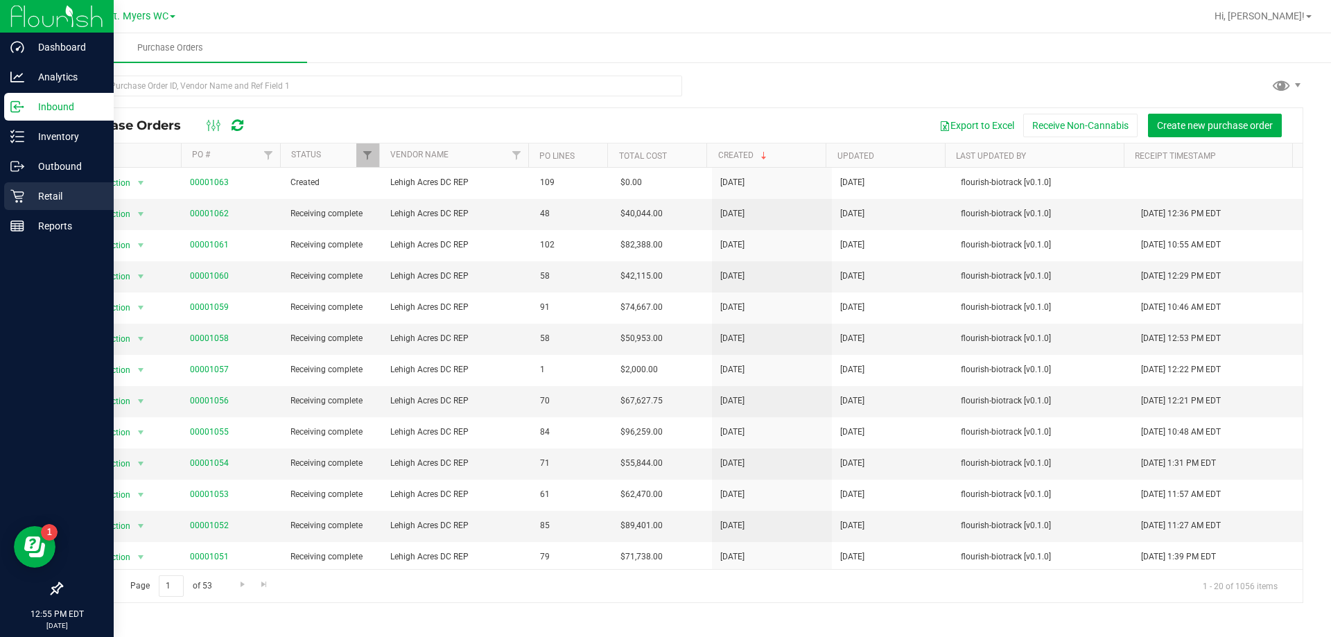
click at [31, 200] on p "Retail" at bounding box center [65, 196] width 83 height 17
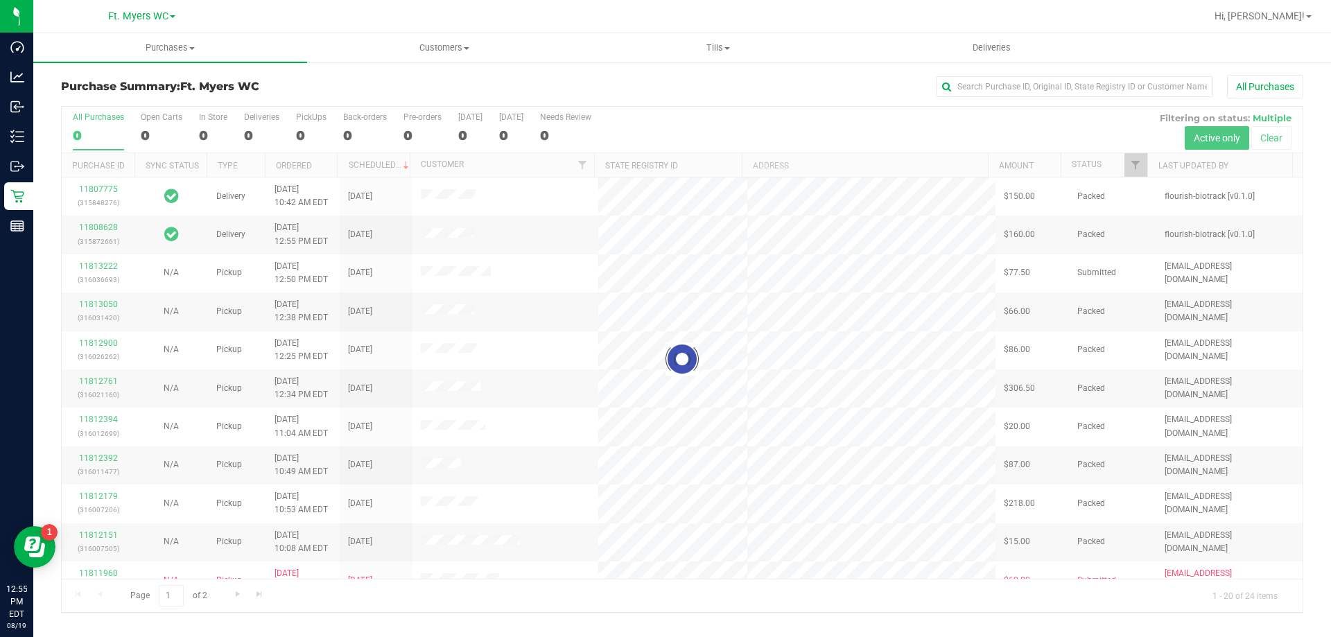
click at [261, 128] on div at bounding box center [682, 359] width 1241 height 505
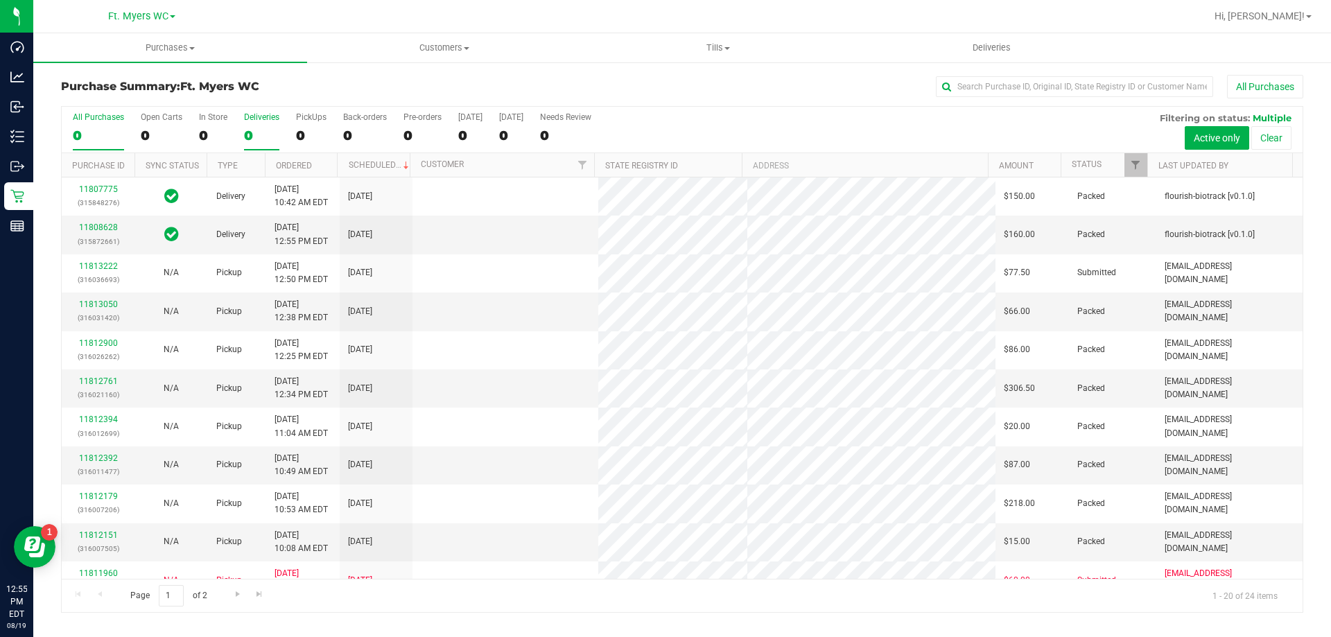
click at [266, 123] on label "Deliveries 0" at bounding box center [261, 131] width 35 height 38
click at [0, 0] on input "Deliveries 0" at bounding box center [0, 0] width 0 height 0
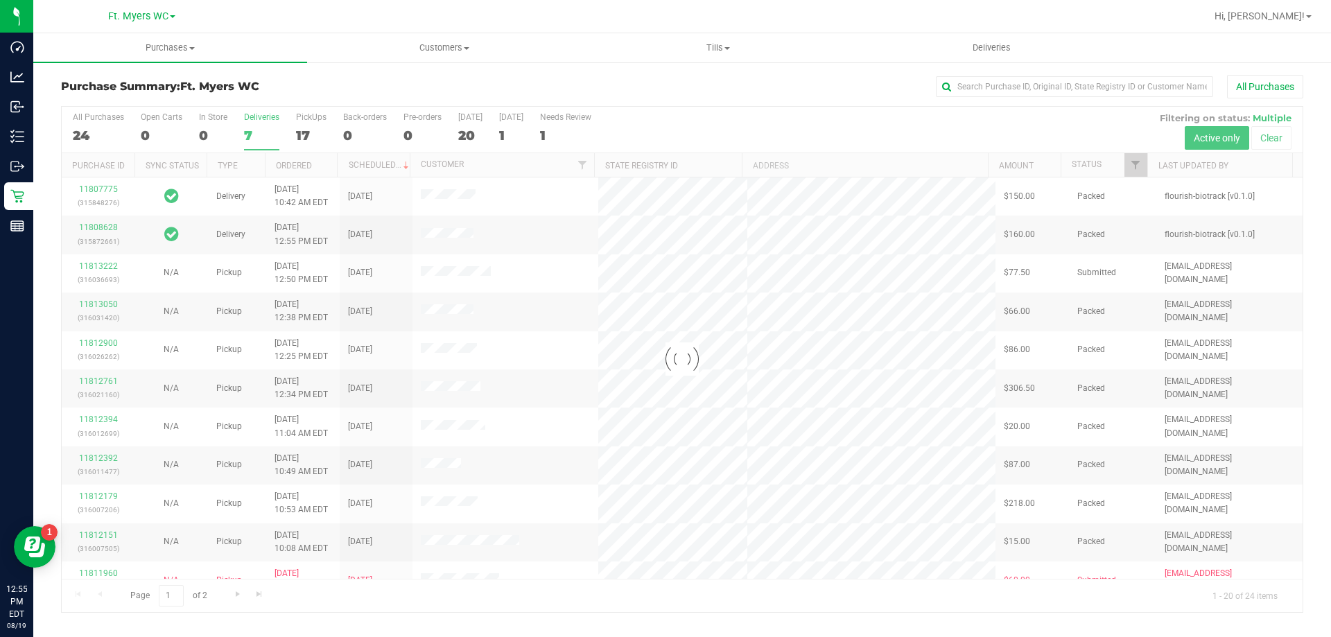
click at [265, 130] on div at bounding box center [682, 359] width 1241 height 505
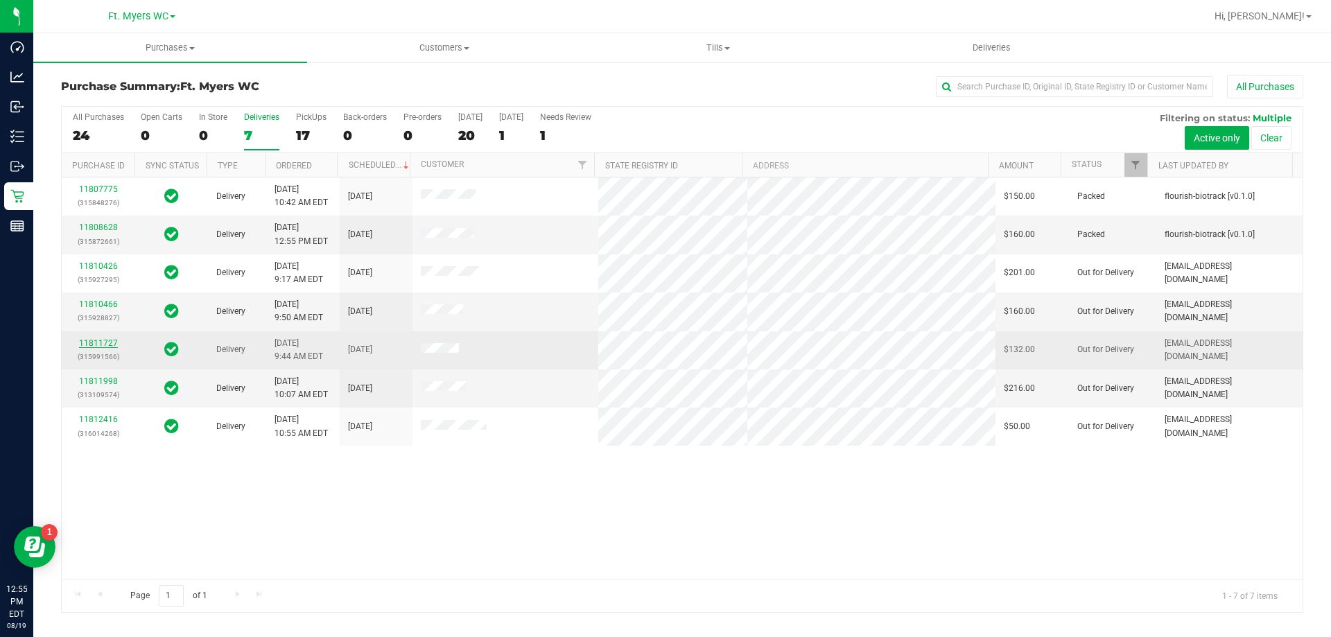
click at [106, 345] on link "11811727" at bounding box center [98, 343] width 39 height 10
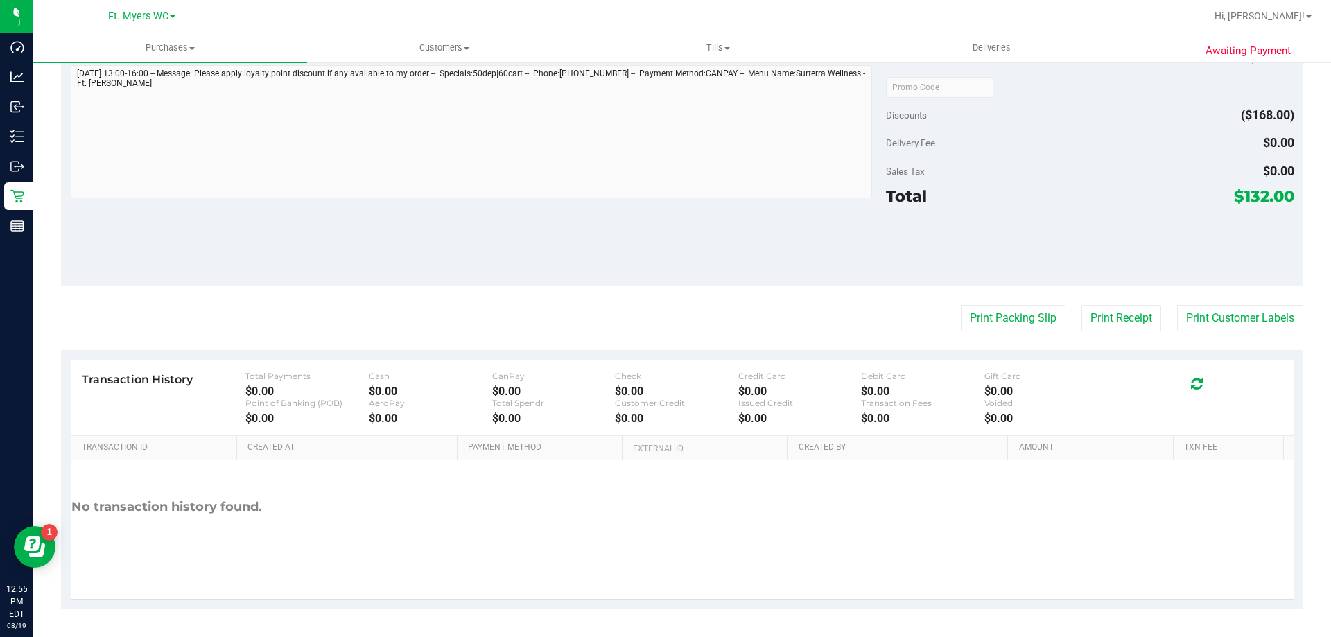
click at [742, 255] on div "Notes (optional) Subtotal $300.00 Discounts ($168.00) Delivery Fee $0.00 Sales …" at bounding box center [682, 162] width 1243 height 250
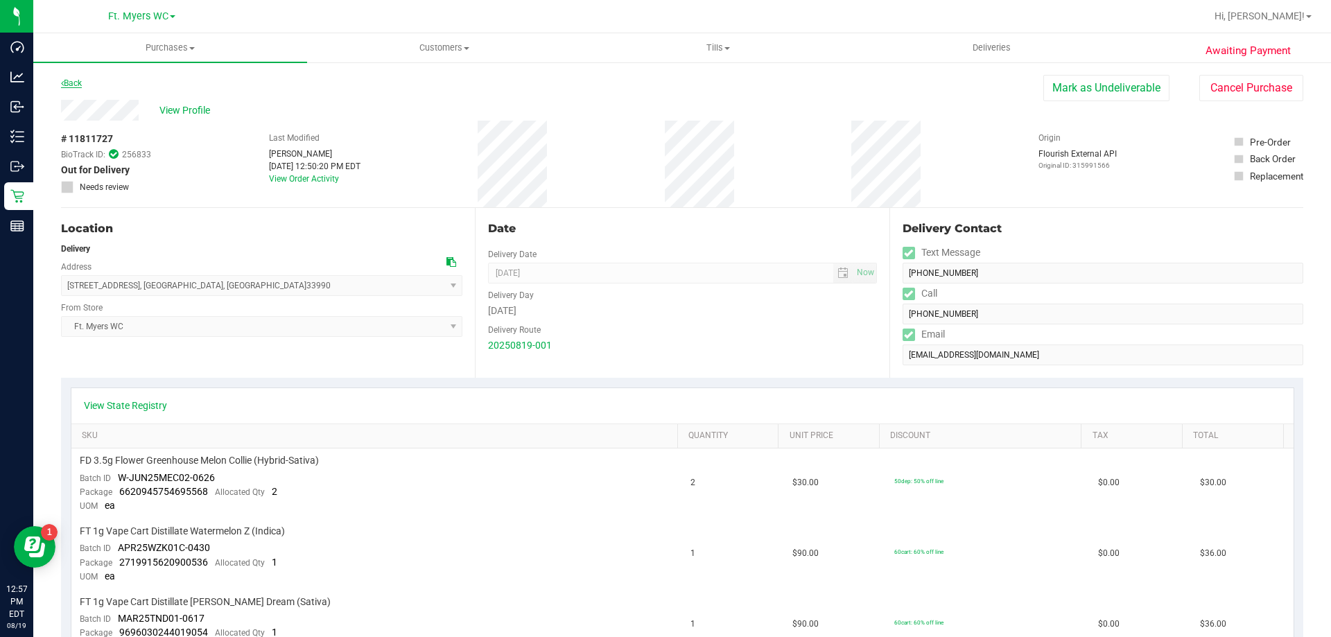
click at [82, 82] on link "Back" at bounding box center [71, 83] width 21 height 10
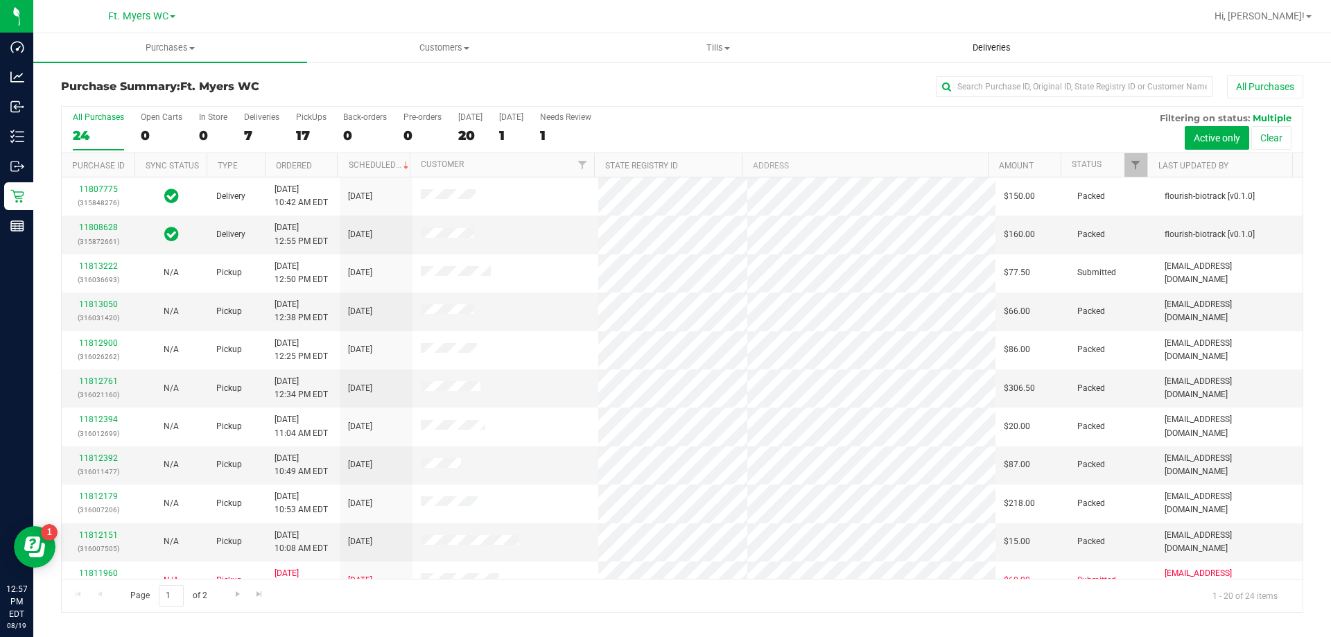
click at [928, 48] on uib-tab-heading "Deliveries" at bounding box center [992, 48] width 273 height 28
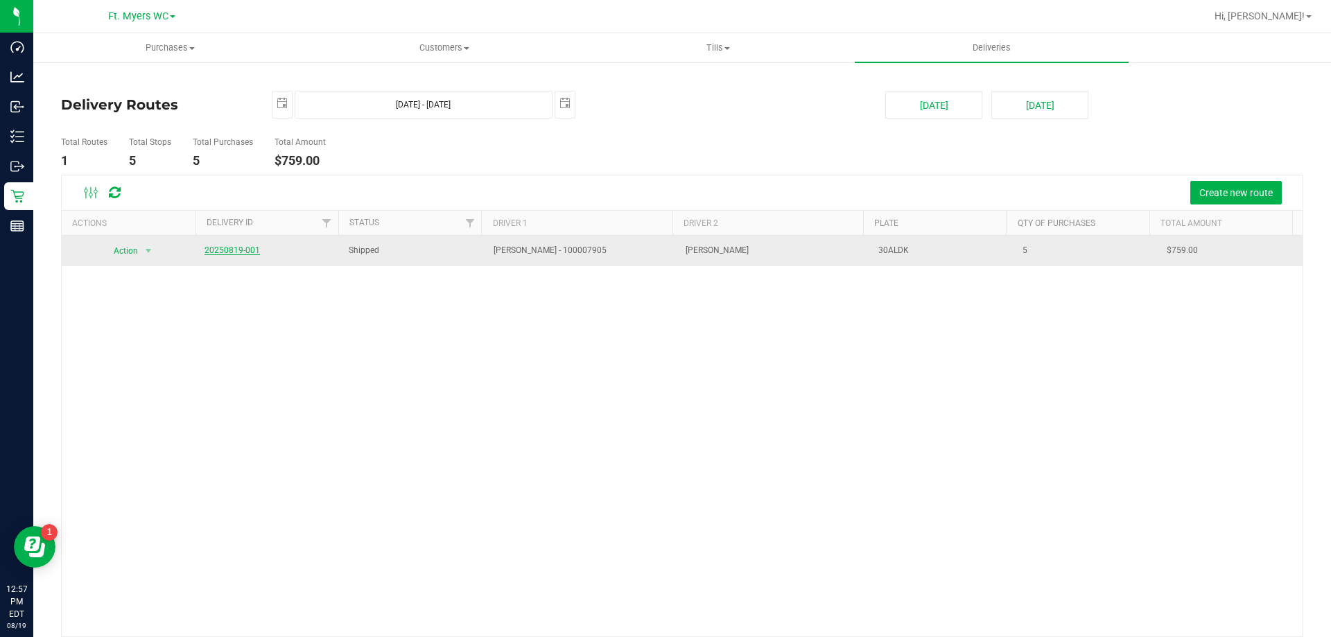
click at [223, 250] on link "20250819-001" at bounding box center [232, 250] width 55 height 10
